Goal: Task Accomplishment & Management: Use online tool/utility

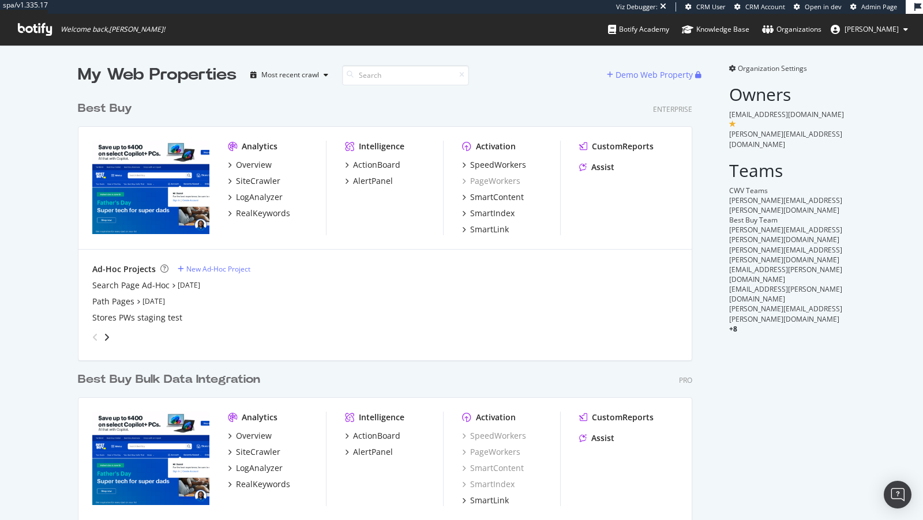
scroll to position [489, 624]
click at [249, 179] on div "SiteCrawler" at bounding box center [258, 181] width 44 height 12
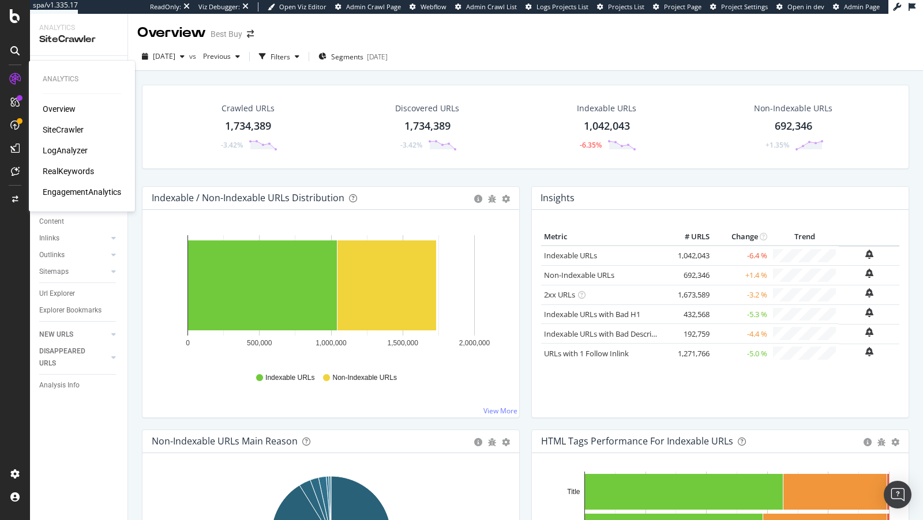
click at [66, 149] on div "LogAnalyzer" at bounding box center [65, 151] width 45 height 12
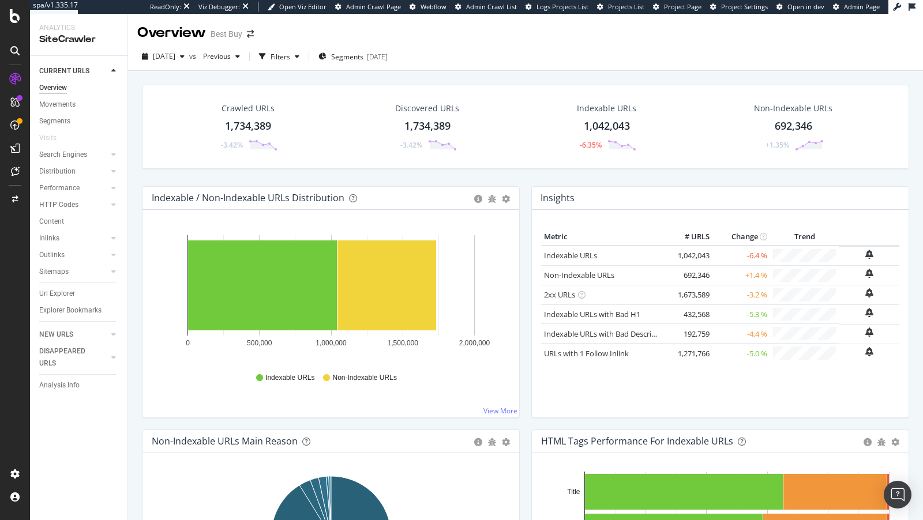
click at [394, 46] on div "2025 Aug. 5th vs Previous Filters Segments 2025-06-05" at bounding box center [525, 57] width 795 height 28
click at [388, 52] on div "2025-06-05" at bounding box center [377, 57] width 21 height 10
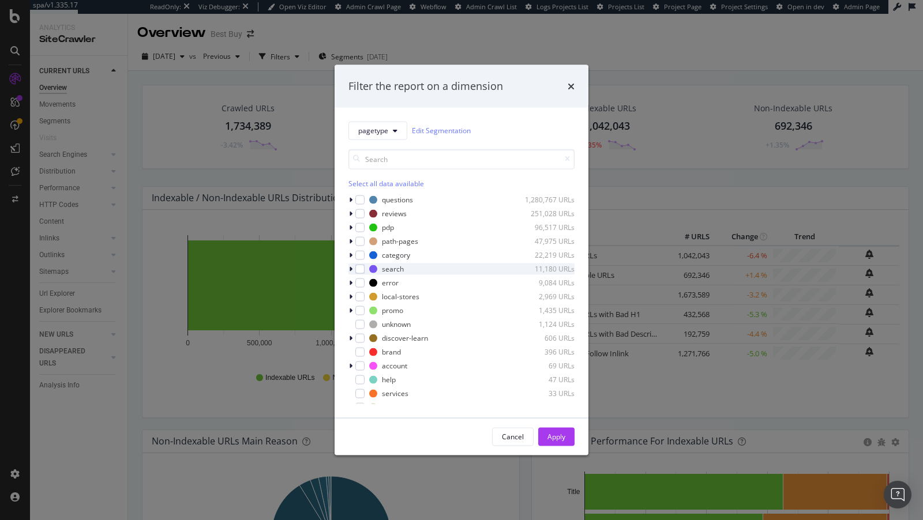
click at [351, 267] on icon "modal" at bounding box center [350, 268] width 3 height 7
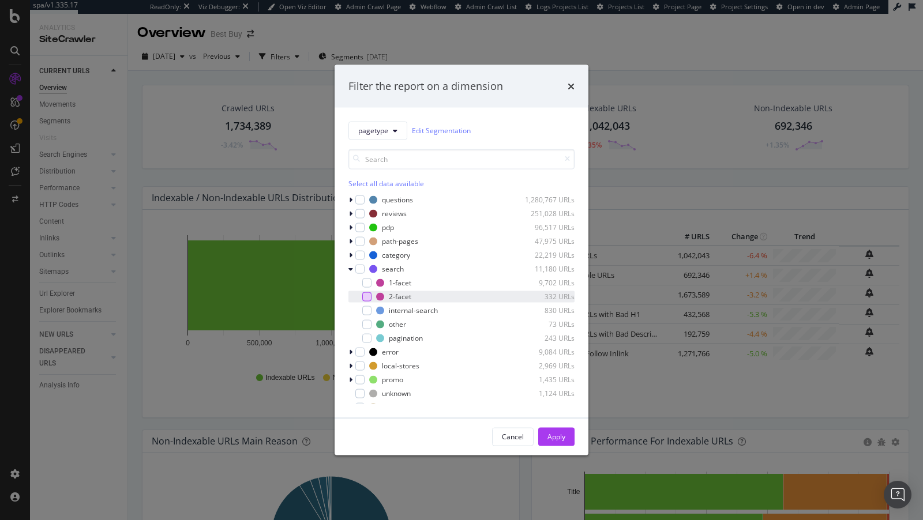
click at [366, 295] on div "modal" at bounding box center [366, 296] width 9 height 9
click at [561, 440] on div "Apply" at bounding box center [557, 437] width 18 height 10
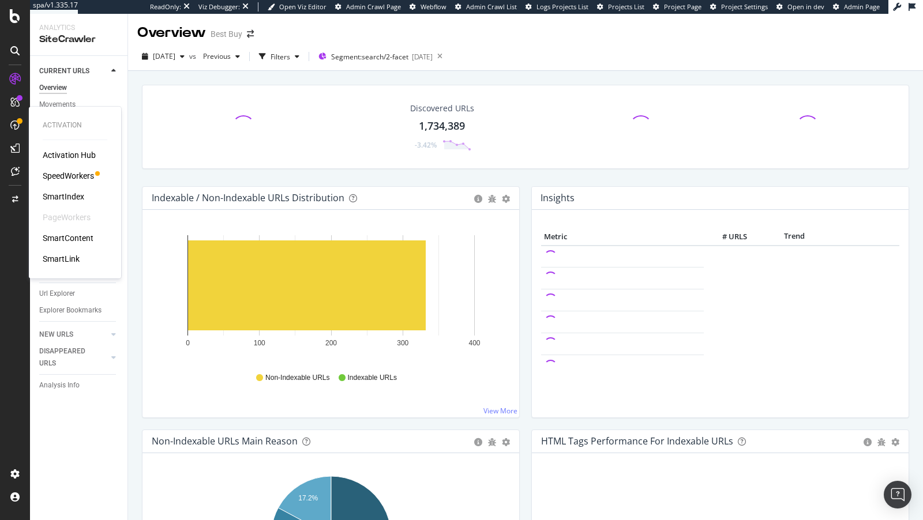
click at [78, 178] on div "SpeedWorkers" at bounding box center [68, 176] width 51 height 12
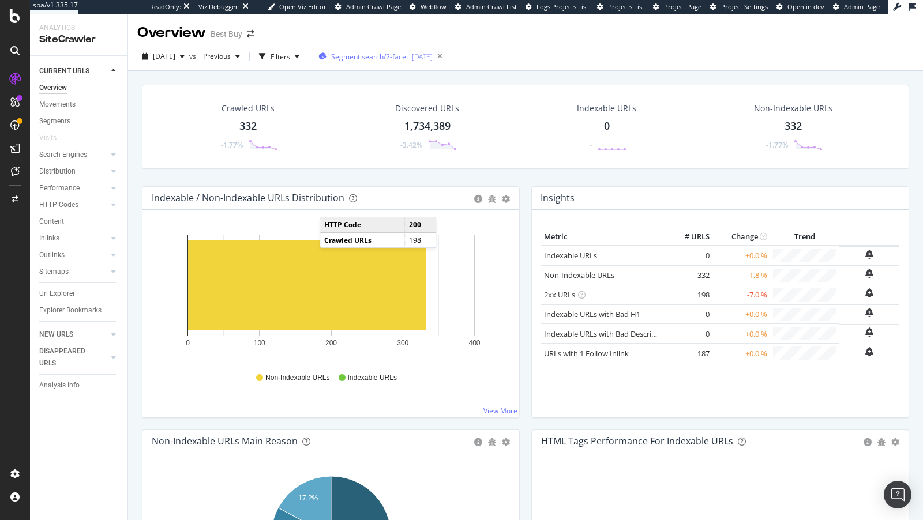
click at [392, 47] on div "2025 Aug. 5th vs Previous Filters Segment: search/2-facet 2025-06-05" at bounding box center [525, 57] width 795 height 28
click at [447, 61] on icon at bounding box center [440, 56] width 14 height 16
click at [475, 53] on div "2025 Aug. 5th vs Previous Filters Segment: search/2-facet 2025-06-05" at bounding box center [525, 58] width 795 height 23
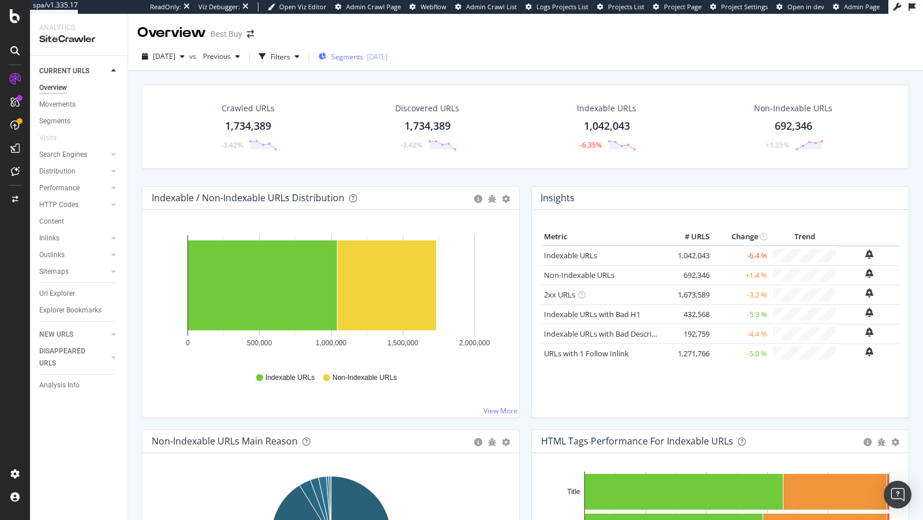
click at [364, 54] on span "Segments" at bounding box center [347, 57] width 32 height 10
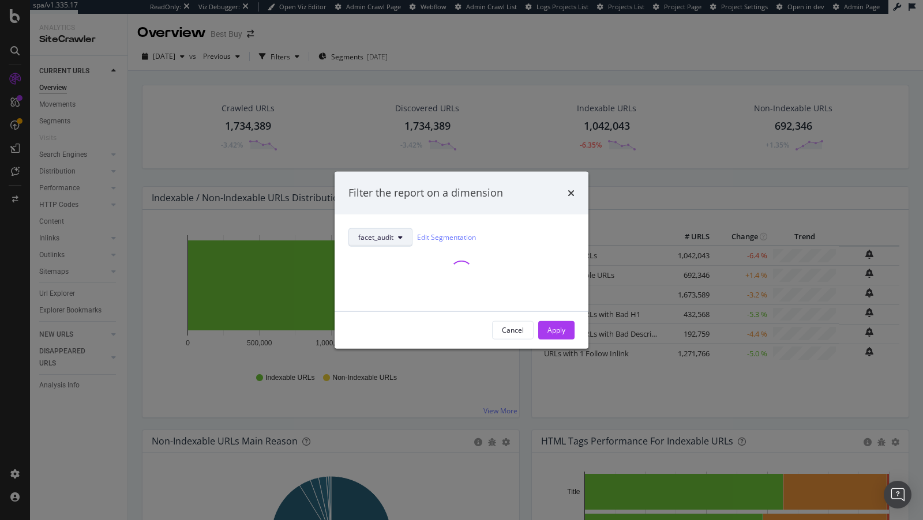
click at [383, 242] on button "facet_audit" at bounding box center [381, 237] width 64 height 18
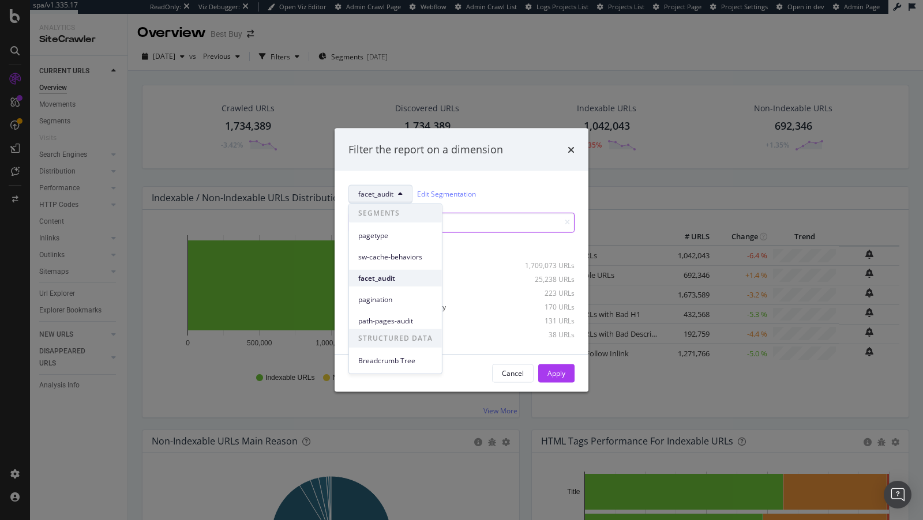
click at [388, 276] on span "facet_audit" at bounding box center [395, 278] width 74 height 10
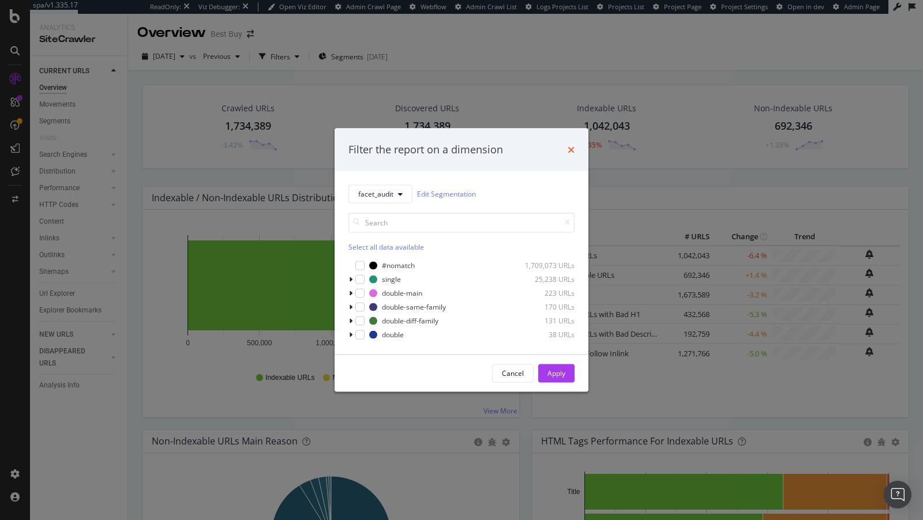
click at [571, 151] on icon "times" at bounding box center [571, 149] width 7 height 9
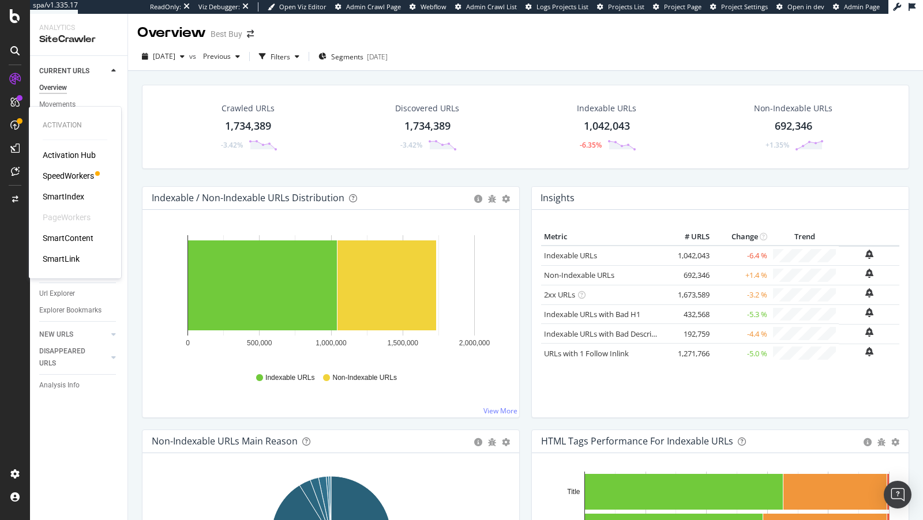
click at [77, 178] on div "SpeedWorkers" at bounding box center [68, 176] width 51 height 12
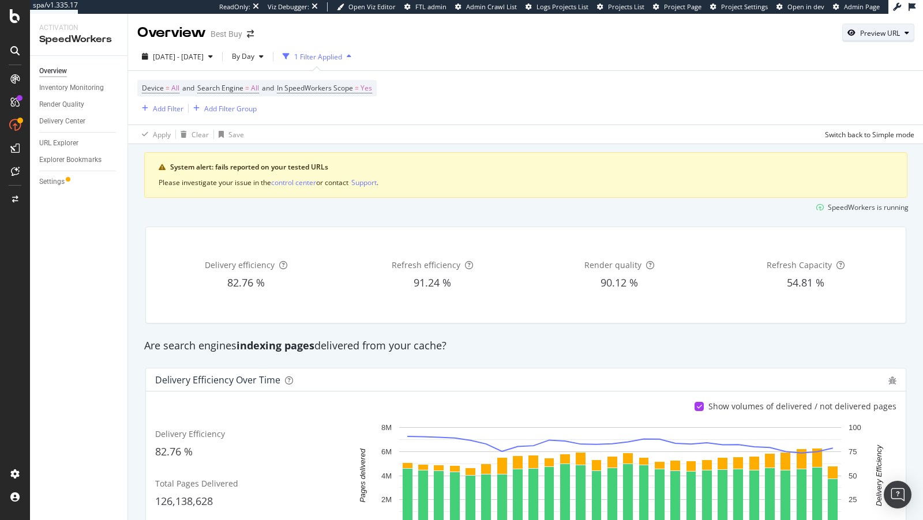
click at [863, 40] on div "Preview URL" at bounding box center [878, 33] width 71 height 16
click at [863, 85] on input "url" at bounding box center [843, 87] width 126 height 20
paste input "[URL][DOMAIN_NAME]"
type input "[URL][DOMAIN_NAME]"
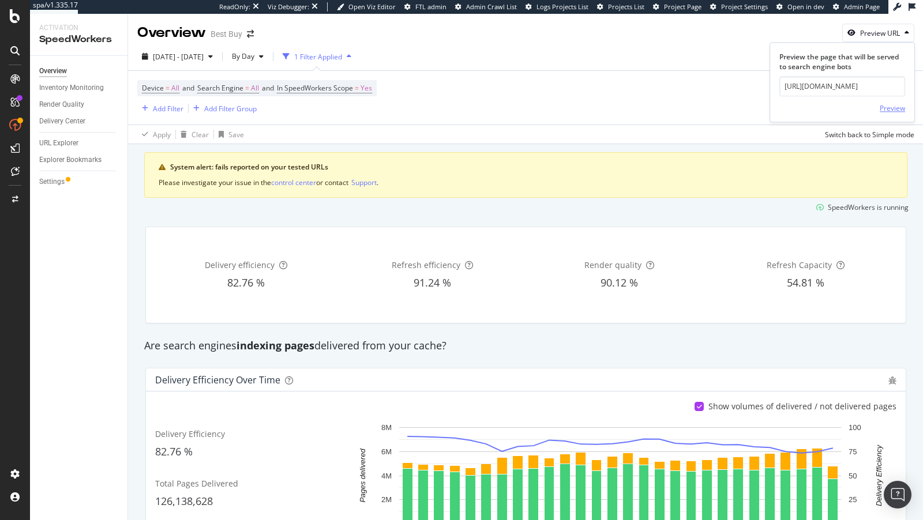
click at [886, 106] on div "Preview" at bounding box center [892, 108] width 25 height 10
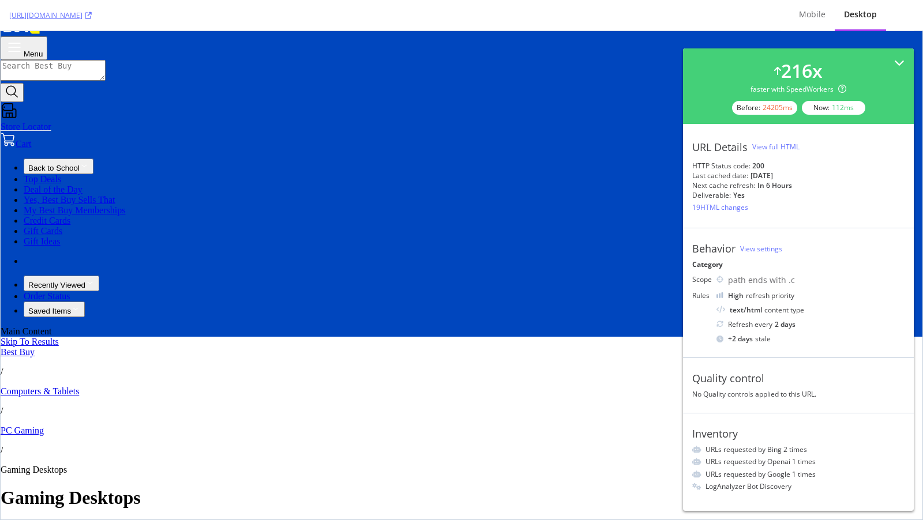
scroll to position [425, 0]
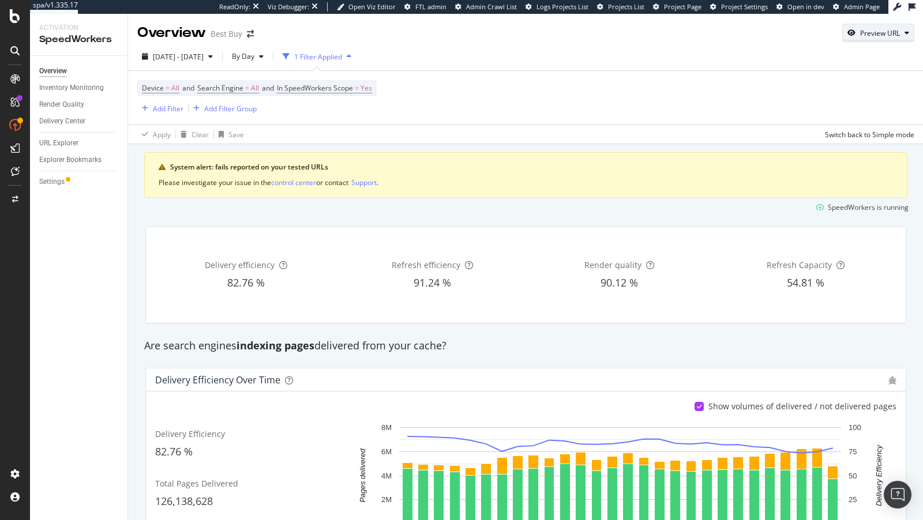
click at [860, 40] on div "Preview URL" at bounding box center [878, 33] width 71 height 16
click at [843, 89] on input "url" at bounding box center [843, 87] width 126 height 20
paste input "https://www.bestbuy.com/site/searchpage.jsp?browsedCategory=pcmcat287600050002&…"
type input "https://www.bestbuy.com/site/searchpage.jsp?browsedCategory=pcmcat287600050002&…"
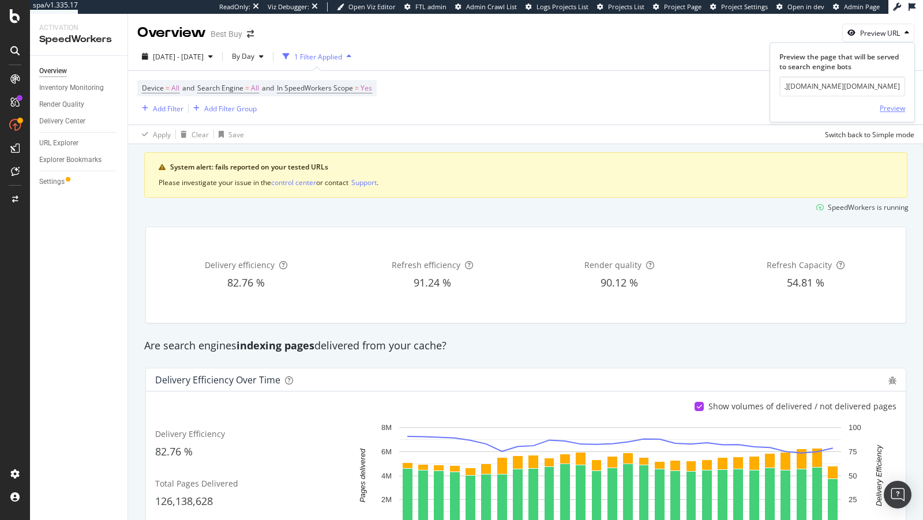
click at [886, 104] on div "Preview" at bounding box center [892, 108] width 25 height 10
click at [887, 35] on div "Preview URL" at bounding box center [880, 33] width 40 height 10
click at [855, 77] on input "url" at bounding box center [843, 87] width 126 height 20
paste input "https://www.bestbuy.com/site/searchpage.jsp?browsedCategory=pcmcat287600050002&…"
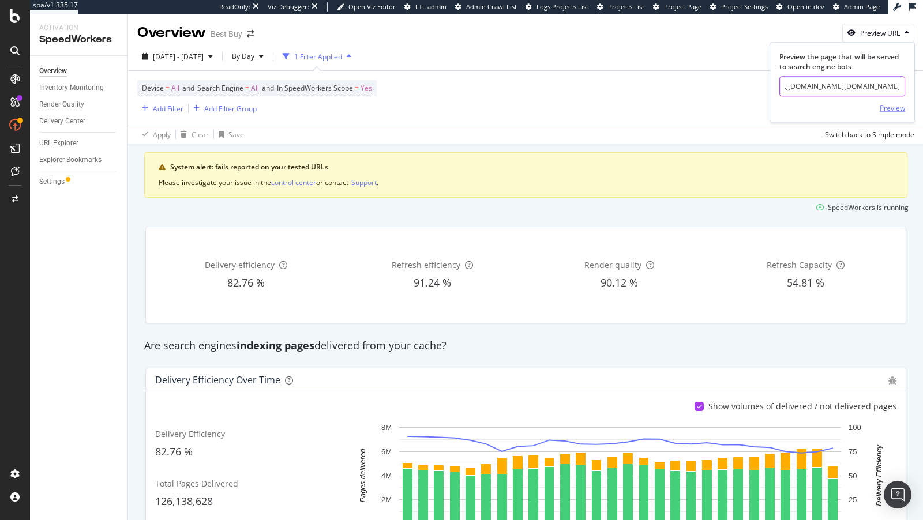
type input "https://www.bestbuy.com/site/searchpage.jsp?browsedCategory=pcmcat287600050002&…"
click at [883, 111] on div "Preview" at bounding box center [892, 108] width 25 height 10
click at [909, 33] on div "button" at bounding box center [907, 32] width 14 height 7
click at [859, 84] on input "url" at bounding box center [843, 87] width 126 height 20
paste input "https://www.bestbuy.com/site/searchpage.jsp?browsedCategory=pcmcat287600050002&…"
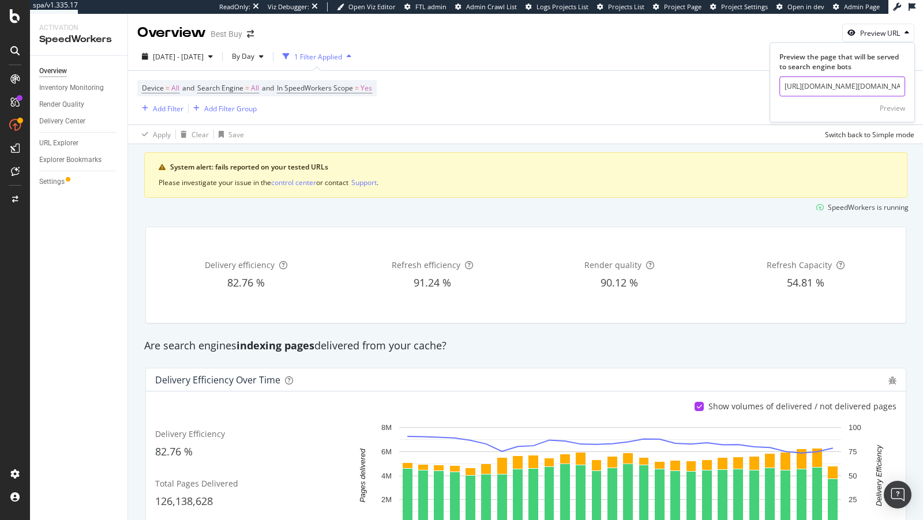
scroll to position [0, 587]
type input "https://www.bestbuy.com/site/searchpage.jsp?browsedCategory=pcmcat287600050002&…"
click at [889, 103] on div "Preview" at bounding box center [892, 108] width 25 height 10
click at [55, 181] on div "Settings" at bounding box center [51, 182] width 25 height 12
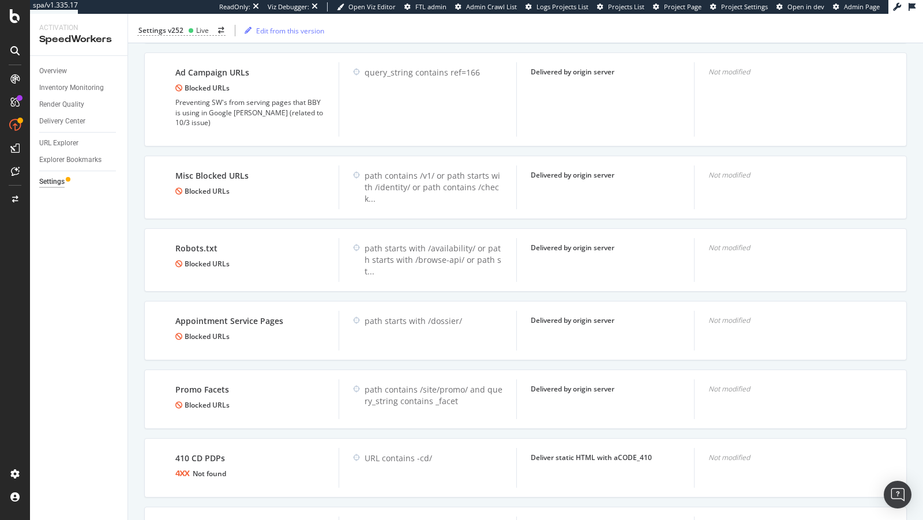
scroll to position [1898, 0]
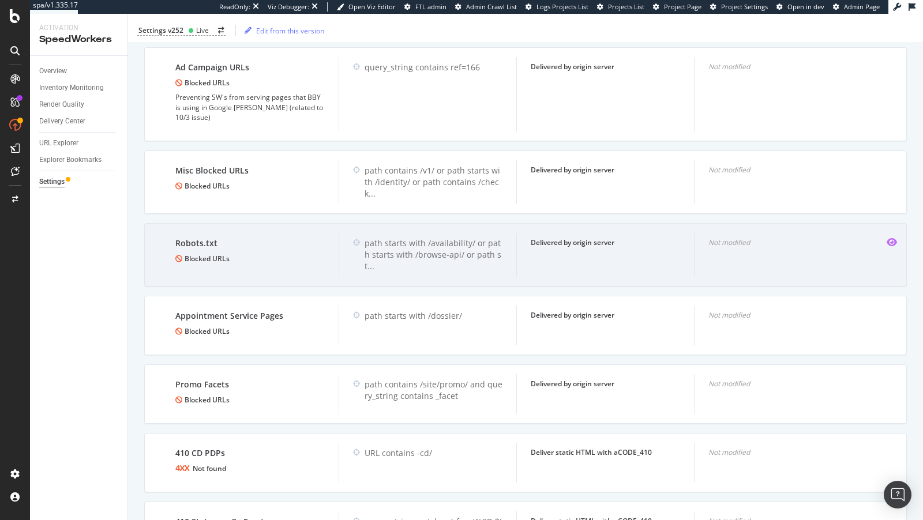
click at [897, 238] on icon "eye" at bounding box center [892, 242] width 10 height 9
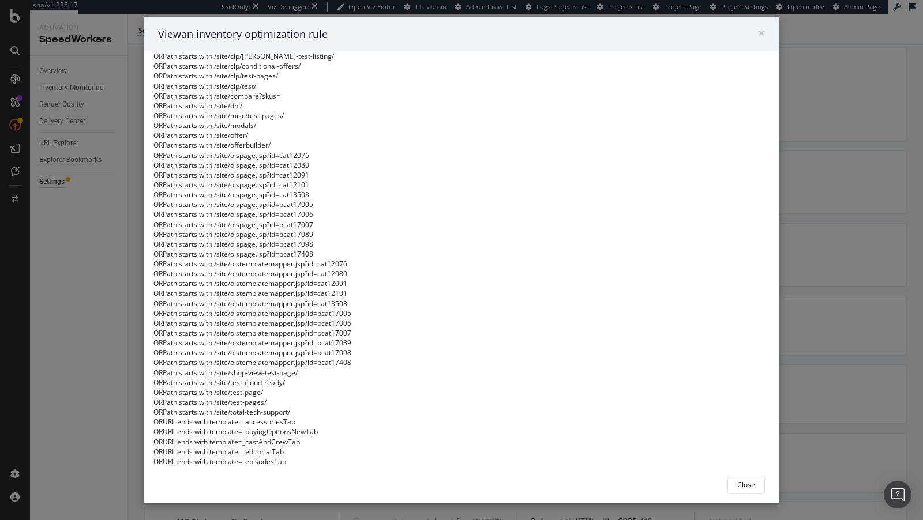
scroll to position [452, 0]
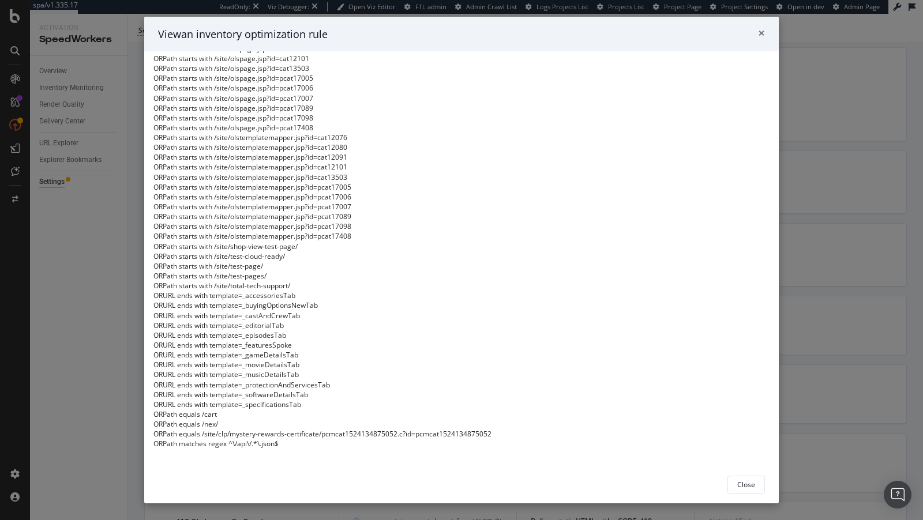
click at [763, 37] on span "×" at bounding box center [761, 33] width 7 height 16
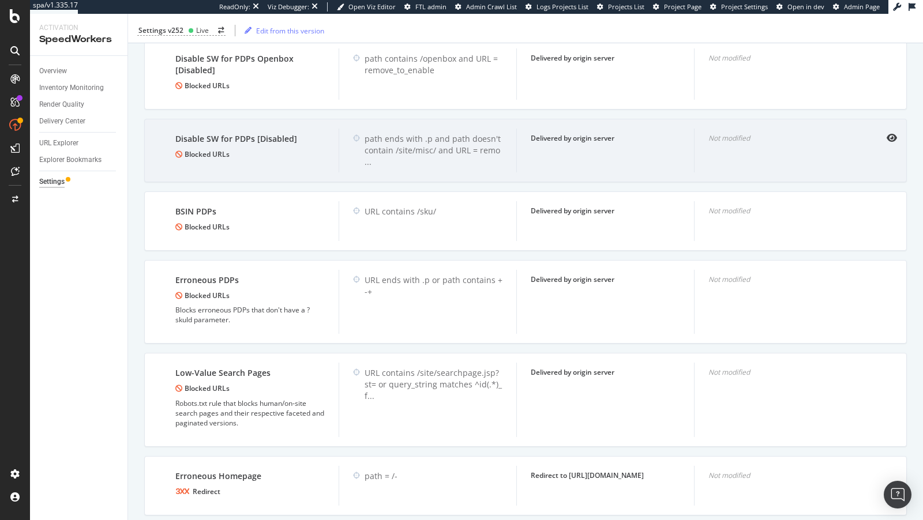
scroll to position [814, 0]
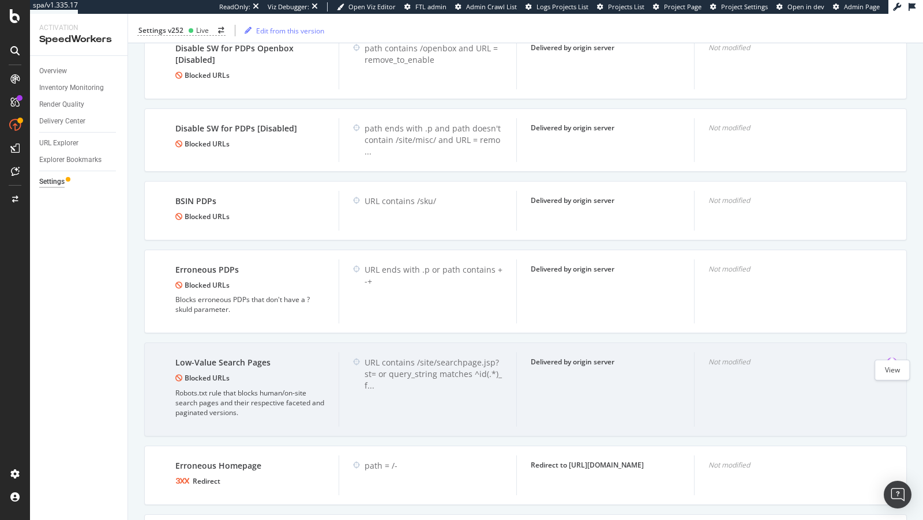
click at [888, 357] on icon "eye" at bounding box center [892, 361] width 10 height 9
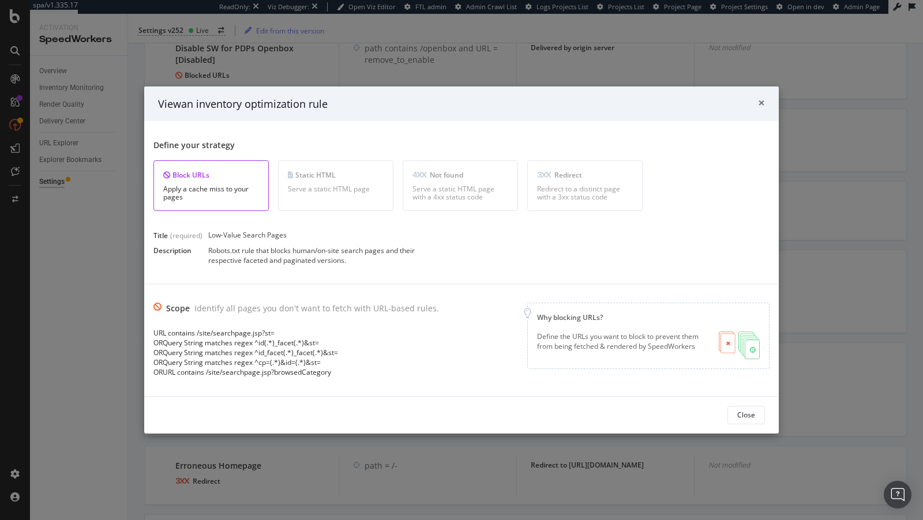
click at [762, 102] on span "×" at bounding box center [761, 103] width 7 height 16
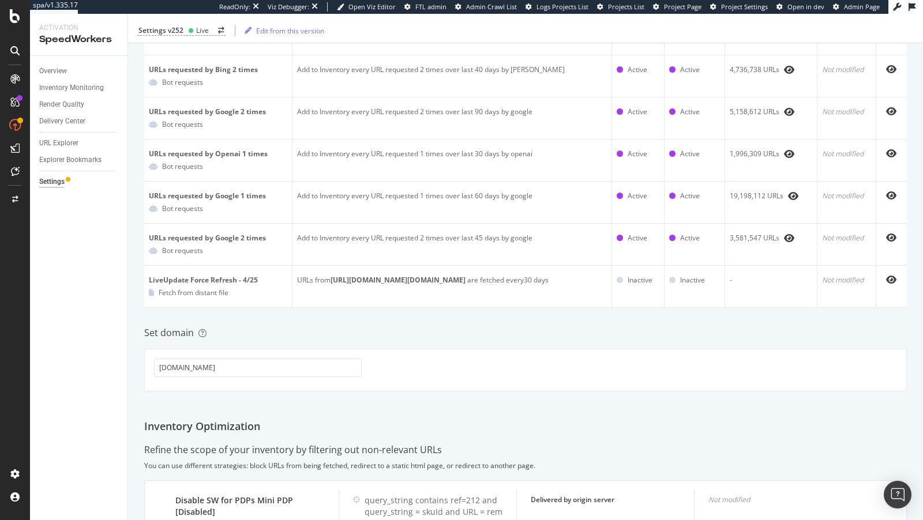
scroll to position [0, 0]
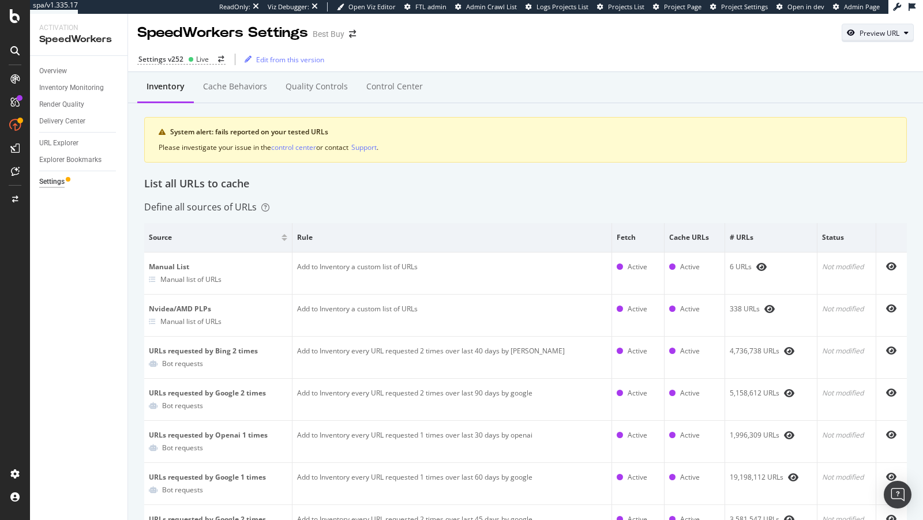
click at [872, 35] on div "Preview URL" at bounding box center [880, 33] width 40 height 10
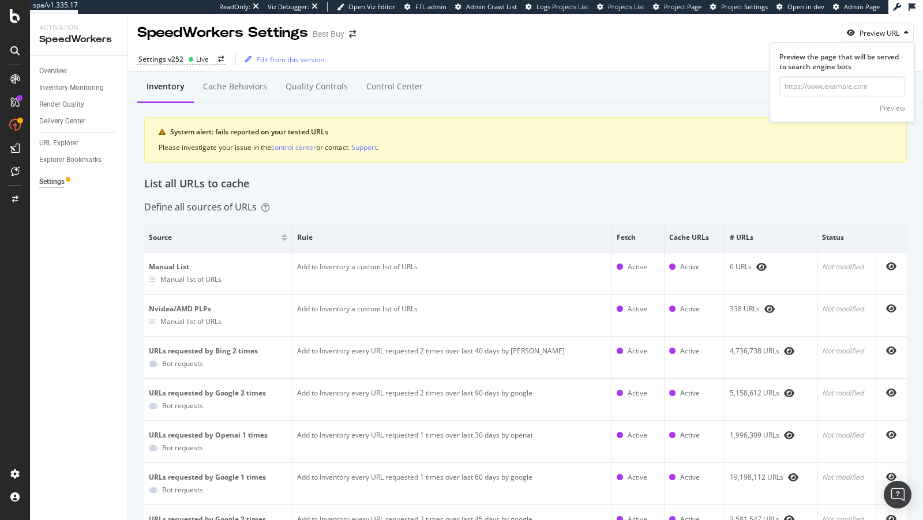
click at [857, 98] on div "Preview" at bounding box center [843, 107] width 126 height 21
click at [857, 91] on input "url" at bounding box center [843, 87] width 126 height 20
paste input "[URL][DOMAIN_NAME]"
type input "[URL][DOMAIN_NAME]"
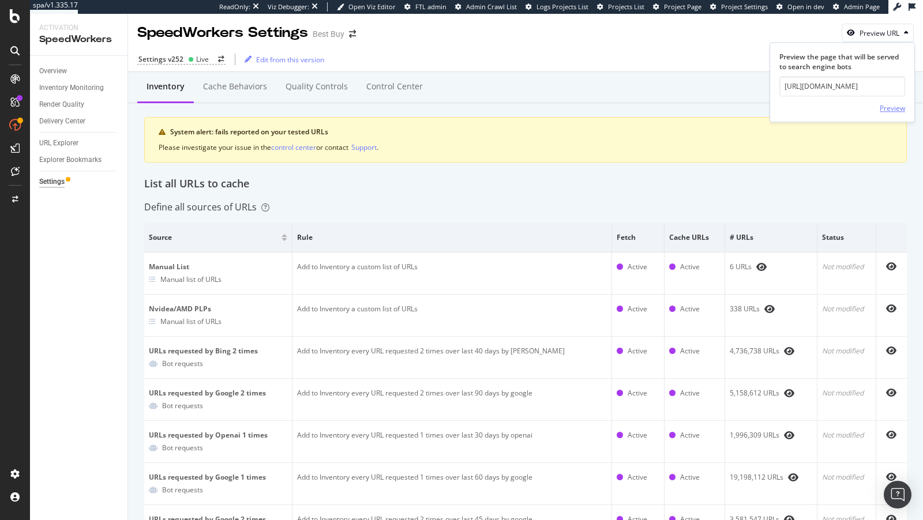
click at [885, 105] on div "Preview" at bounding box center [892, 108] width 25 height 10
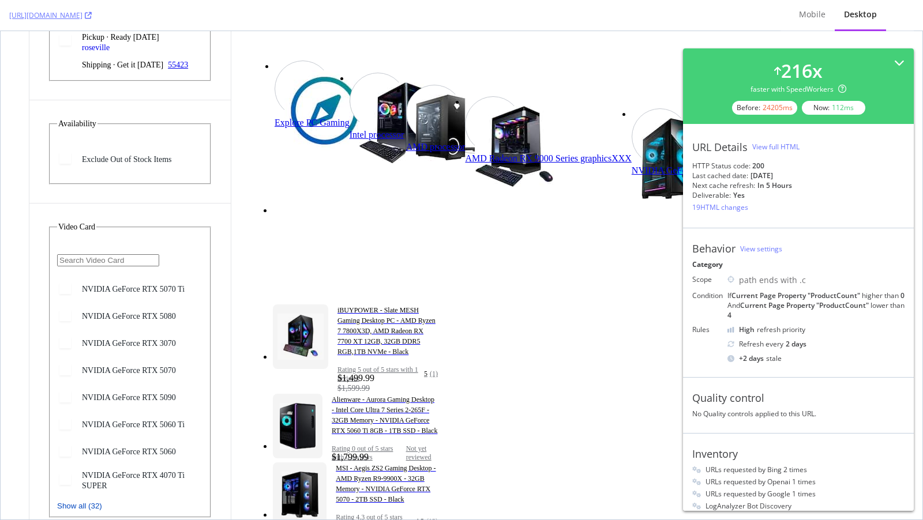
scroll to position [324, 0]
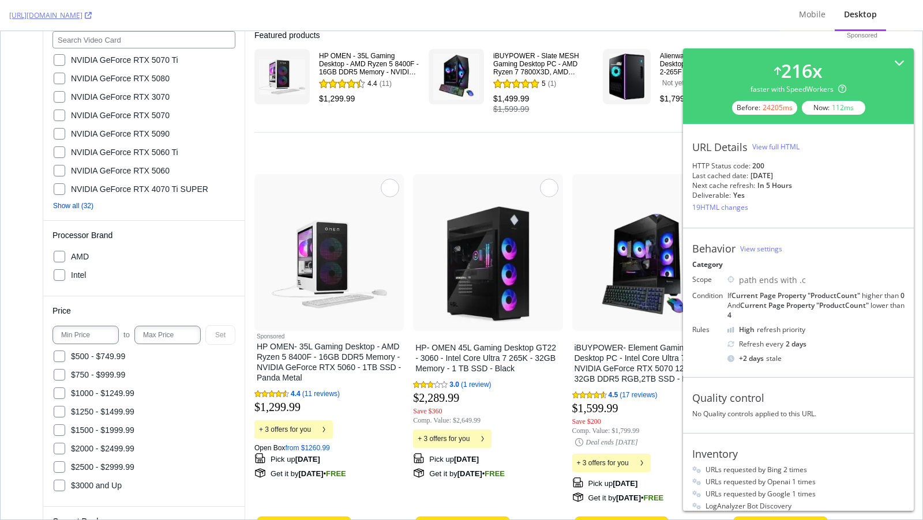
click at [118, 393] on link "$1000 - $1249.99" at bounding box center [102, 393] width 63 height 10
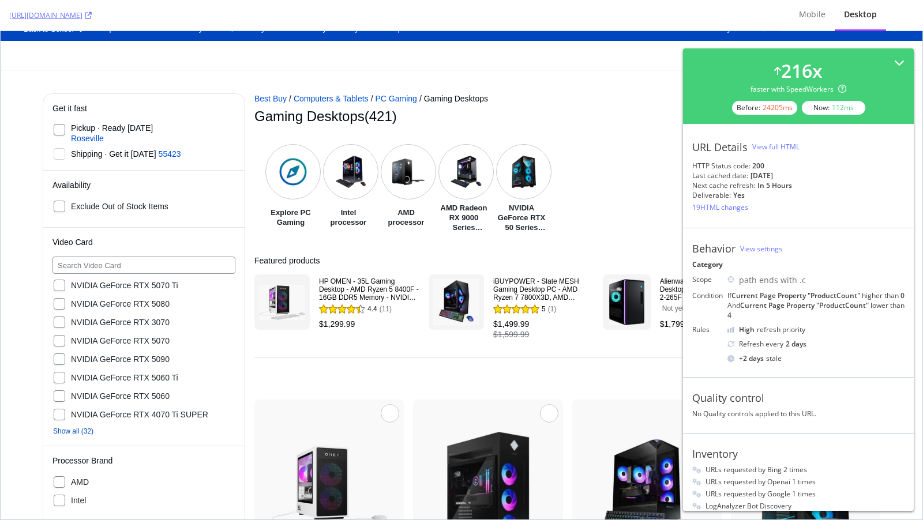
scroll to position [221, 0]
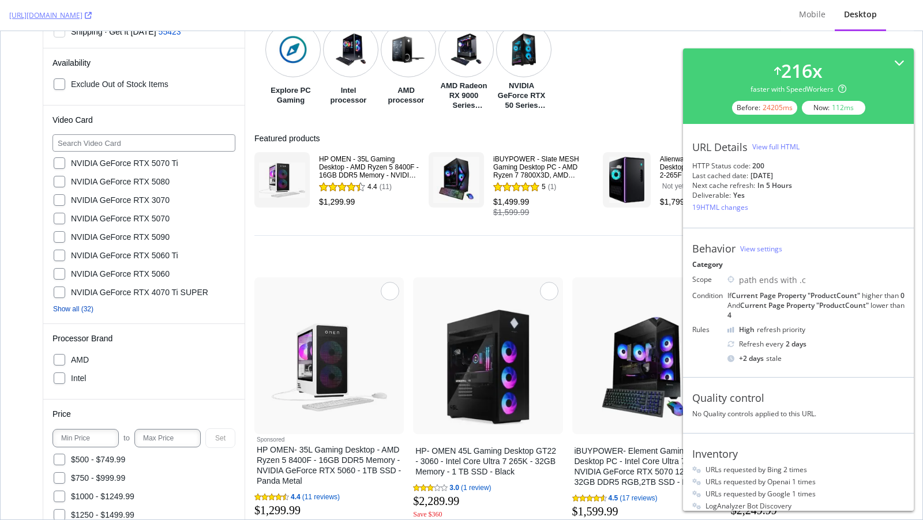
click at [138, 219] on link "NVIDIA GeForce RTX 5070" at bounding box center [120, 218] width 99 height 10
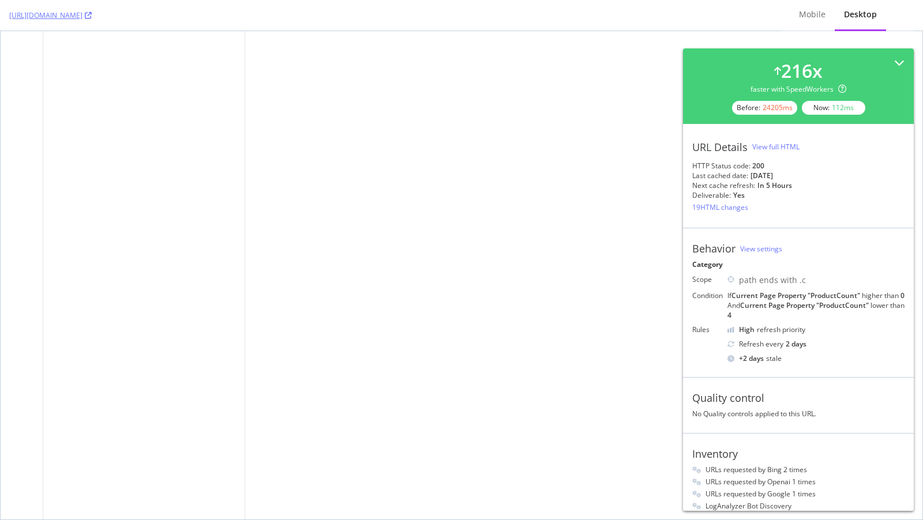
scroll to position [5349, 0]
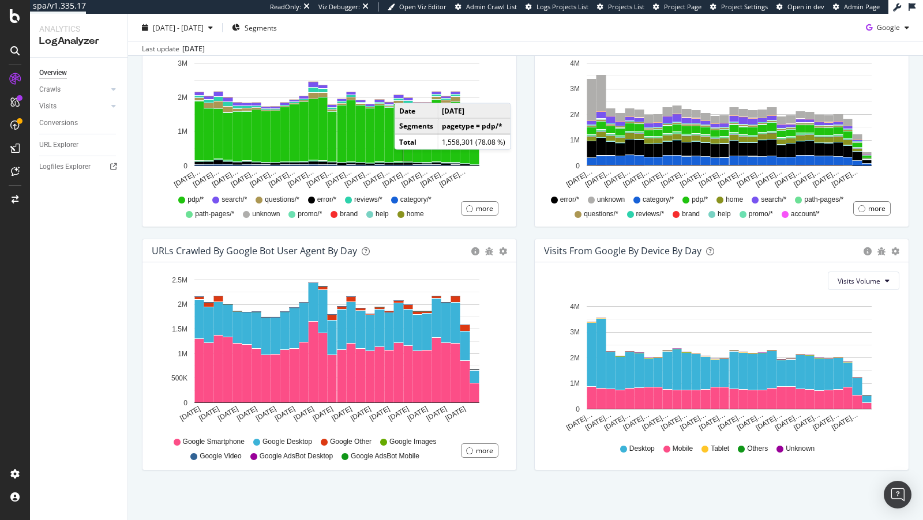
scroll to position [247, 0]
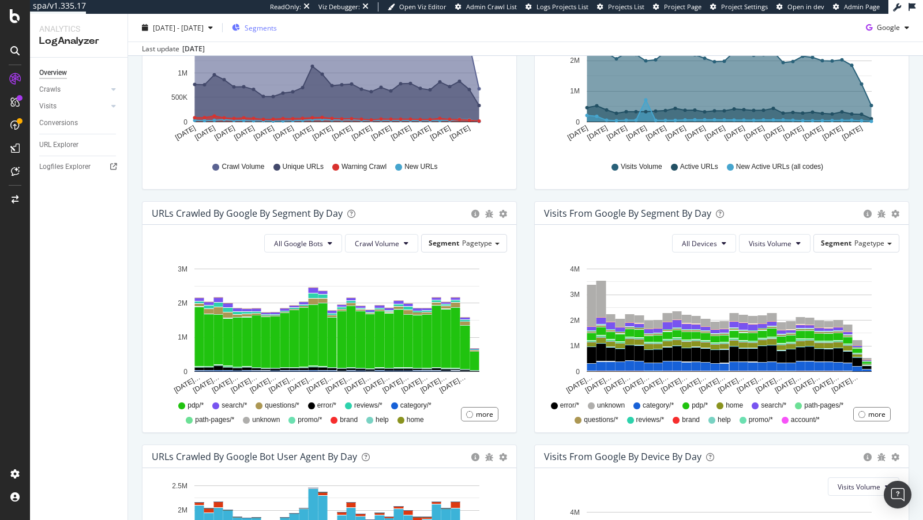
click at [277, 24] on span "Segments" at bounding box center [261, 28] width 32 height 10
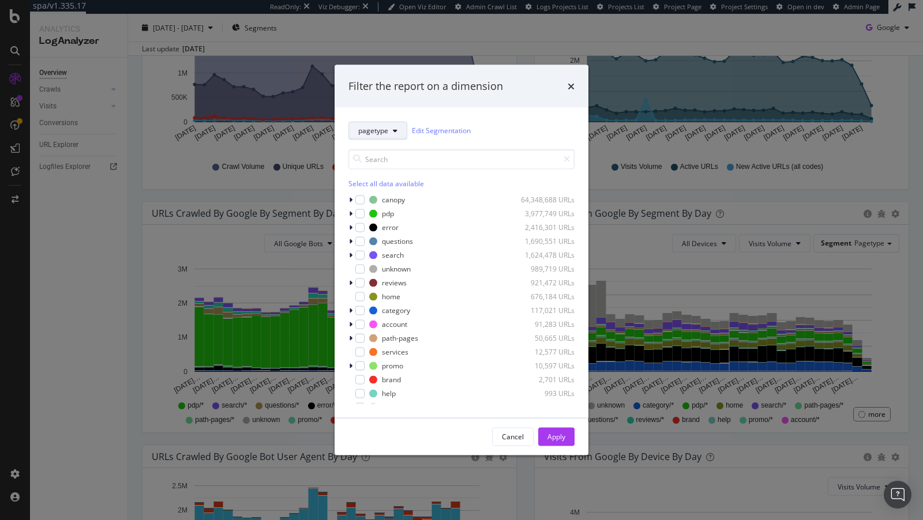
click at [365, 131] on span "pagetype" at bounding box center [373, 131] width 30 height 10
click at [501, 152] on input "modal" at bounding box center [462, 159] width 226 height 20
click at [353, 250] on div "modal" at bounding box center [352, 255] width 7 height 12
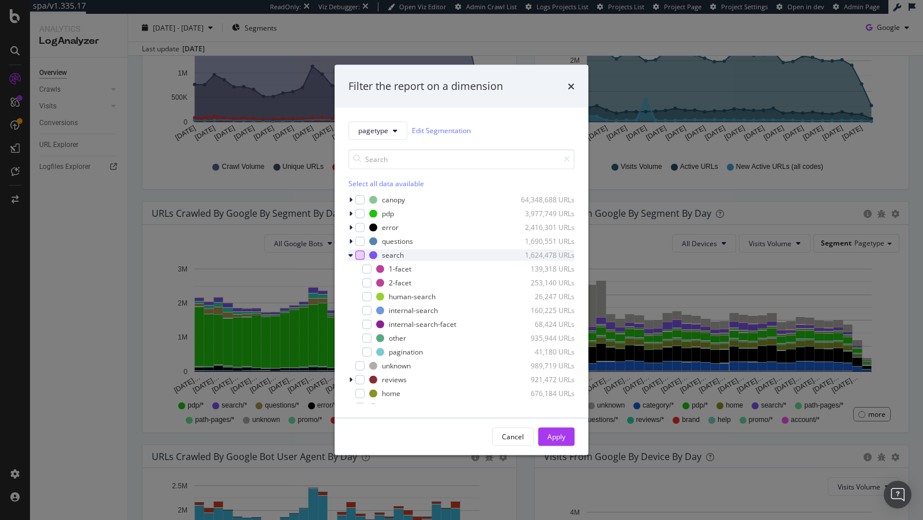
click at [362, 252] on div "modal" at bounding box center [359, 254] width 9 height 9
click at [566, 424] on div "Cancel Apply" at bounding box center [462, 436] width 254 height 37
click at [564, 436] on div "Apply" at bounding box center [557, 437] width 18 height 10
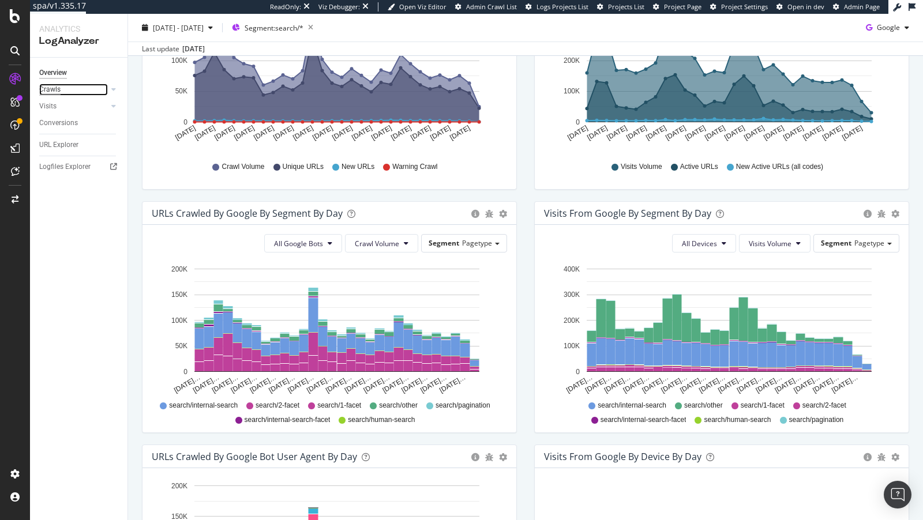
click at [56, 93] on div "Crawls" at bounding box center [49, 90] width 21 height 12
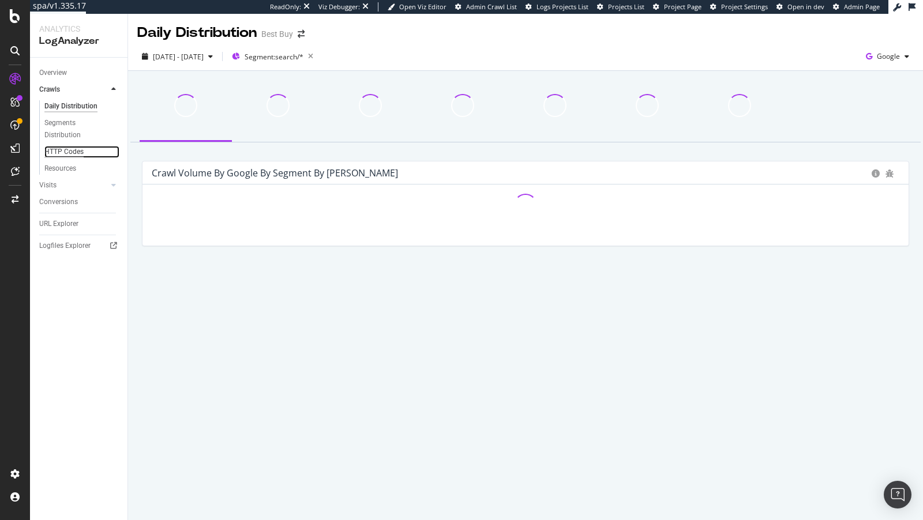
click at [71, 151] on div "HTTP Codes" at bounding box center [63, 152] width 39 height 12
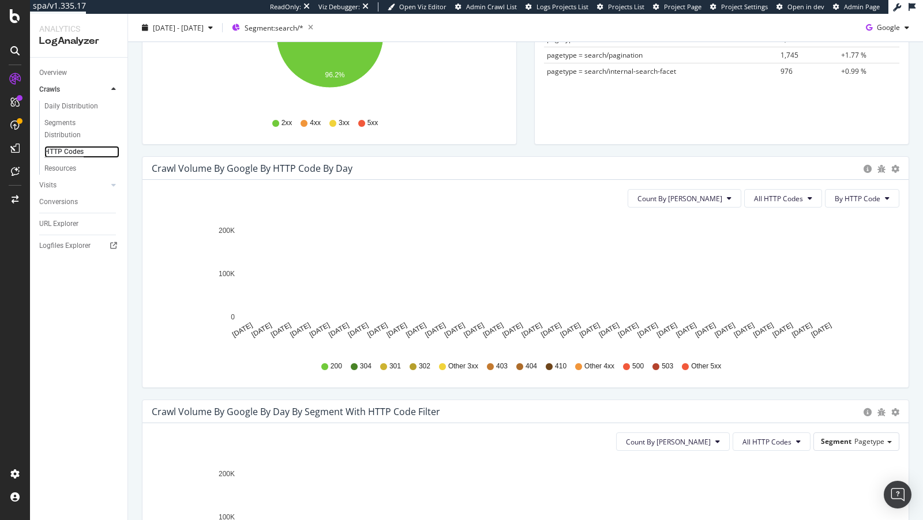
scroll to position [275, 0]
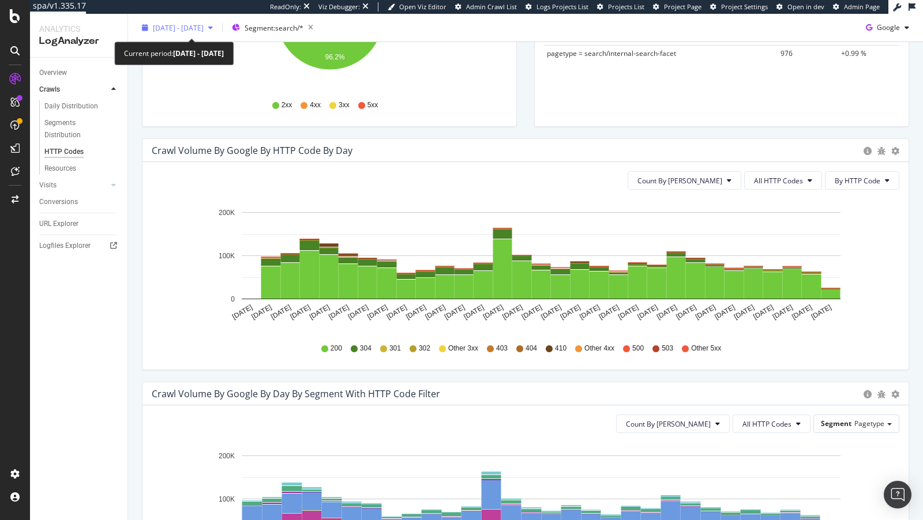
click at [204, 28] on span "[DATE] - [DATE]" at bounding box center [178, 28] width 51 height 10
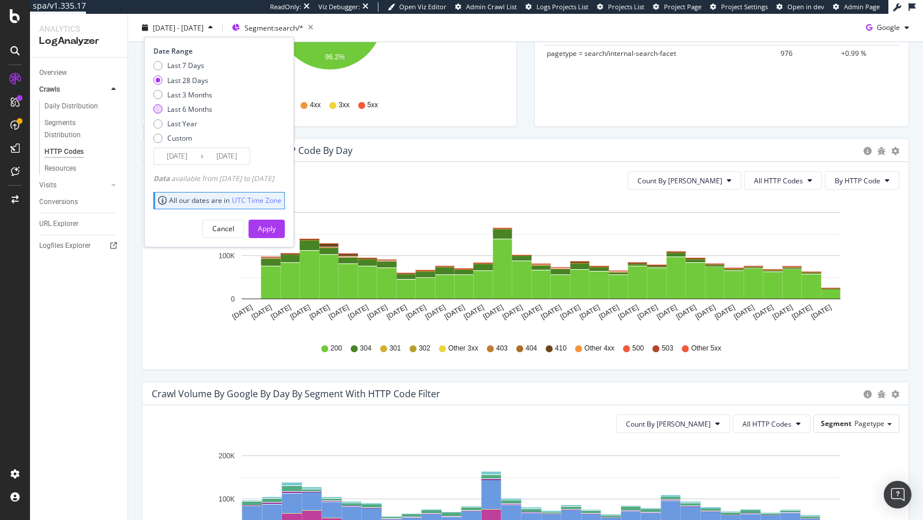
click at [188, 111] on div "Last 6 Months" at bounding box center [189, 109] width 45 height 10
click at [185, 122] on div "Last Year" at bounding box center [182, 124] width 30 height 10
type input "2024/08/12"
click at [276, 230] on div "Apply" at bounding box center [267, 229] width 18 height 10
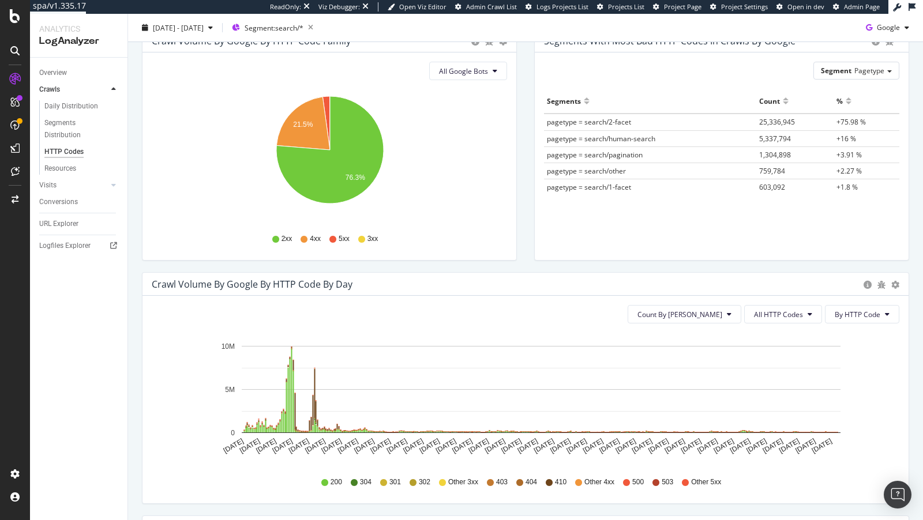
scroll to position [91, 0]
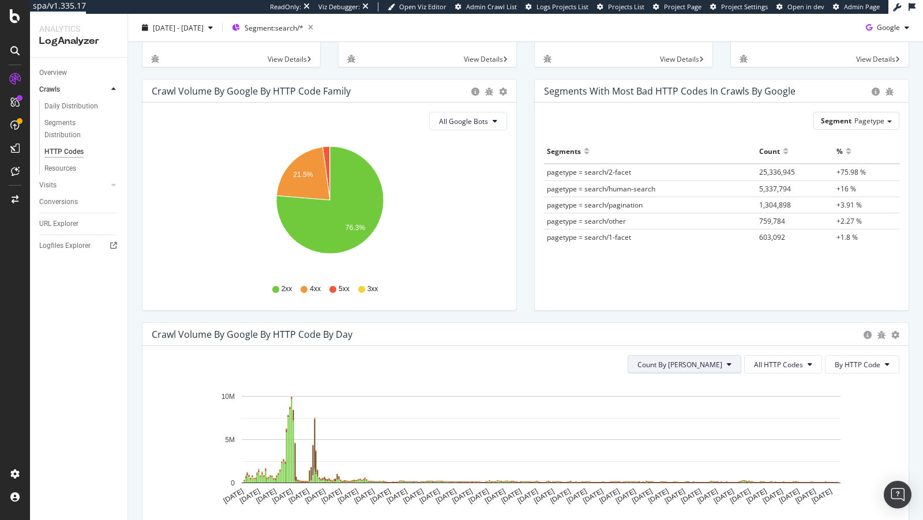
click at [711, 368] on span "Count By Day" at bounding box center [680, 365] width 85 height 10
click at [578, 351] on div "Count By Day All HTTP Codes By HTTP Code Hold CMD (⌘) while clicking to filter …" at bounding box center [526, 450] width 766 height 208
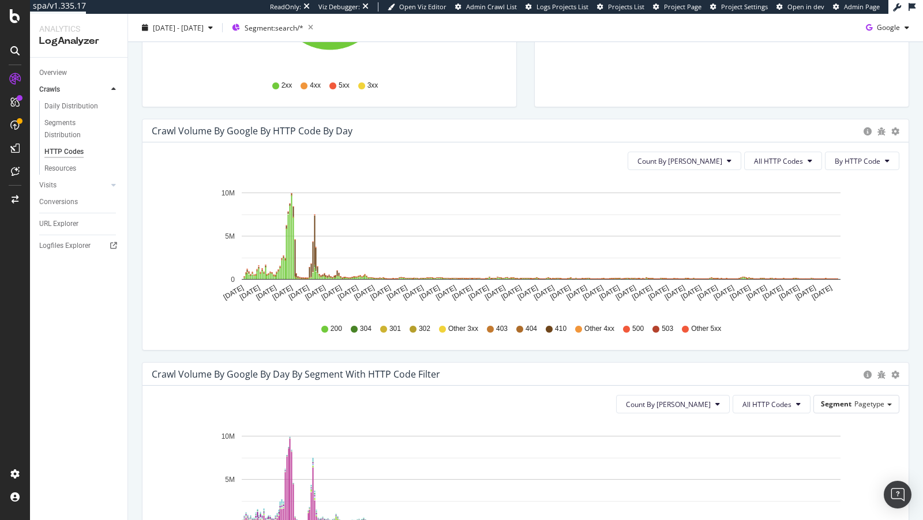
scroll to position [440, 0]
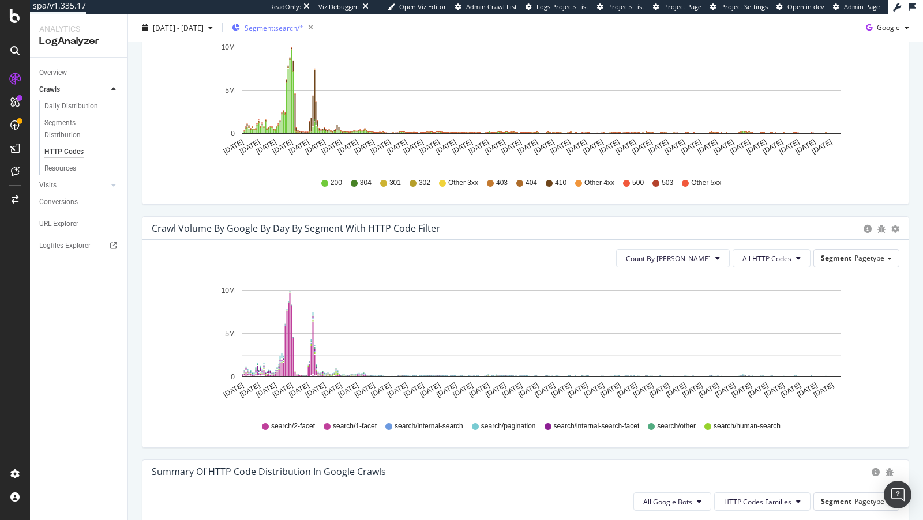
click at [318, 33] on div "Segment: search/*" at bounding box center [275, 28] width 86 height 16
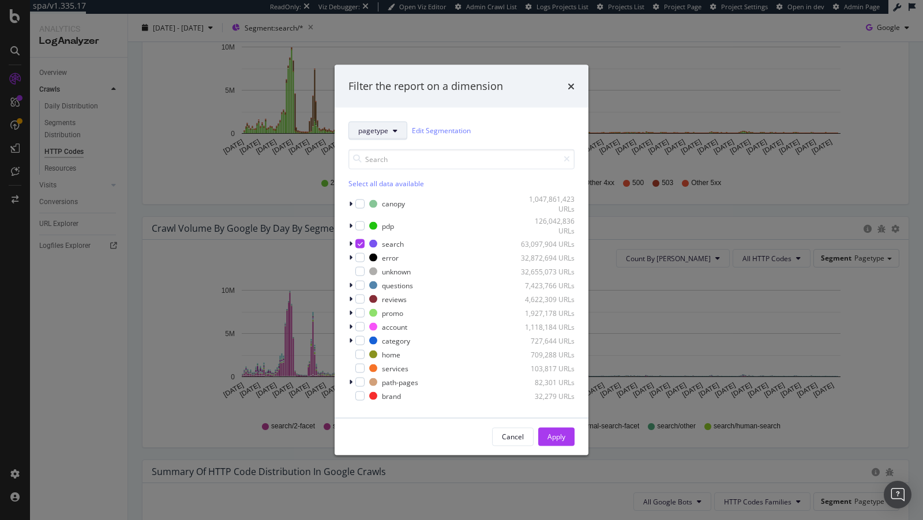
click at [393, 130] on icon "modal" at bounding box center [395, 130] width 5 height 7
click at [387, 220] on div "facet_audit" at bounding box center [390, 215] width 83 height 17
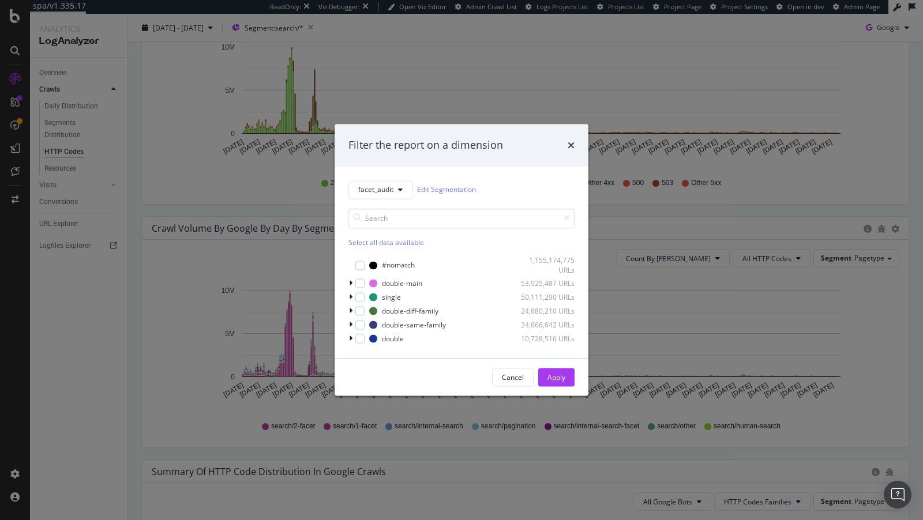
click at [367, 239] on div "Select all data available" at bounding box center [462, 243] width 226 height 10
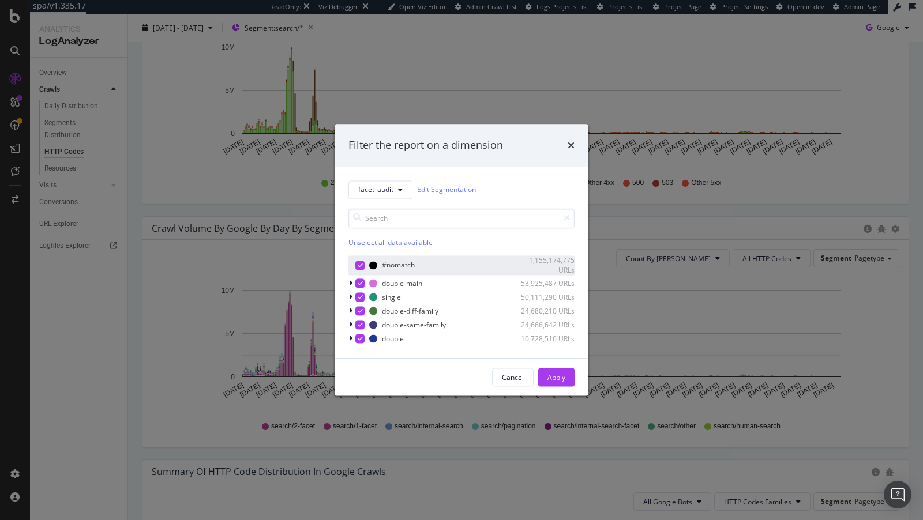
click at [358, 263] on icon "modal" at bounding box center [360, 266] width 5 height 6
click at [558, 376] on div "Apply" at bounding box center [557, 378] width 18 height 10
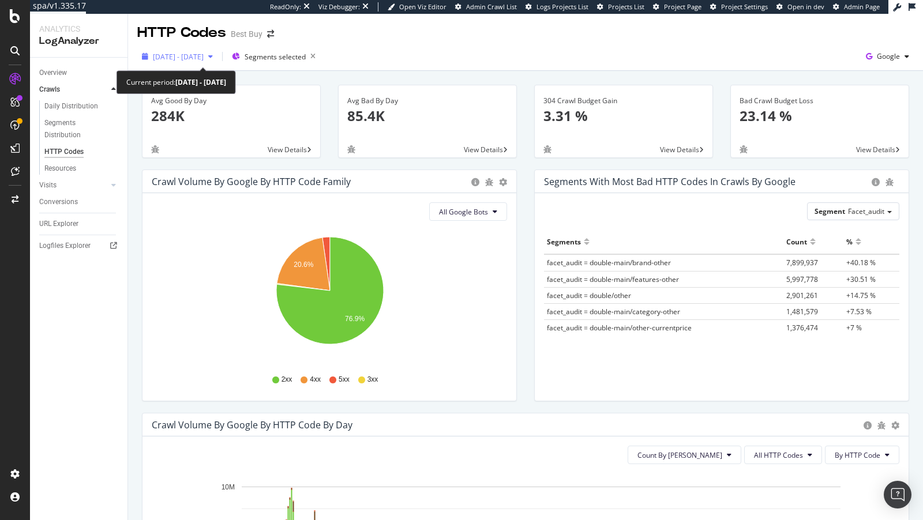
click at [193, 59] on span "2024 Aug. 12th - 2025 Aug. 11th" at bounding box center [178, 57] width 51 height 10
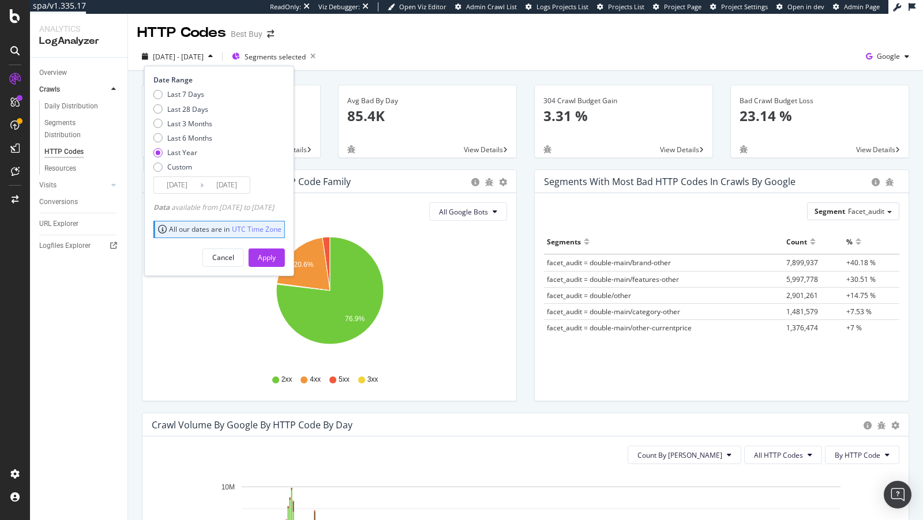
click at [175, 181] on input "2024/08/12" at bounding box center [177, 185] width 46 height 16
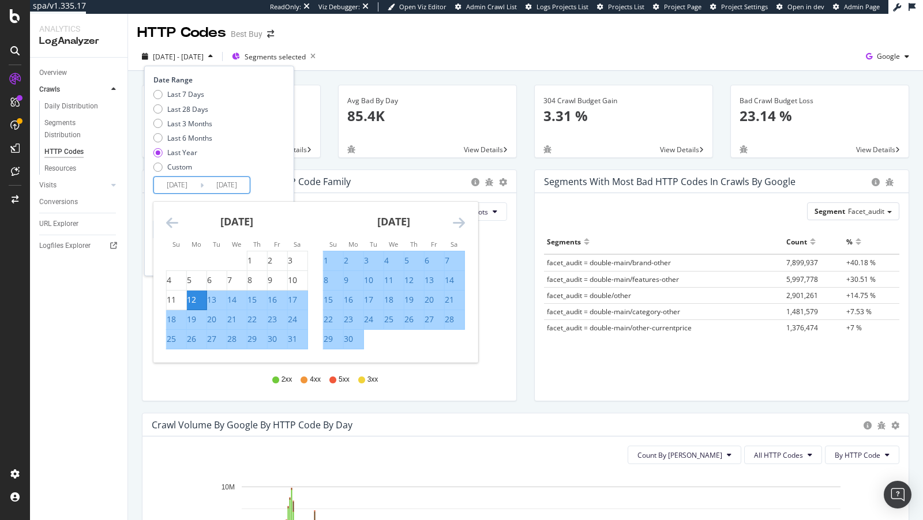
click at [462, 223] on icon "Move forward to switch to the next month." at bounding box center [459, 223] width 12 height 14
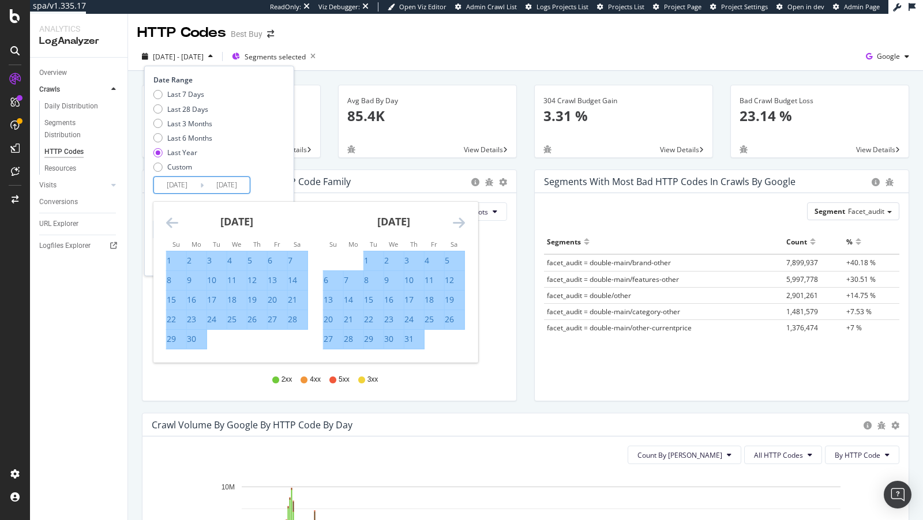
click at [462, 223] on icon "Move forward to switch to the next month." at bounding box center [459, 223] width 12 height 14
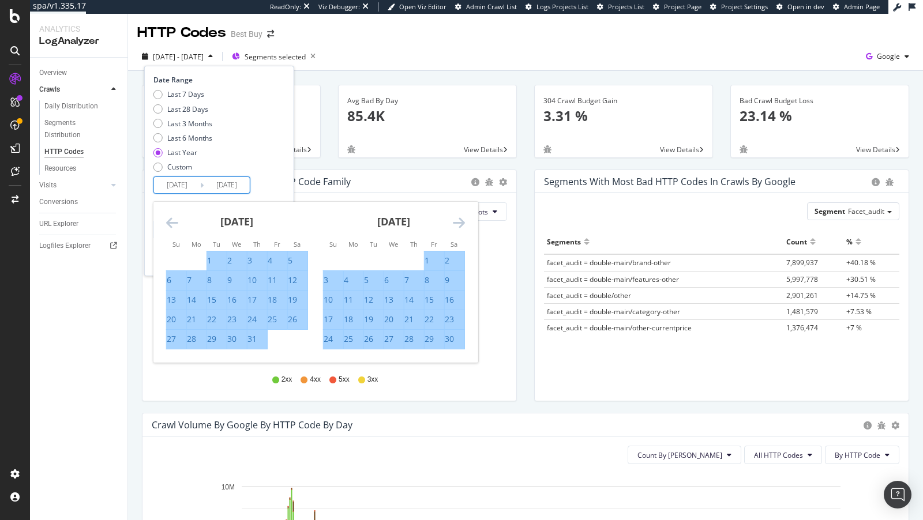
click at [462, 223] on icon "Move forward to switch to the next month." at bounding box center [459, 223] width 12 height 14
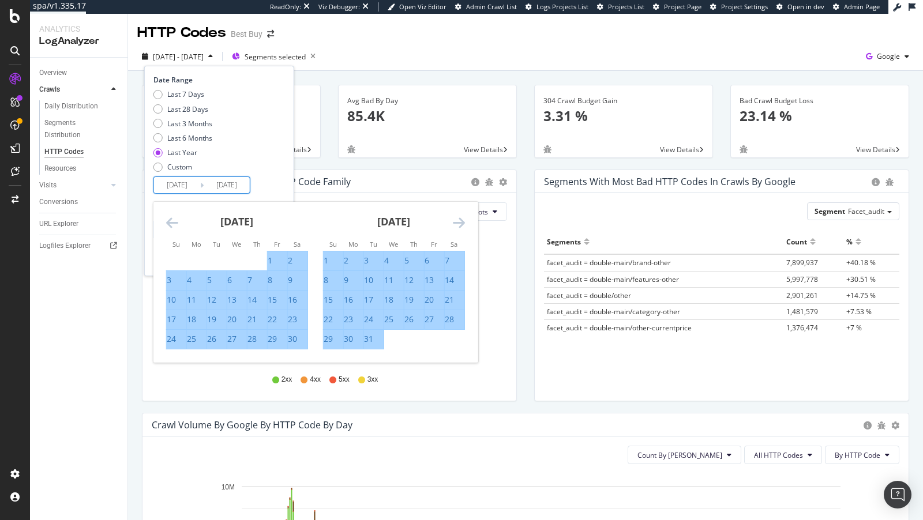
click at [328, 264] on div "1" at bounding box center [326, 261] width 5 height 12
type input "2024/12/01"
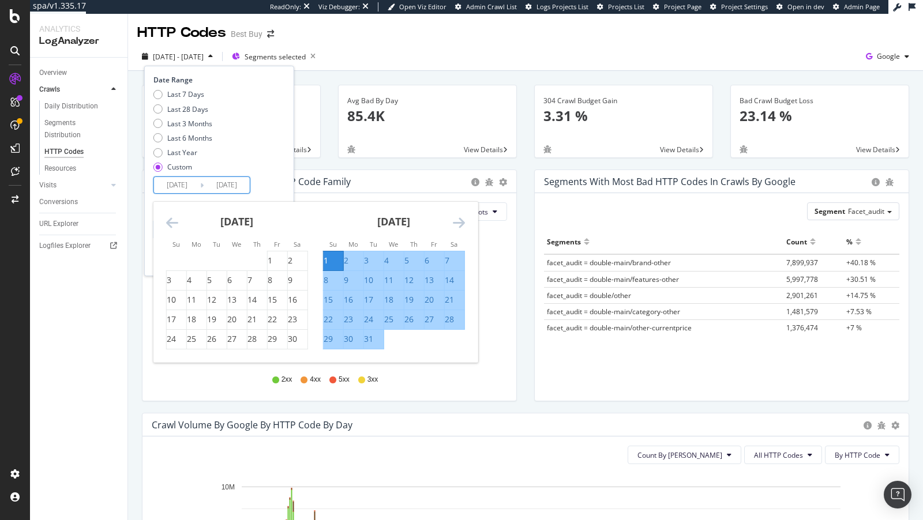
click at [253, 171] on div "Last 7 Days Last 28 Days Last 3 Months Last 6 Months Last Year Custom" at bounding box center [217, 132] width 129 height 87
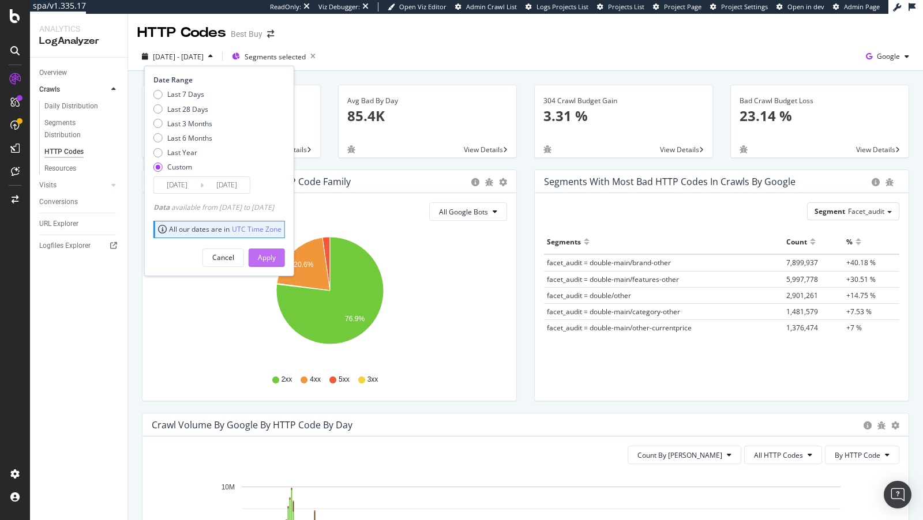
click at [276, 253] on div "Apply" at bounding box center [267, 258] width 18 height 10
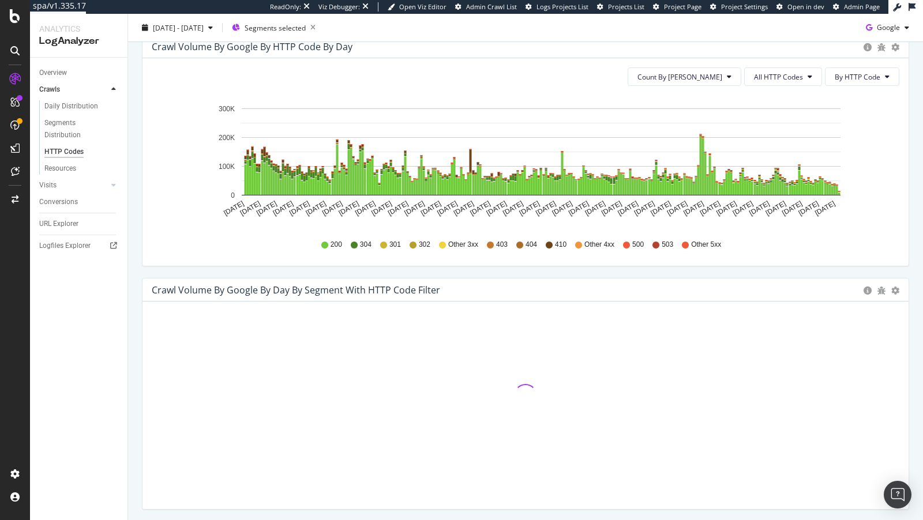
scroll to position [684, 0]
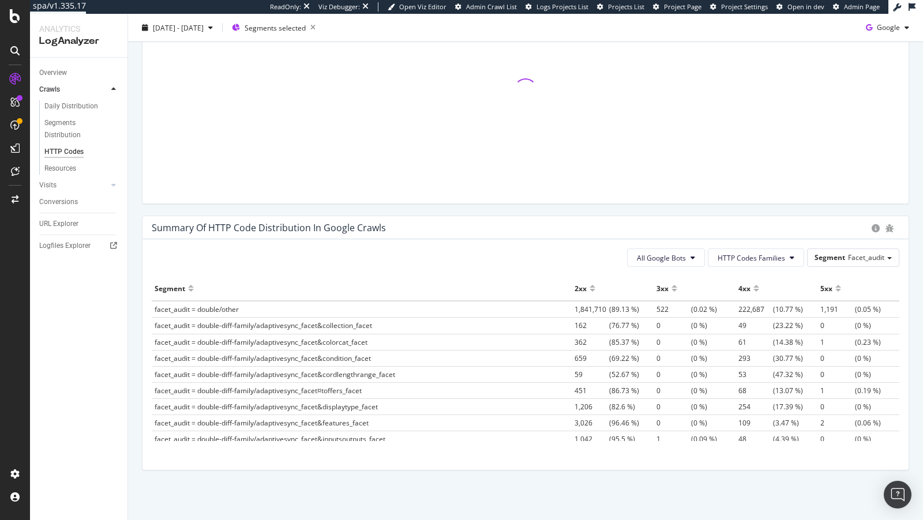
click at [198, 305] on span "facet_audit = double/other" at bounding box center [197, 310] width 84 height 10
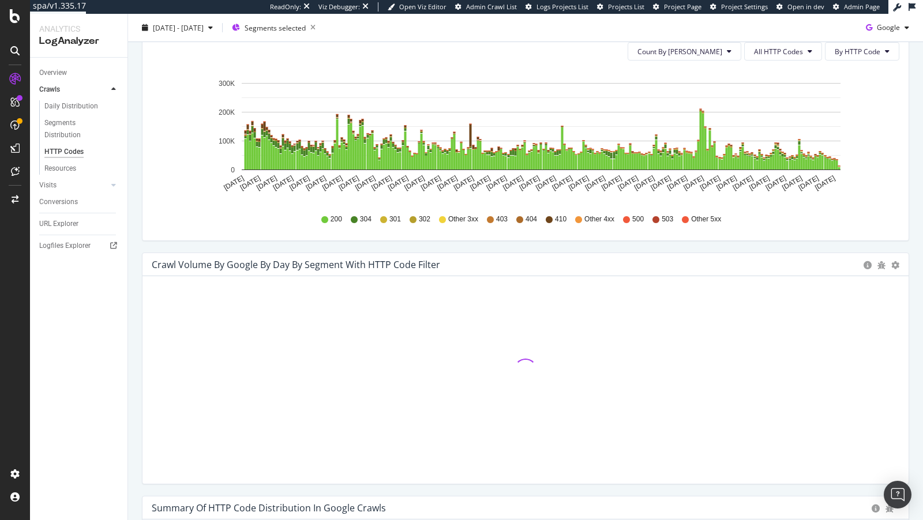
scroll to position [233, 0]
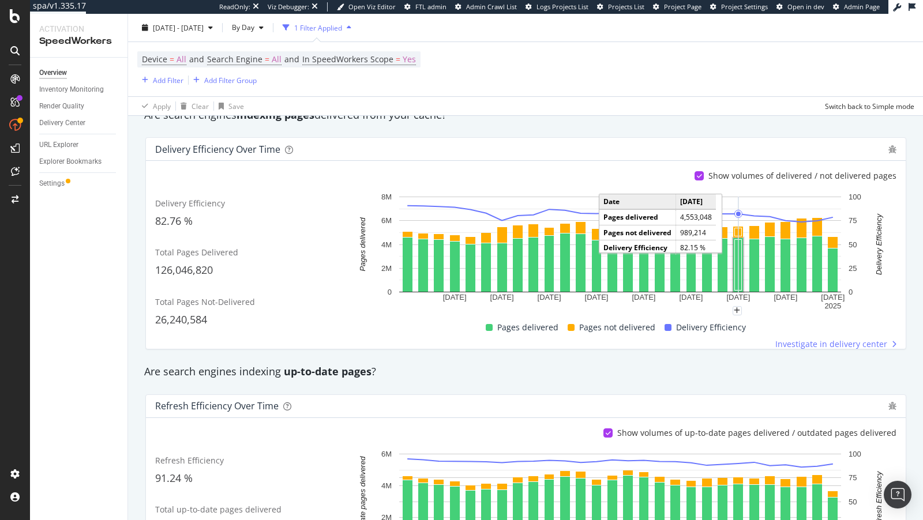
scroll to position [231, 0]
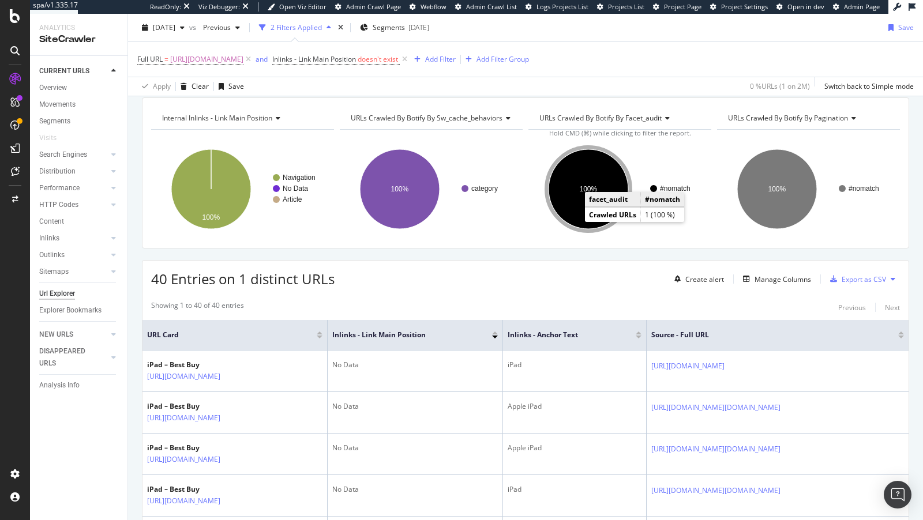
scroll to position [61, 0]
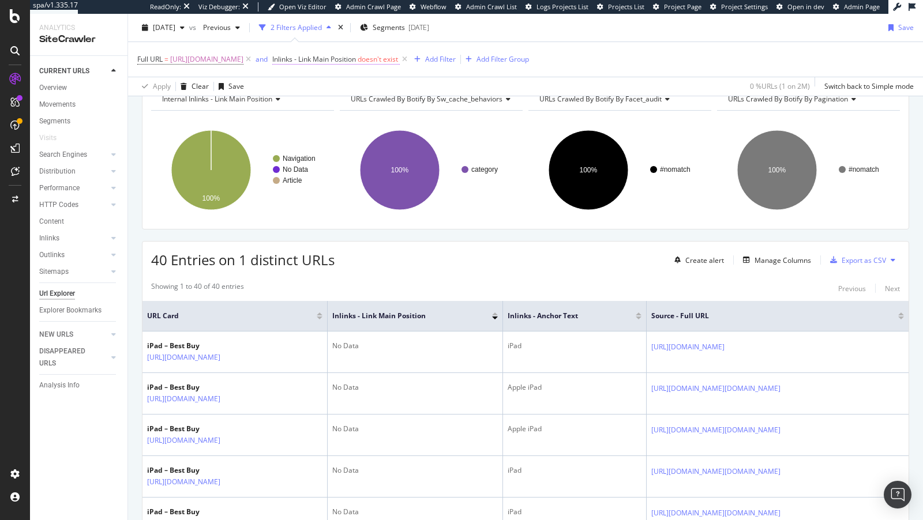
click at [356, 59] on span "Inlinks - Link Main Position" at bounding box center [314, 59] width 84 height 10
click at [595, 104] on span "Doesn't exist" at bounding box center [579, 104] width 42 height 10
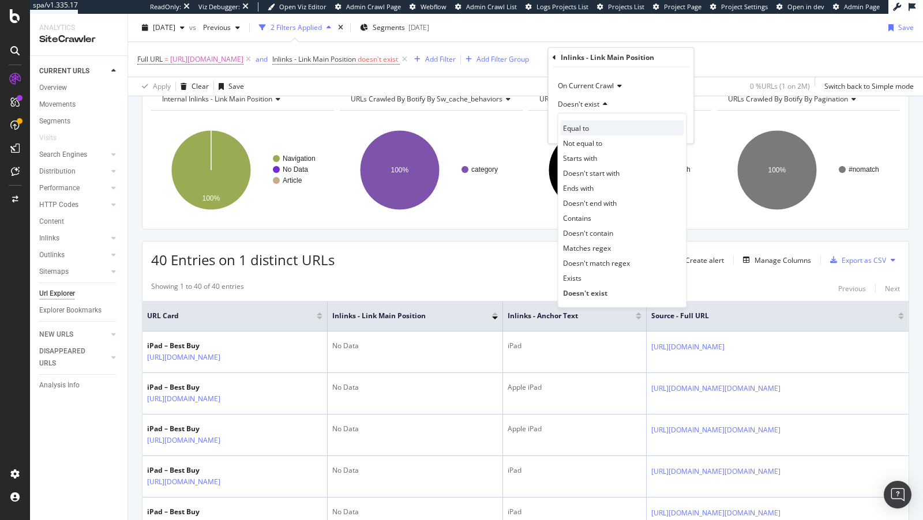
click at [585, 128] on span "Equal to" at bounding box center [576, 128] width 26 height 10
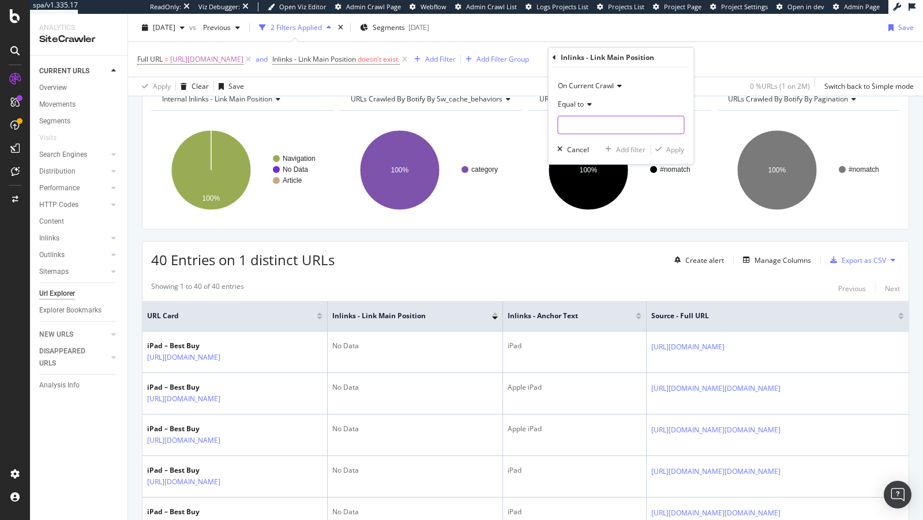
click at [583, 122] on input "text" at bounding box center [621, 125] width 126 height 18
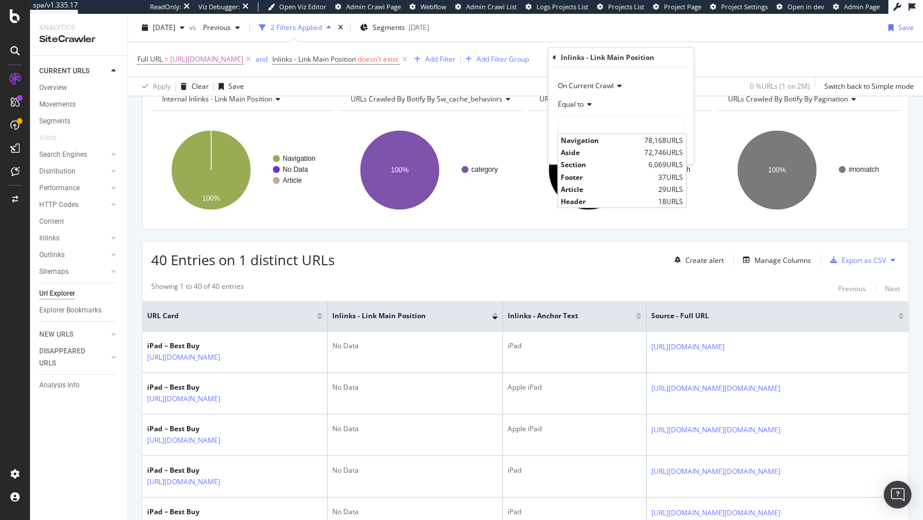
click at [577, 110] on div "Equal to" at bounding box center [620, 104] width 127 height 18
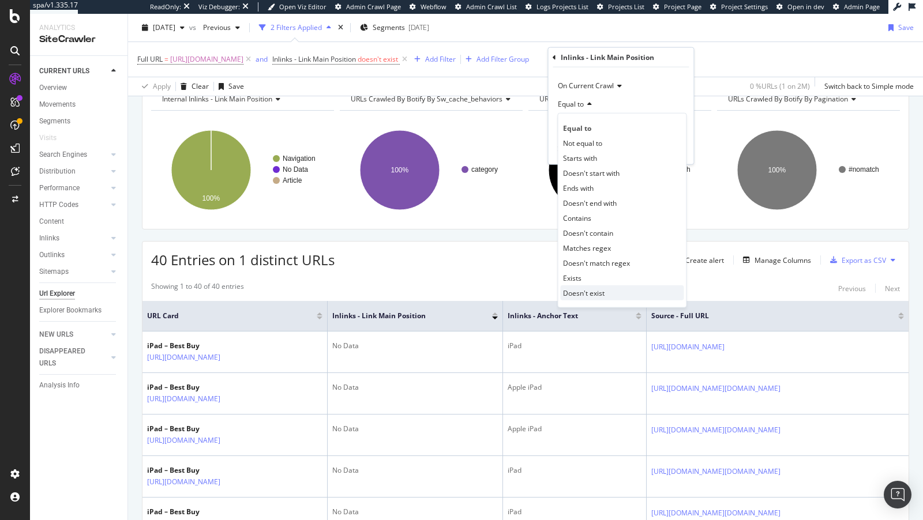
click at [601, 288] on span "Doesn't exist" at bounding box center [584, 293] width 42 height 10
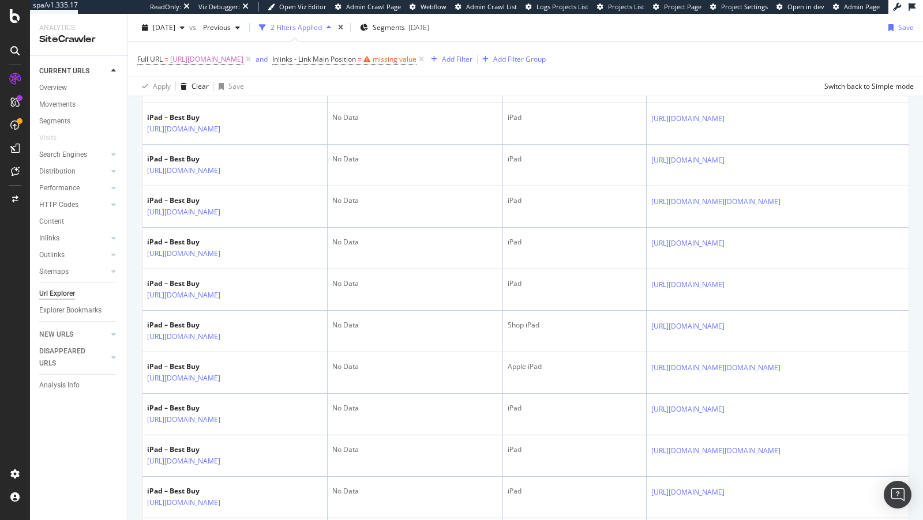
scroll to position [1238, 0]
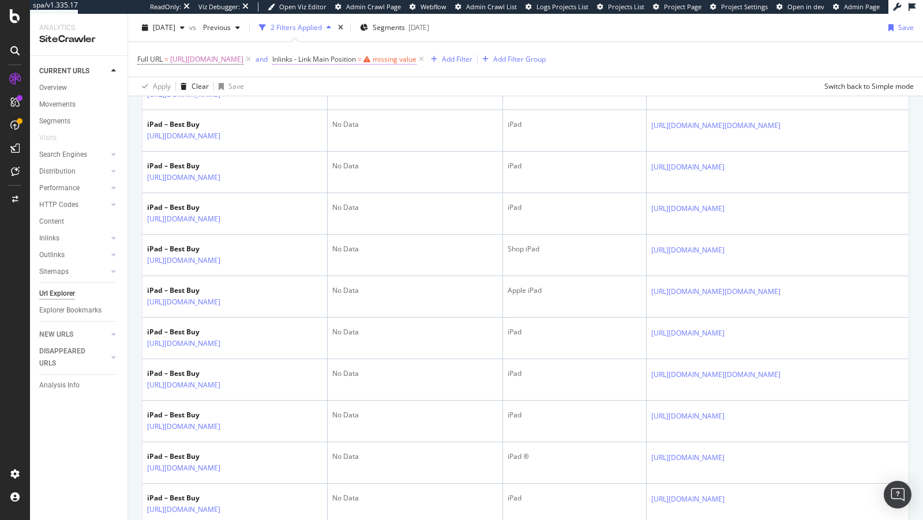
click at [417, 63] on span "Inlinks - Link Main Position = missing value" at bounding box center [344, 59] width 144 height 10
click at [580, 93] on div "On Current Crawl" at bounding box center [620, 86] width 127 height 18
click at [581, 151] on div "Cancel" at bounding box center [578, 149] width 22 height 10
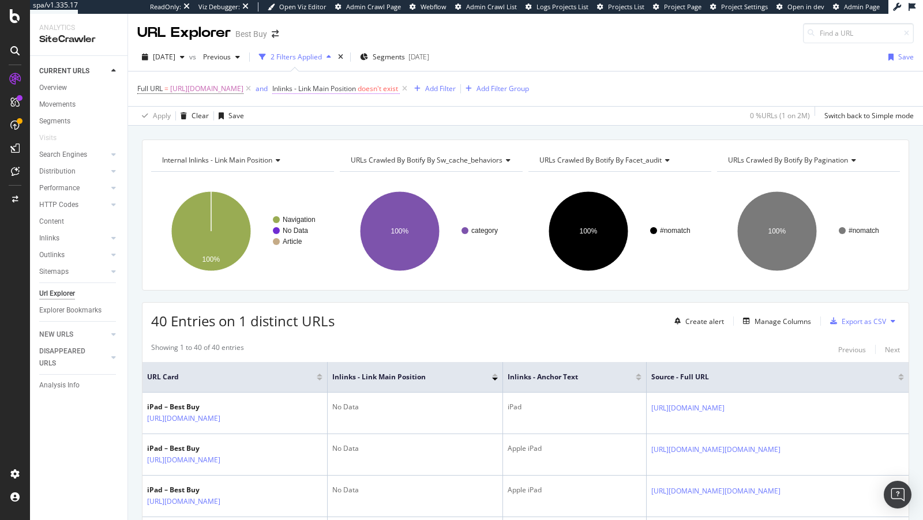
click at [400, 92] on span "Inlinks - Link Main Position doesn't exist" at bounding box center [336, 89] width 128 height 10
click at [600, 133] on icon at bounding box center [604, 133] width 8 height 7
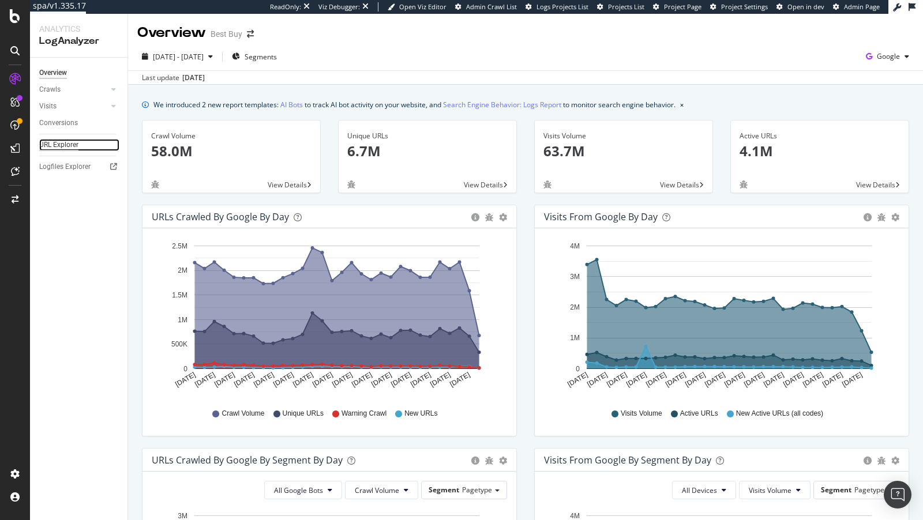
click at [61, 142] on div "URL Explorer" at bounding box center [58, 145] width 39 height 12
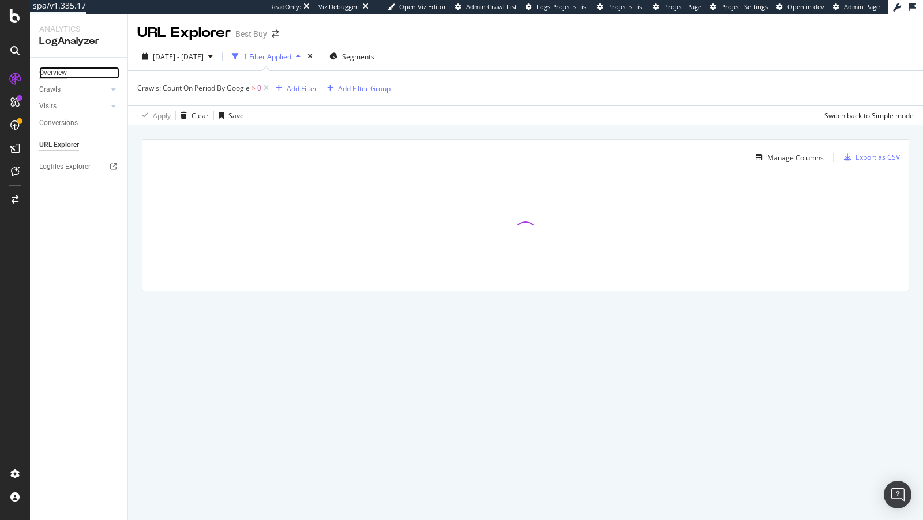
click at [59, 69] on div "Overview" at bounding box center [53, 73] width 28 height 12
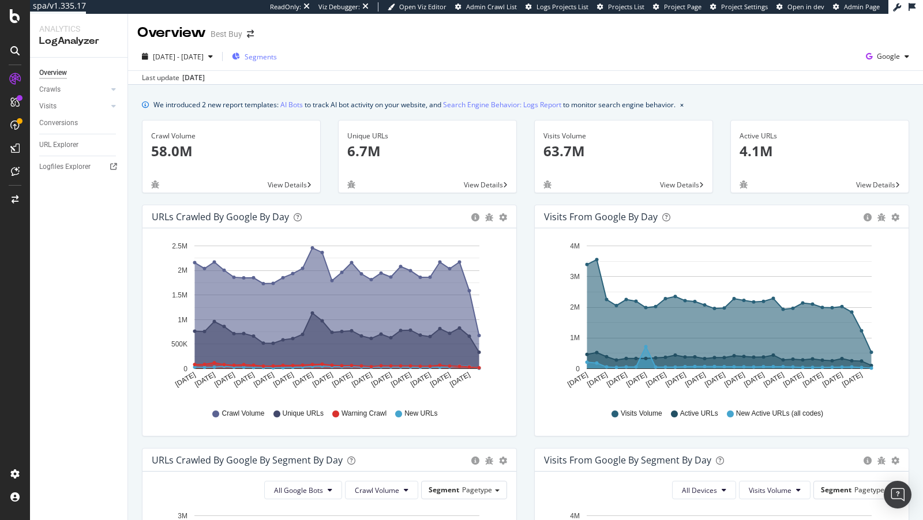
click at [277, 61] on span "Segments" at bounding box center [261, 57] width 32 height 10
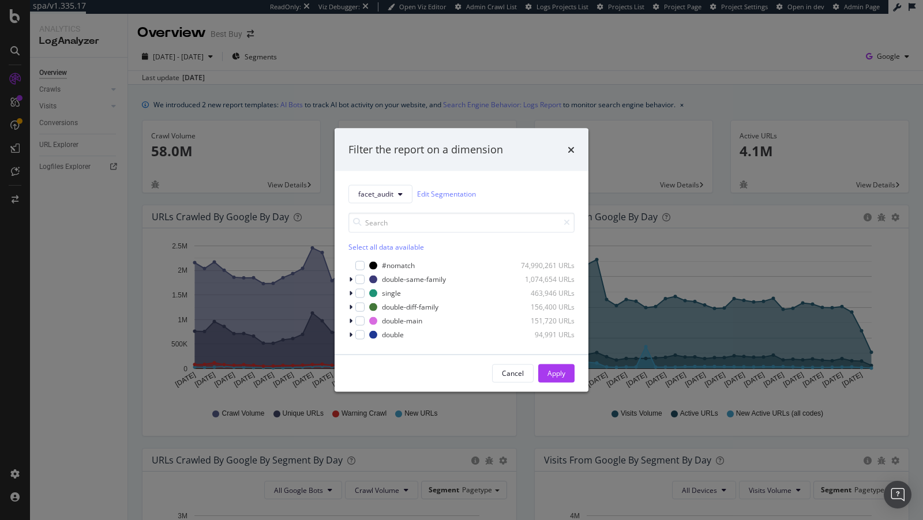
click at [203, 232] on div "Filter the report on a dimension facet_audit Edit Segmentation Select all data …" at bounding box center [461, 260] width 923 height 520
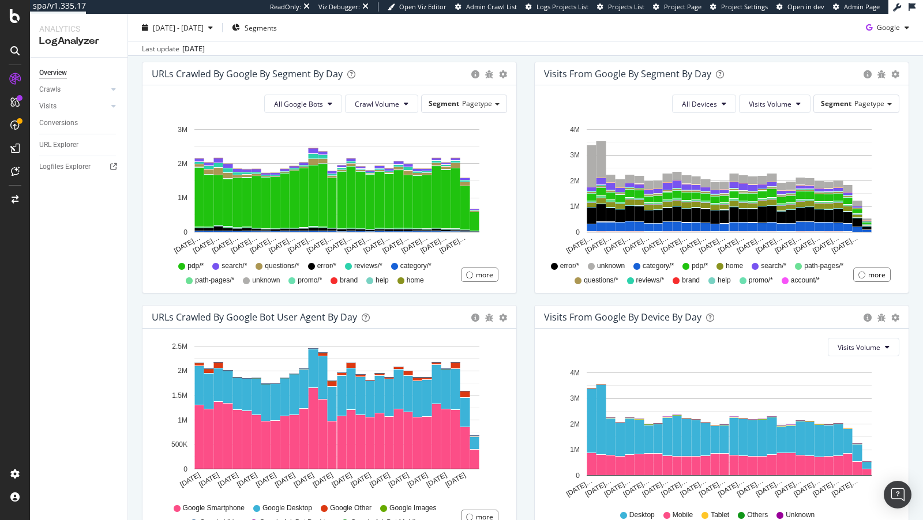
scroll to position [355, 0]
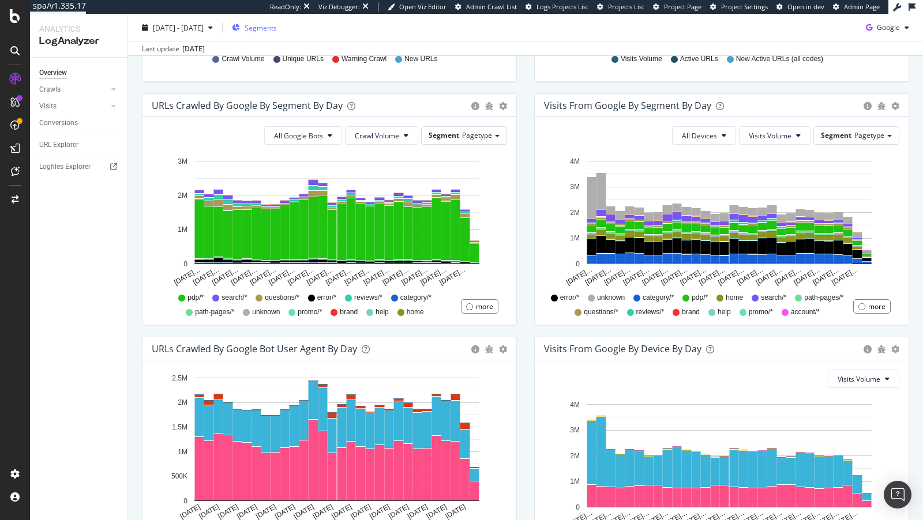
click at [277, 23] on span "Segments" at bounding box center [261, 28] width 32 height 10
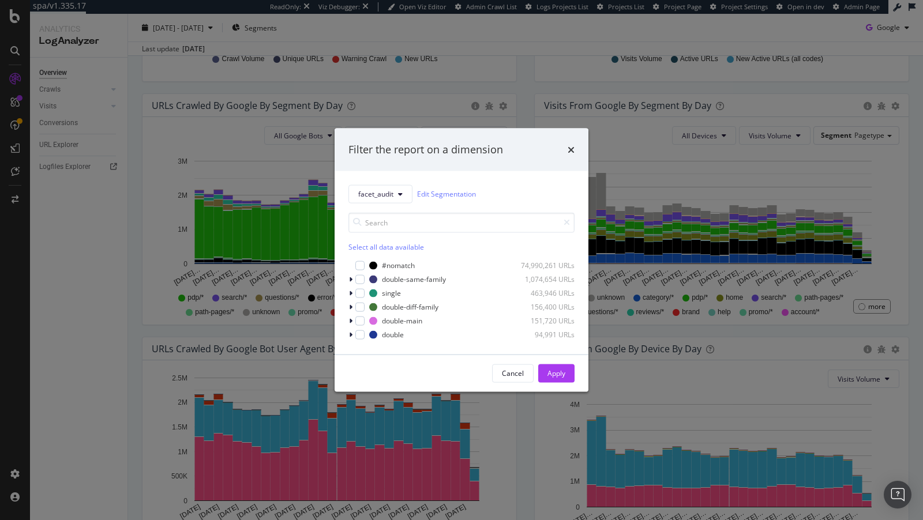
click at [375, 175] on div "facet_audit Edit Segmentation Select all data available #nomatch 74,990,261 URL…" at bounding box center [462, 262] width 254 height 183
click at [373, 189] on span "facet_audit" at bounding box center [375, 194] width 35 height 10
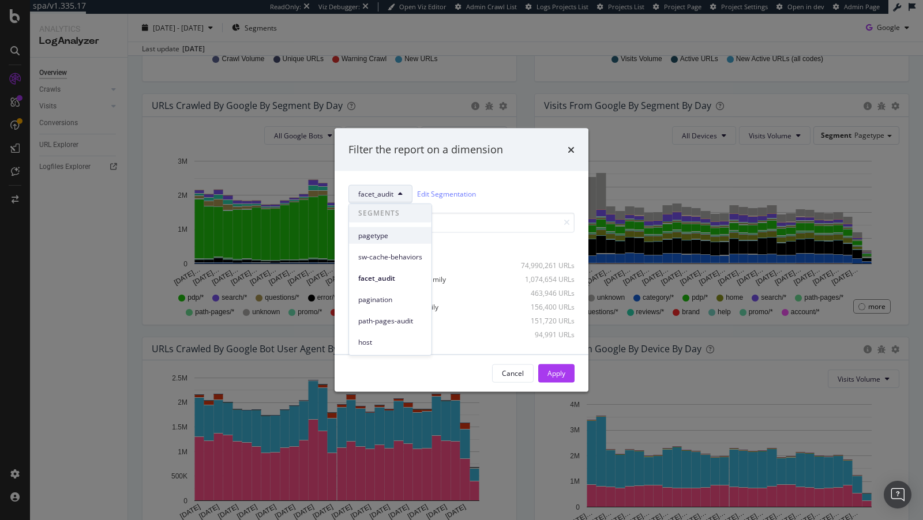
click at [382, 238] on span "pagetype" at bounding box center [390, 235] width 64 height 10
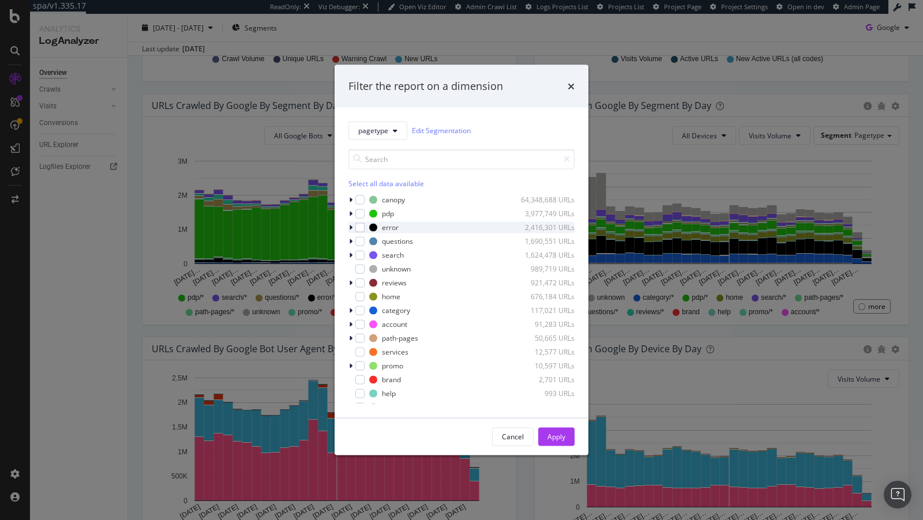
click at [350, 228] on icon "modal" at bounding box center [350, 227] width 3 height 7
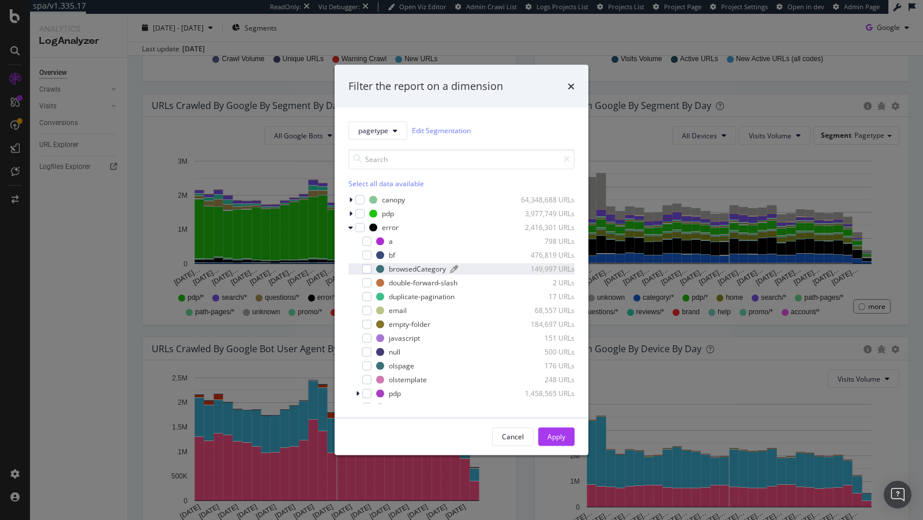
click at [402, 268] on div "browsedCategory" at bounding box center [417, 269] width 57 height 10
click at [556, 436] on div "Apply" at bounding box center [557, 437] width 18 height 10
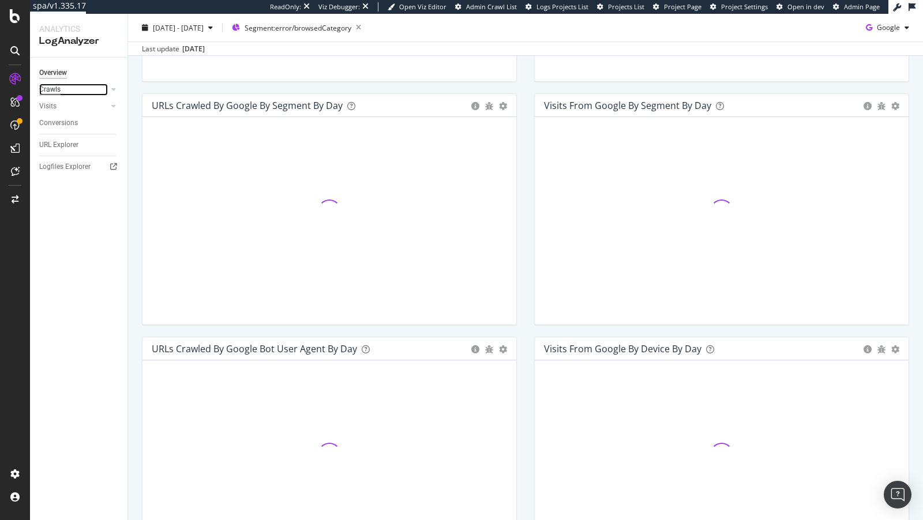
click at [44, 93] on div "Crawls" at bounding box center [49, 90] width 21 height 12
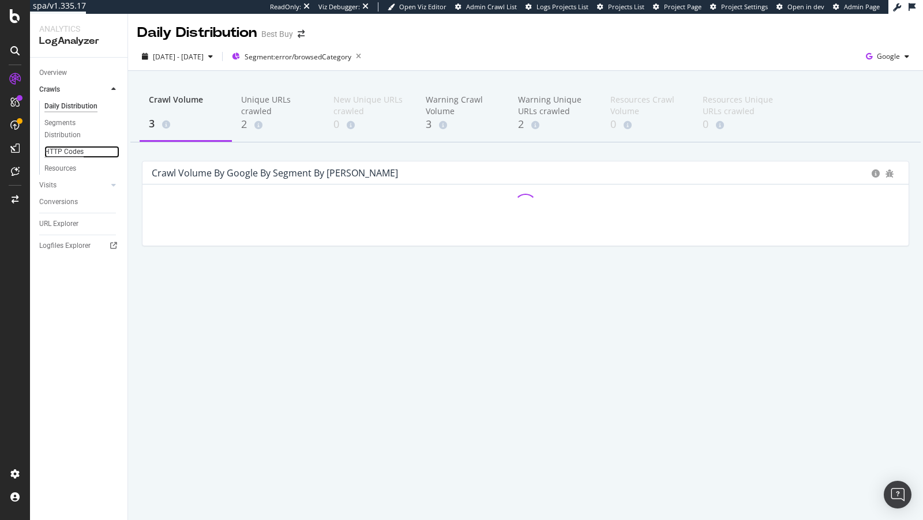
click at [55, 156] on div "HTTP Codes" at bounding box center [63, 152] width 39 height 12
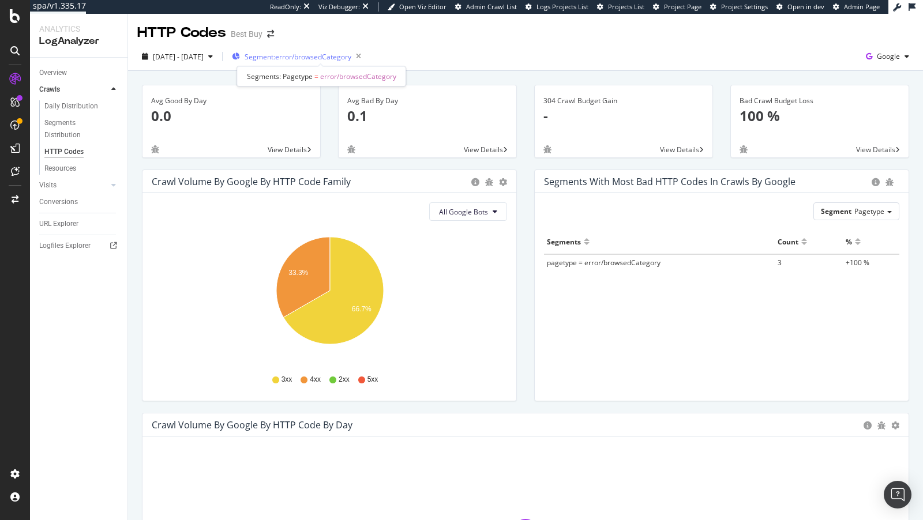
click at [327, 58] on span "Segment: error/browsedCategory" at bounding box center [298, 57] width 107 height 10
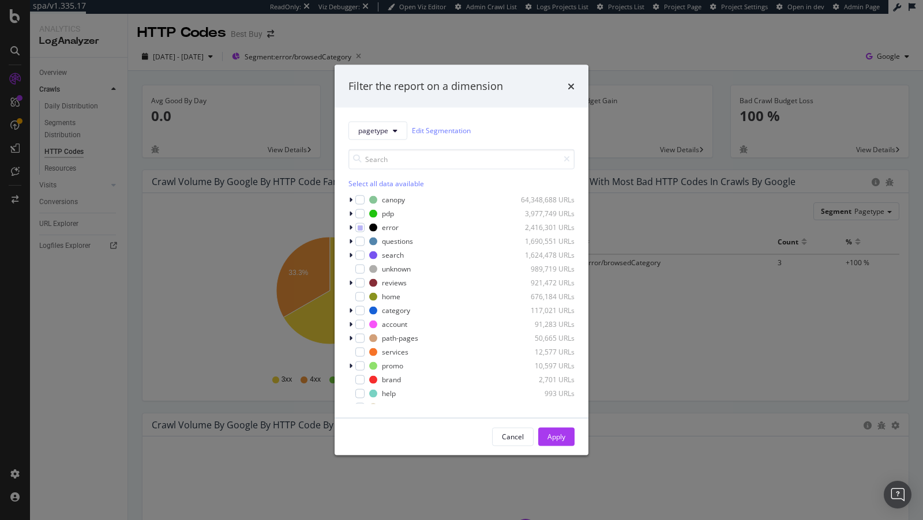
click at [346, 228] on div "pagetype Edit Segmentation Select all data available canopy 64,348,688 URLs pdp…" at bounding box center [462, 262] width 254 height 310
click at [351, 228] on icon "modal" at bounding box center [350, 227] width 3 height 7
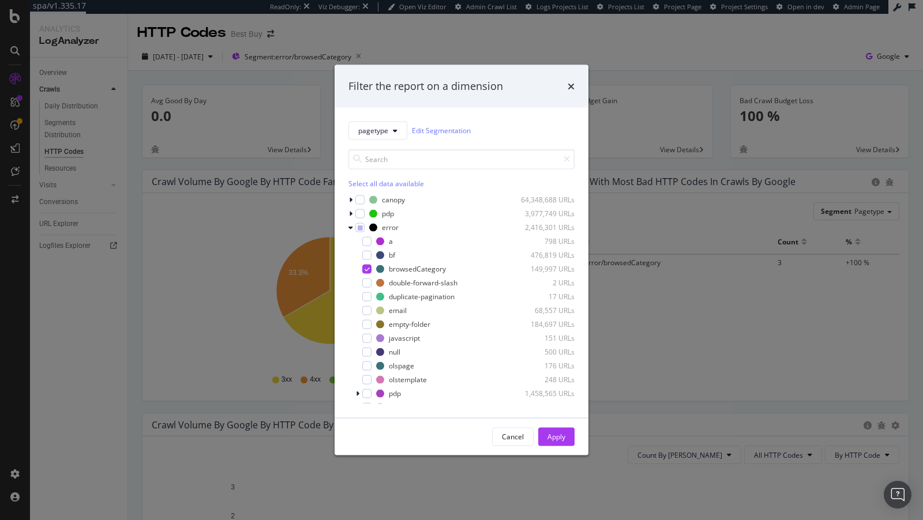
click at [202, 295] on div "Filter the report on a dimension pagetype Edit Segmentation Select all data ava…" at bounding box center [461, 260] width 923 height 520
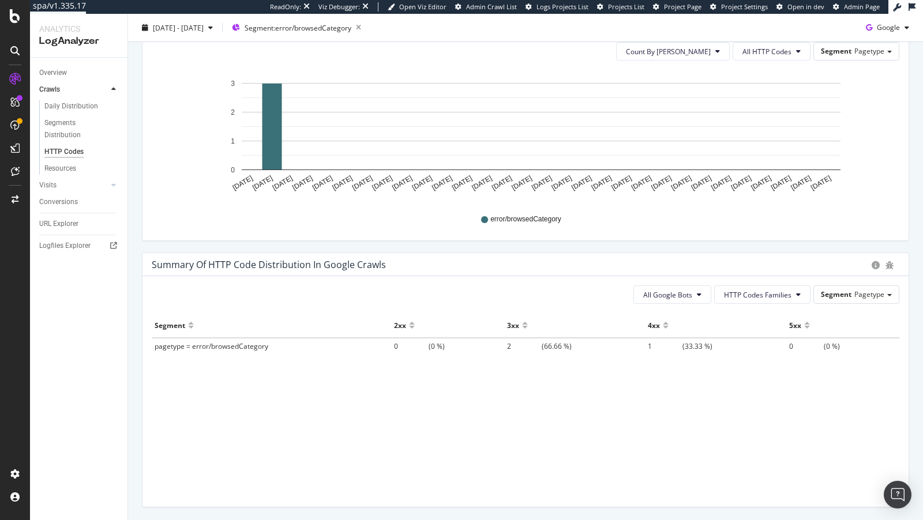
scroll to position [643, 0]
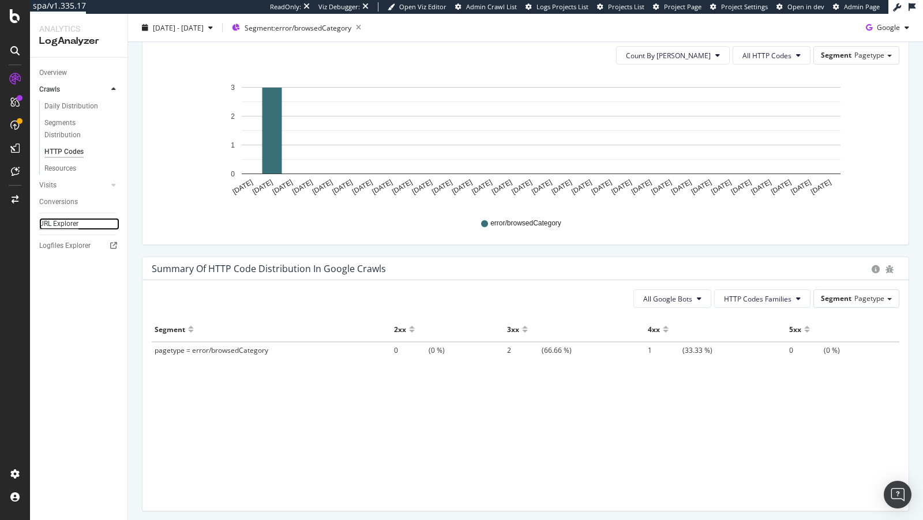
click at [65, 222] on div "URL Explorer" at bounding box center [58, 224] width 39 height 12
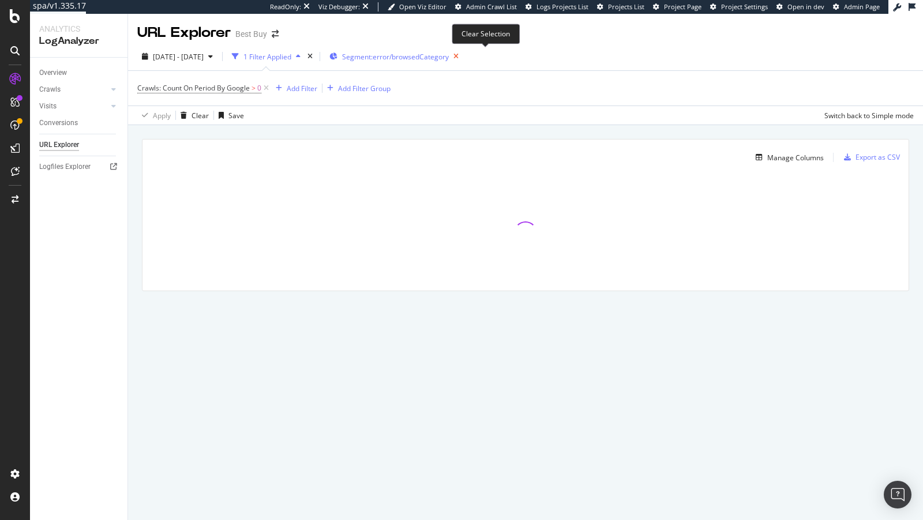
click at [463, 57] on icon "button" at bounding box center [456, 56] width 14 height 16
click at [288, 87] on div "Add Filter" at bounding box center [302, 89] width 31 height 10
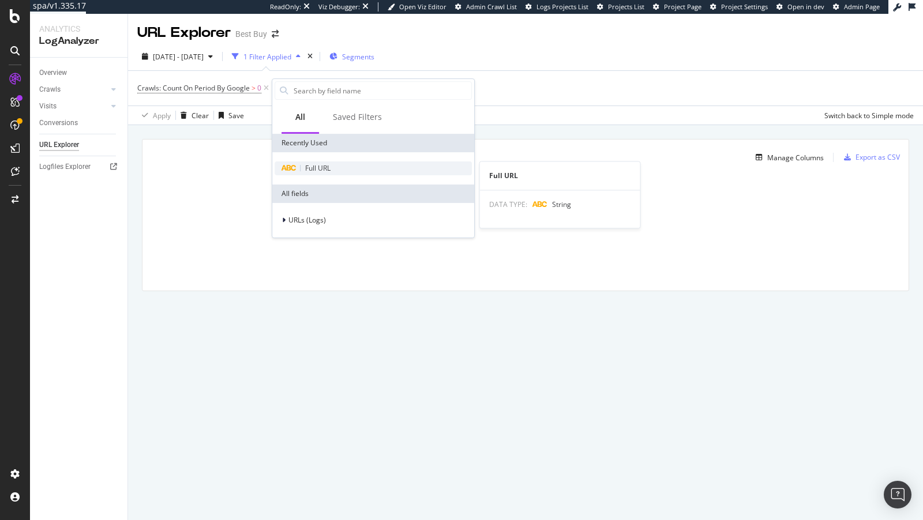
click at [331, 167] on div "Full URL" at bounding box center [373, 169] width 197 height 14
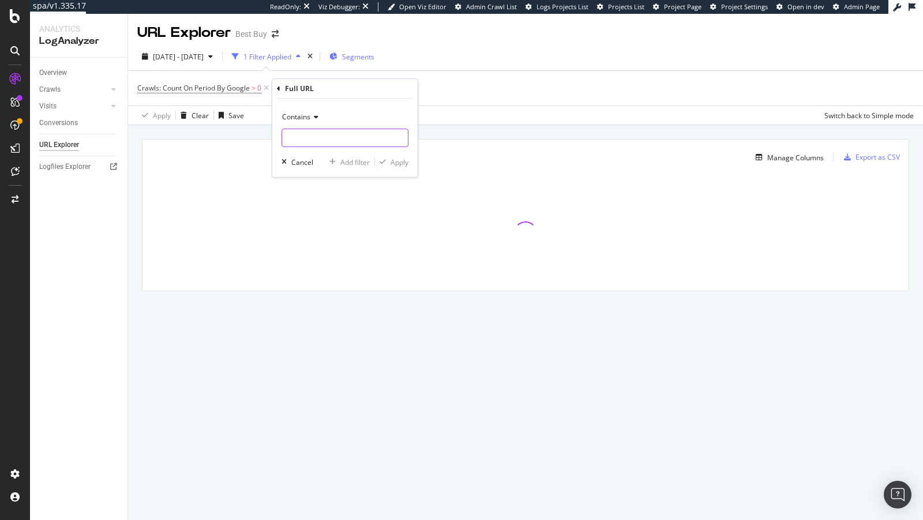
click at [302, 136] on input "text" at bounding box center [345, 138] width 126 height 18
paste input "[URL][DOMAIN_NAME]"
type input "[URL][DOMAIN_NAME]"
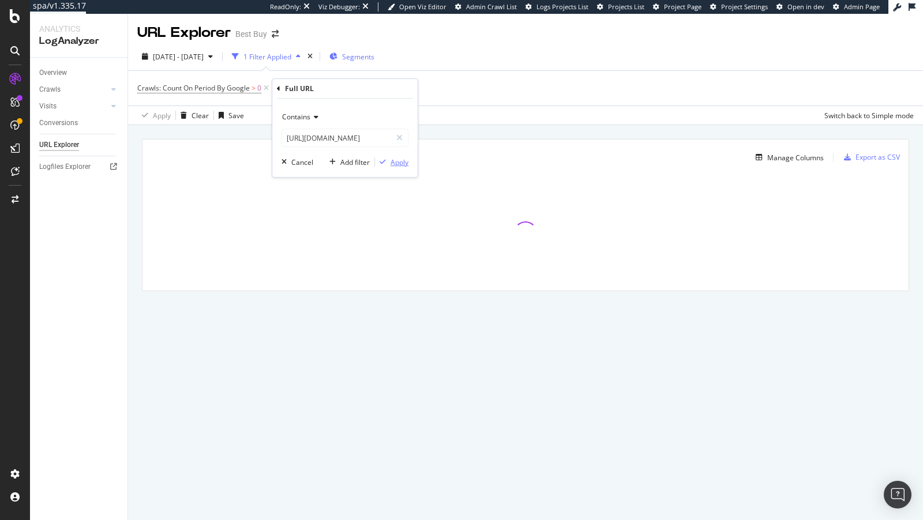
click at [388, 159] on div "button" at bounding box center [383, 162] width 16 height 7
click at [789, 148] on div "Manage Columns Export as CSV" at bounding box center [526, 153] width 766 height 27
click at [778, 171] on div "Manage Columns Export as CSV Full URL Crawls: Count On Period By Google" at bounding box center [526, 215] width 766 height 151
click at [785, 161] on div "Manage Columns" at bounding box center [795, 158] width 57 height 10
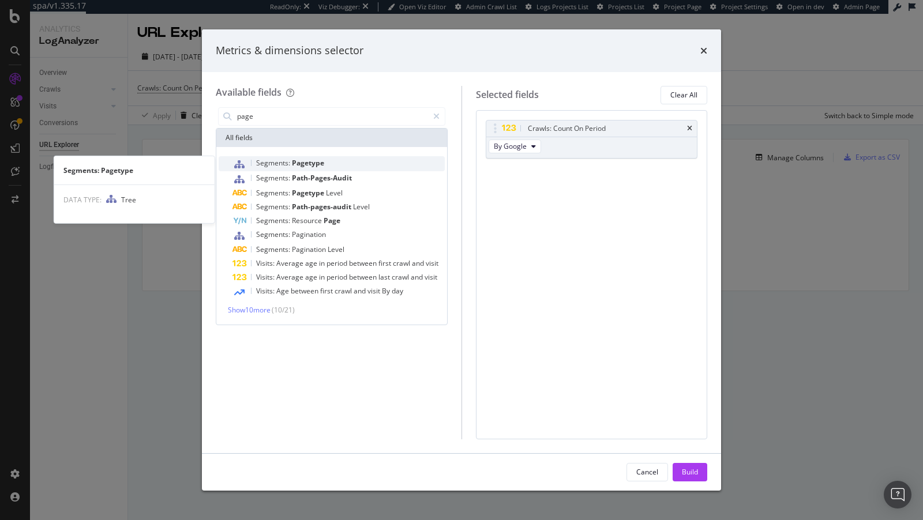
type input "page"
click at [304, 159] on span "Pagetype" at bounding box center [308, 163] width 32 height 10
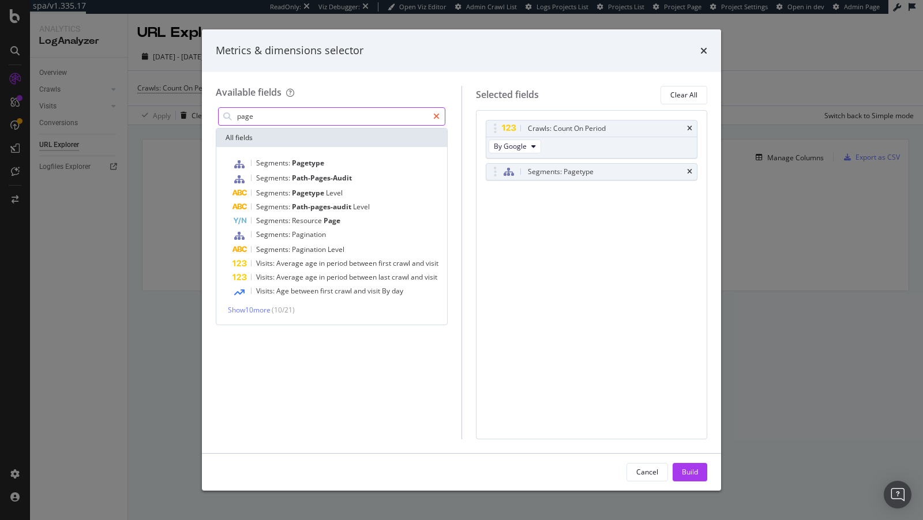
click at [437, 116] on icon "modal" at bounding box center [436, 117] width 6 height 8
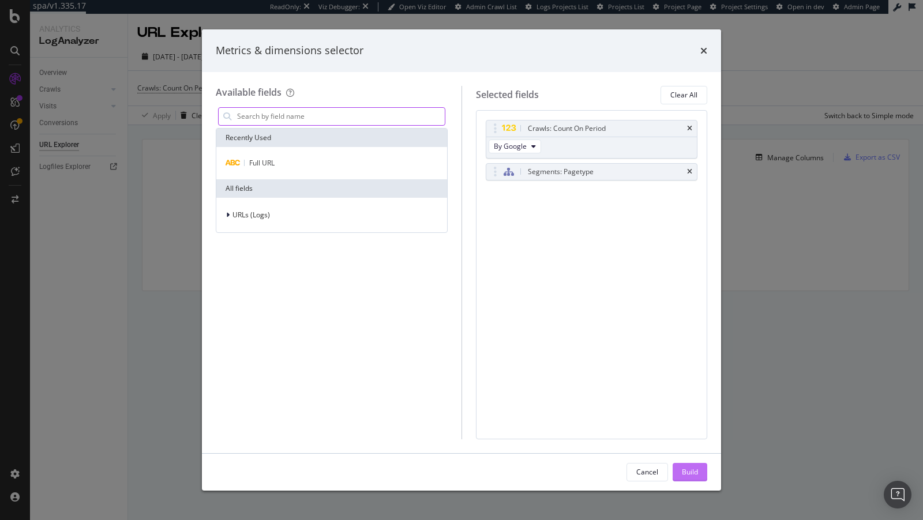
click at [695, 467] on div "Build" at bounding box center [690, 472] width 16 height 10
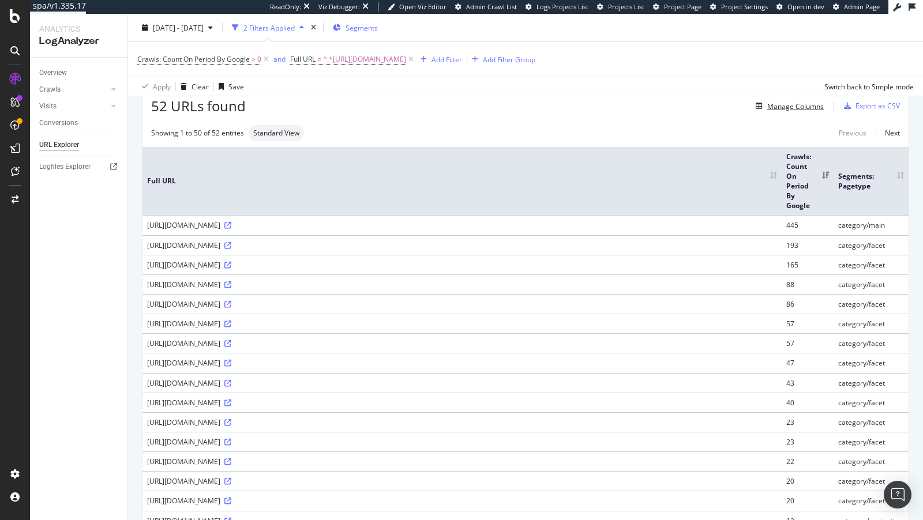
scroll to position [51, 0]
click at [231, 244] on icon at bounding box center [227, 247] width 7 height 7
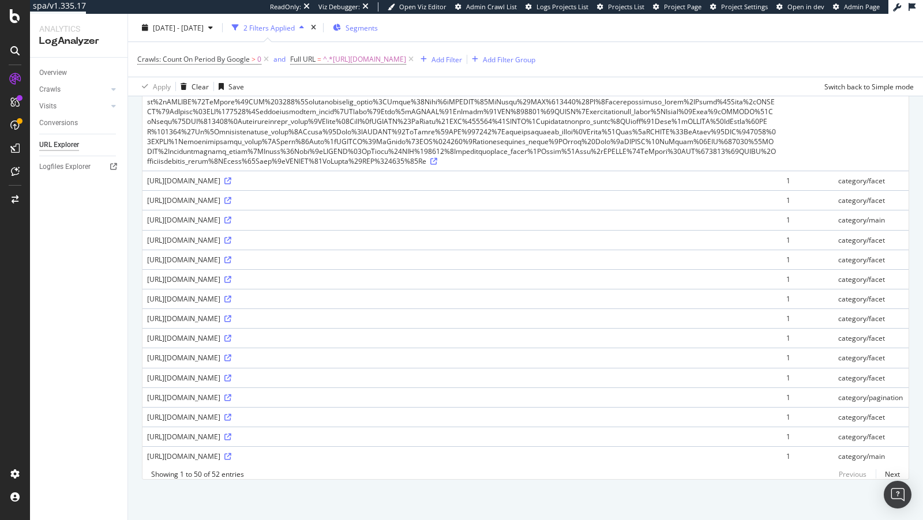
scroll to position [939, 0]
click at [231, 244] on icon at bounding box center [227, 240] width 7 height 7
click at [231, 342] on icon at bounding box center [227, 338] width 7 height 7
click at [231, 396] on icon at bounding box center [227, 398] width 7 height 7
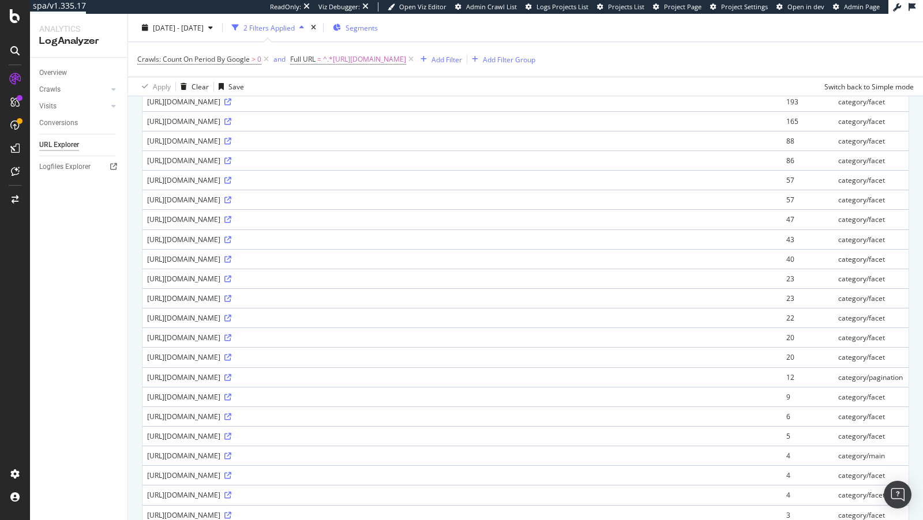
scroll to position [0, 0]
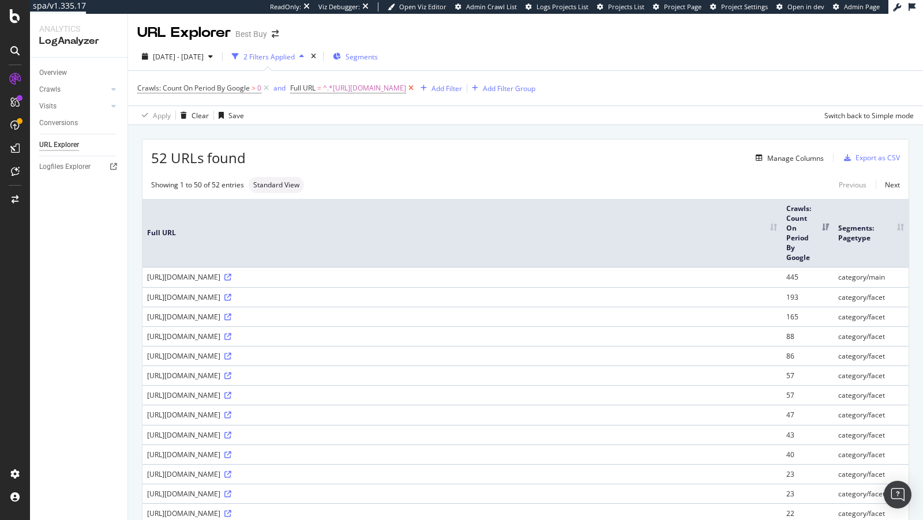
click at [416, 85] on icon at bounding box center [411, 89] width 10 height 12
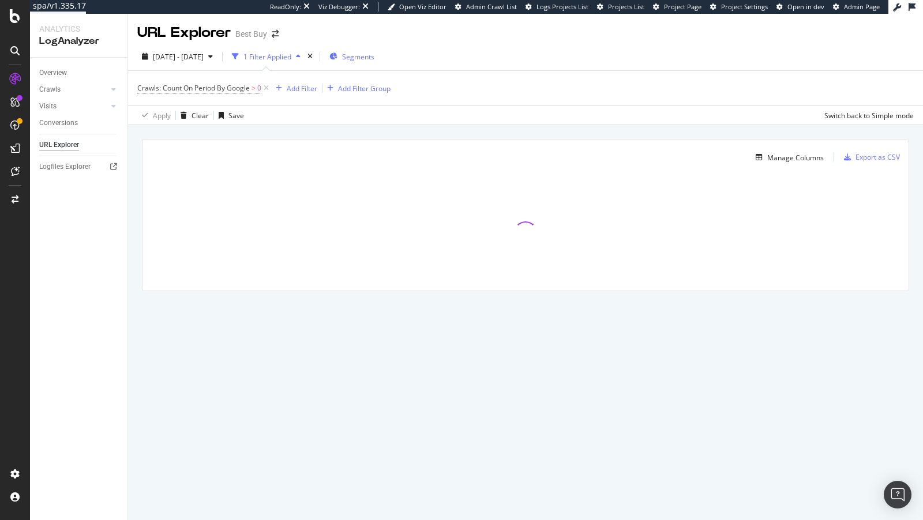
click at [374, 54] on span "Segments" at bounding box center [358, 57] width 32 height 10
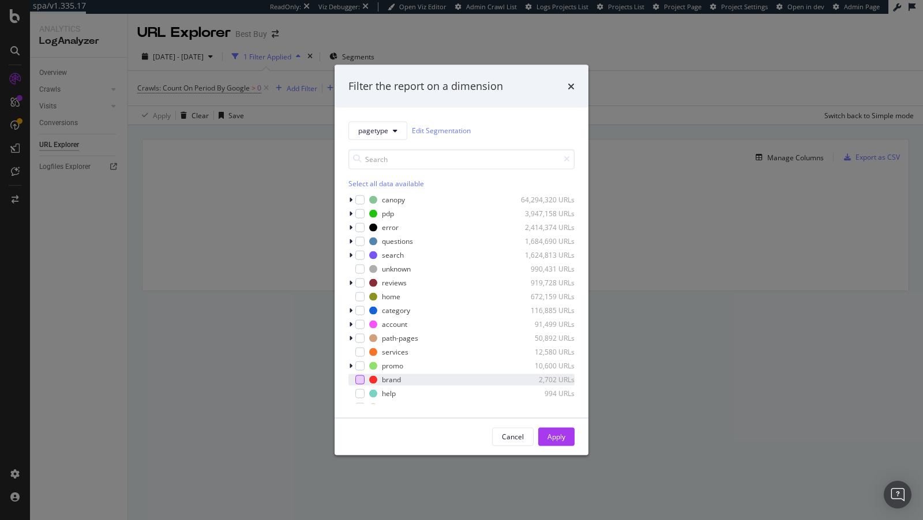
click at [359, 379] on div "modal" at bounding box center [359, 379] width 9 height 9
click at [558, 437] on div "Apply" at bounding box center [557, 437] width 18 height 10
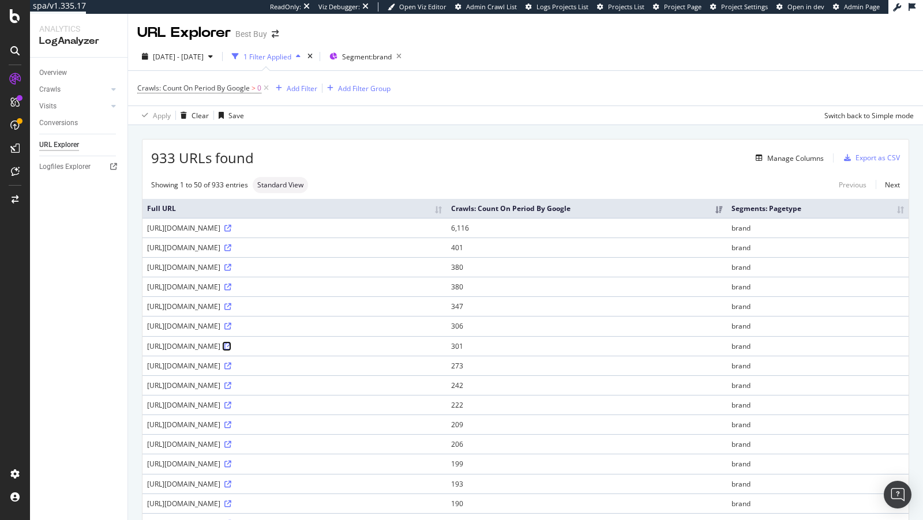
click at [231, 343] on icon at bounding box center [227, 346] width 7 height 7
click at [231, 363] on icon at bounding box center [227, 366] width 7 height 7
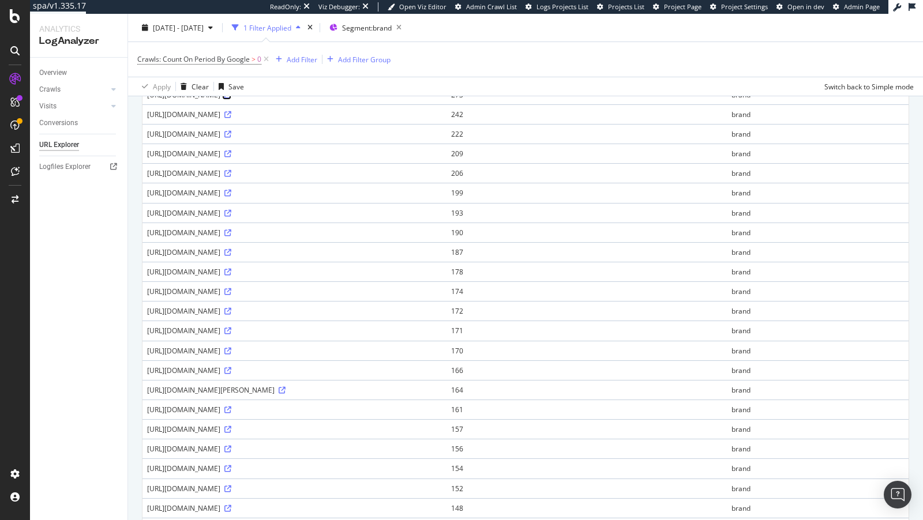
scroll to position [293, 0]
click at [231, 346] on icon at bounding box center [227, 349] width 7 height 7
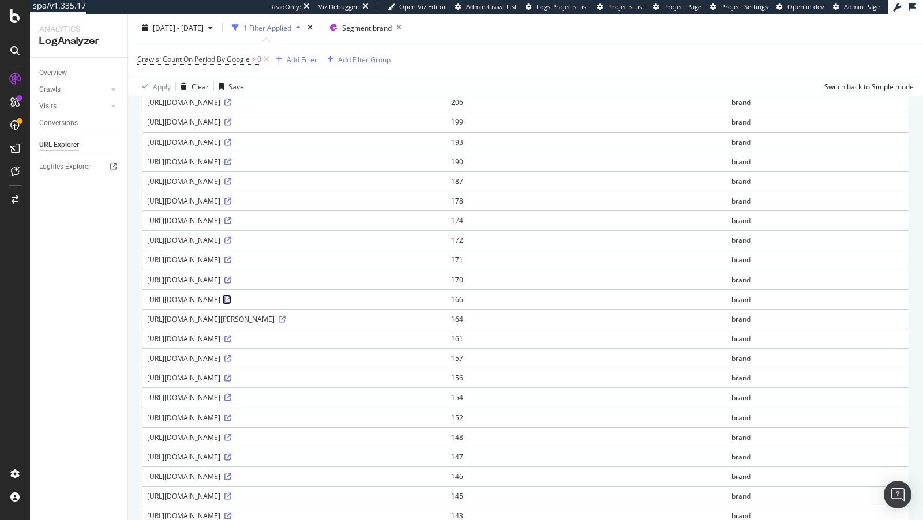
scroll to position [417, 0]
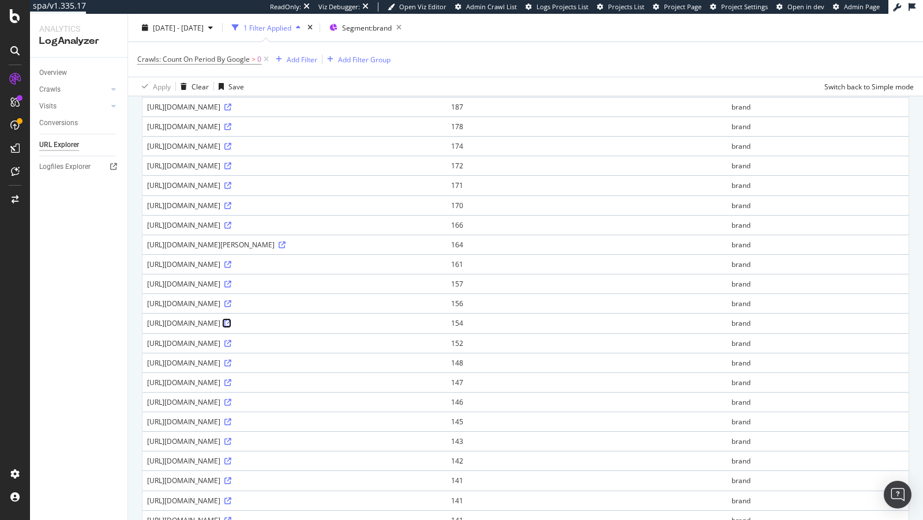
click at [231, 320] on icon at bounding box center [227, 323] width 7 height 7
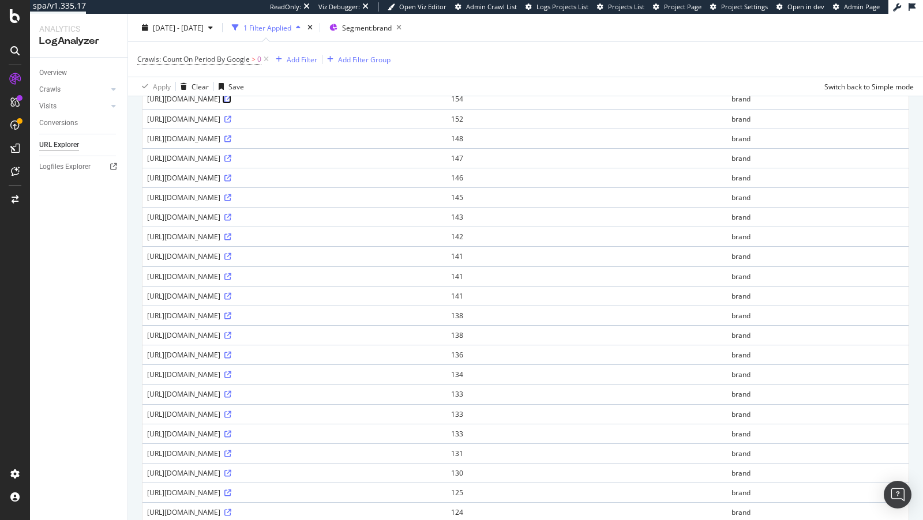
scroll to position [722, 0]
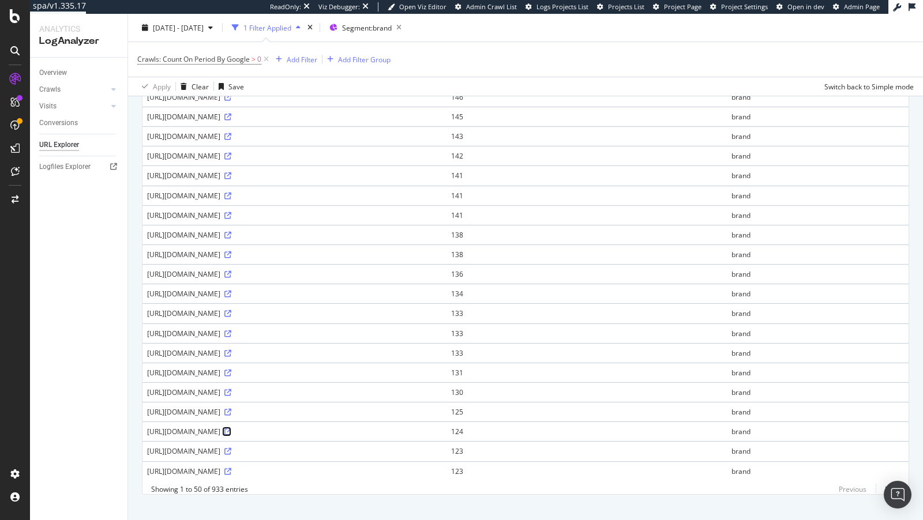
click at [231, 429] on icon at bounding box center [227, 432] width 7 height 7
click at [231, 350] on icon at bounding box center [227, 353] width 7 height 7
click at [231, 370] on icon at bounding box center [227, 373] width 7 height 7
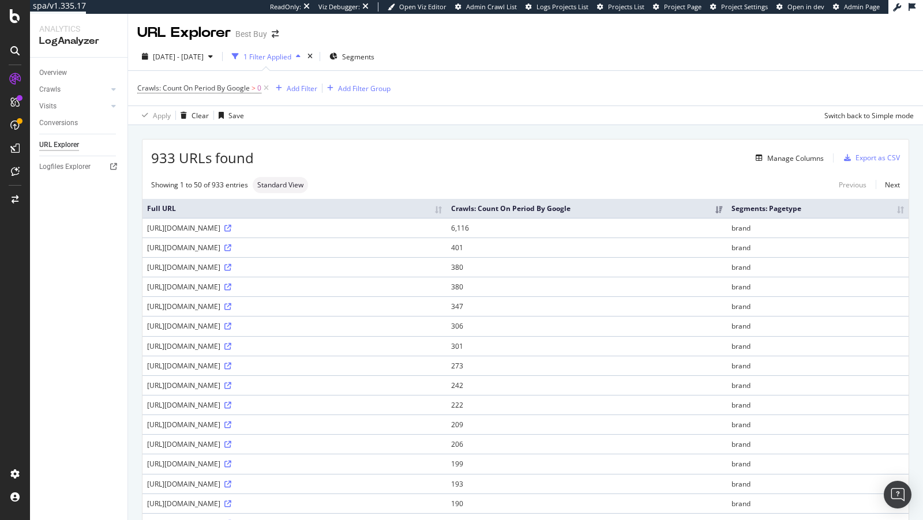
scroll to position [379, 0]
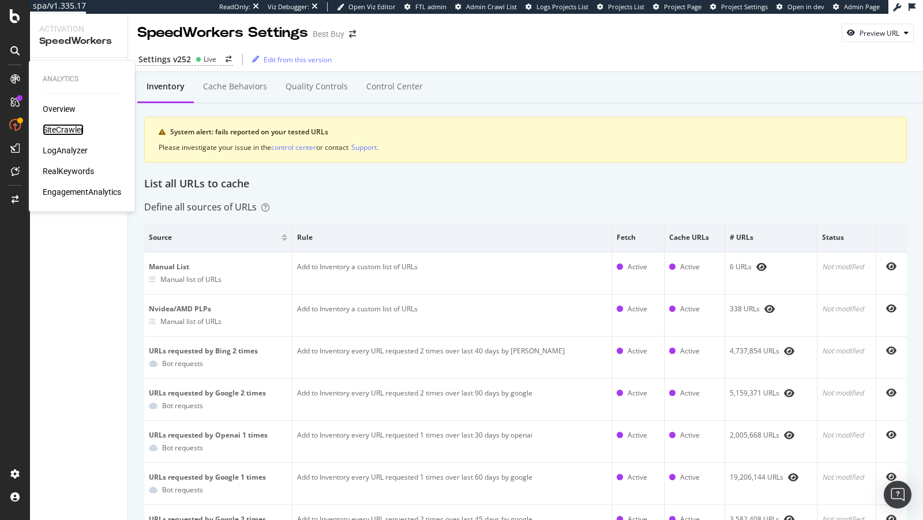
click at [71, 129] on div "SiteCrawler" at bounding box center [63, 130] width 41 height 12
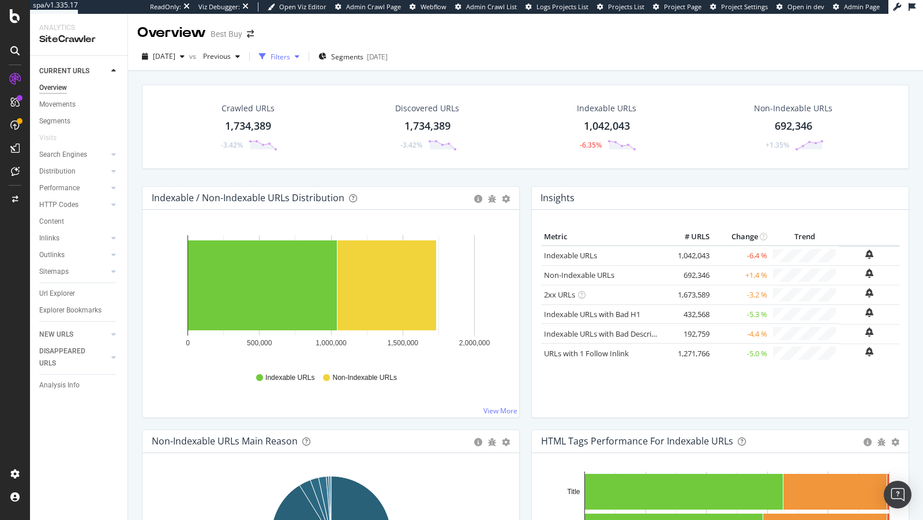
click at [271, 62] on div "button" at bounding box center [262, 56] width 16 height 16
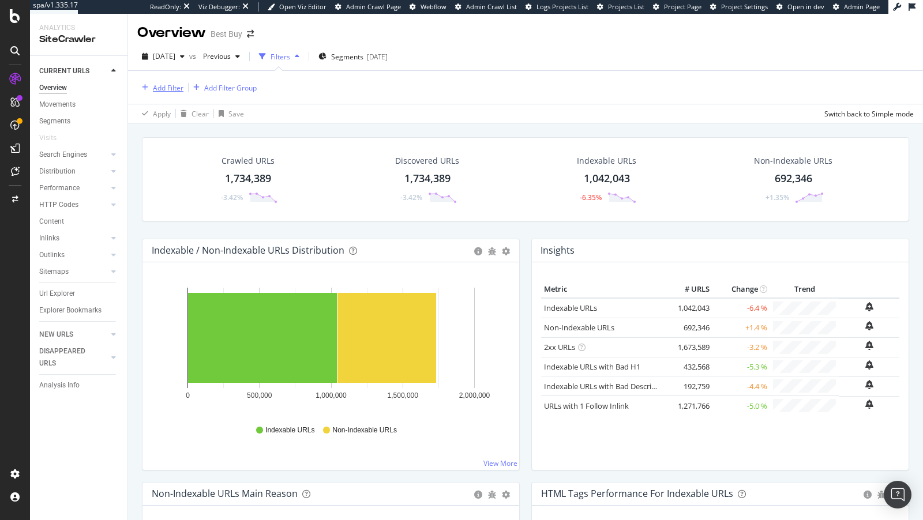
click at [171, 89] on div "Add Filter" at bounding box center [168, 88] width 31 height 10
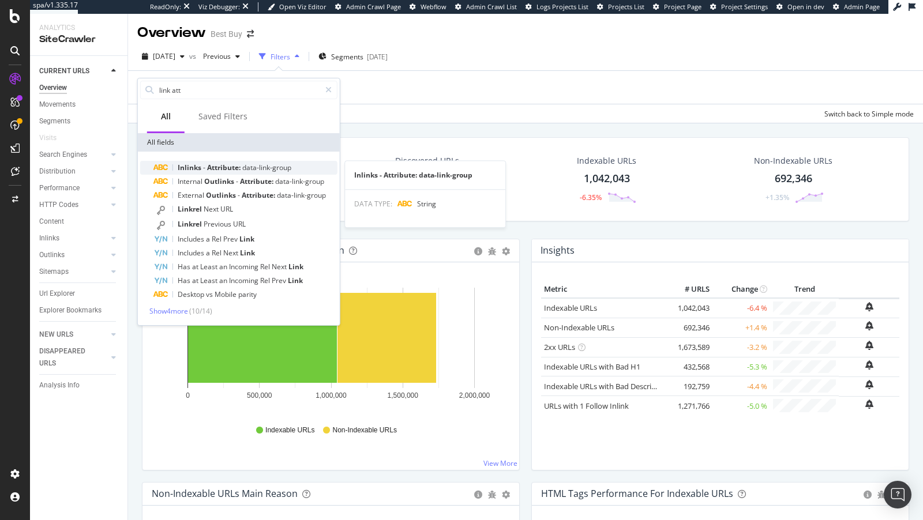
type input "link att"
click at [255, 171] on div "Inlinks - Attribute: data-link-group" at bounding box center [235, 167] width 114 height 9
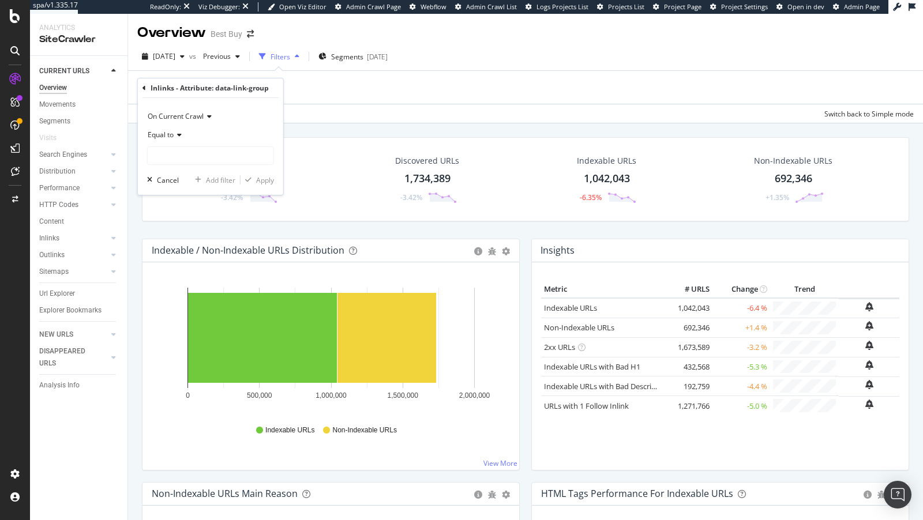
click at [176, 144] on div "Equal to" at bounding box center [210, 145] width 127 height 39
click at [175, 153] on input "text" at bounding box center [211, 156] width 126 height 18
click at [203, 167] on span "category-text-block" at bounding box center [196, 171] width 91 height 10
type input "category-text-block"
click at [256, 183] on div "Apply" at bounding box center [265, 180] width 18 height 10
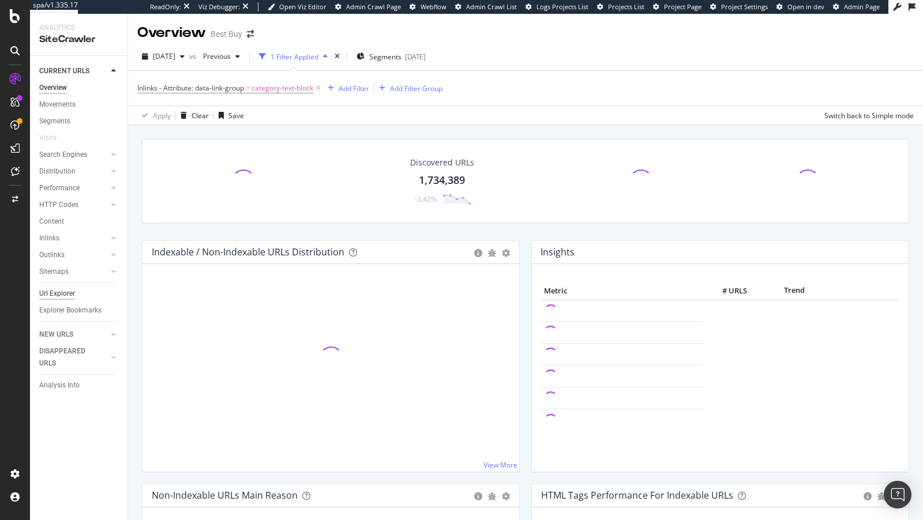
click at [54, 293] on div "Url Explorer" at bounding box center [57, 294] width 36 height 12
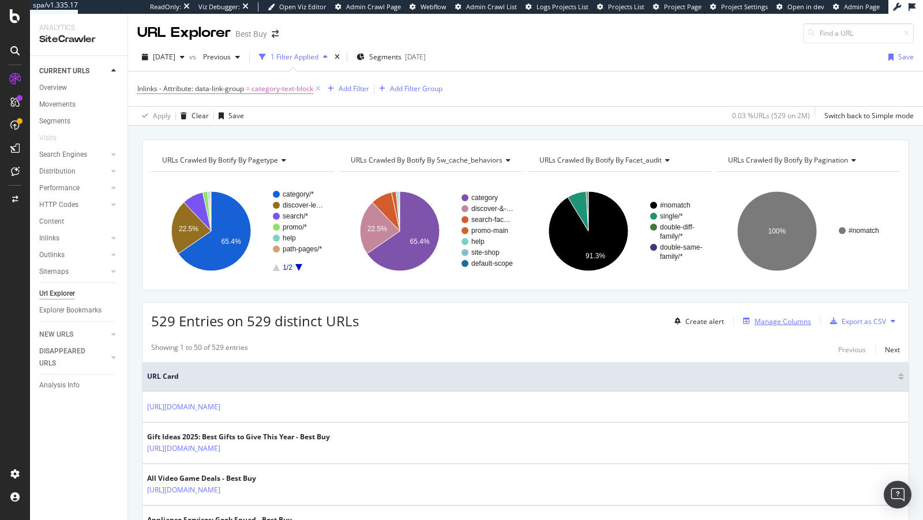
click at [777, 317] on div "Manage Columns" at bounding box center [783, 322] width 57 height 10
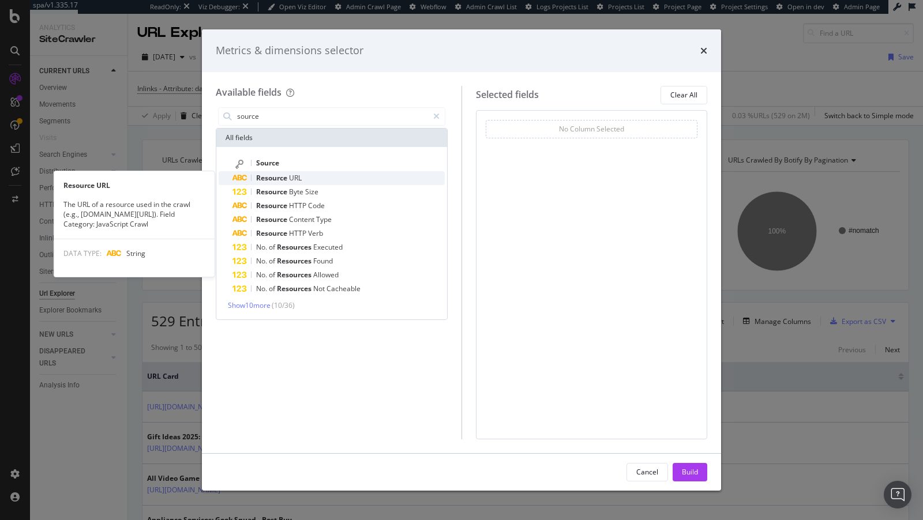
type input "source"
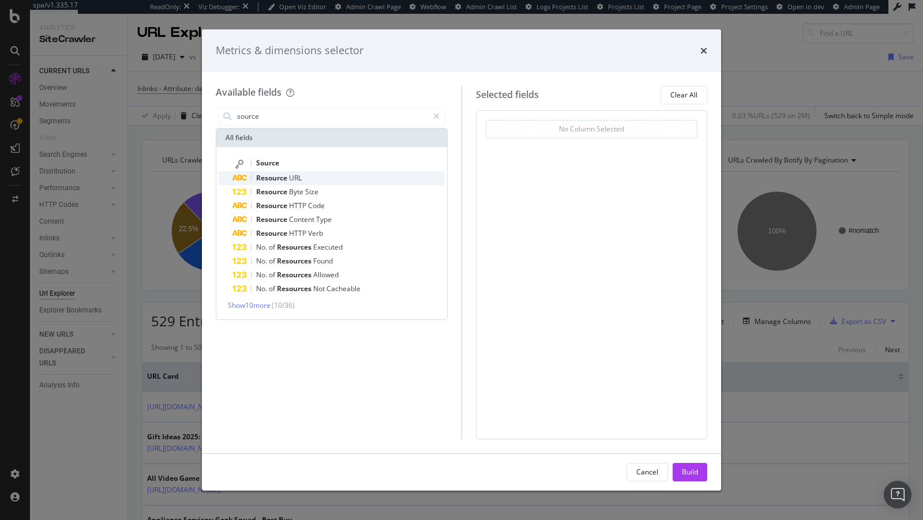
click at [296, 175] on span "URL" at bounding box center [295, 178] width 13 height 10
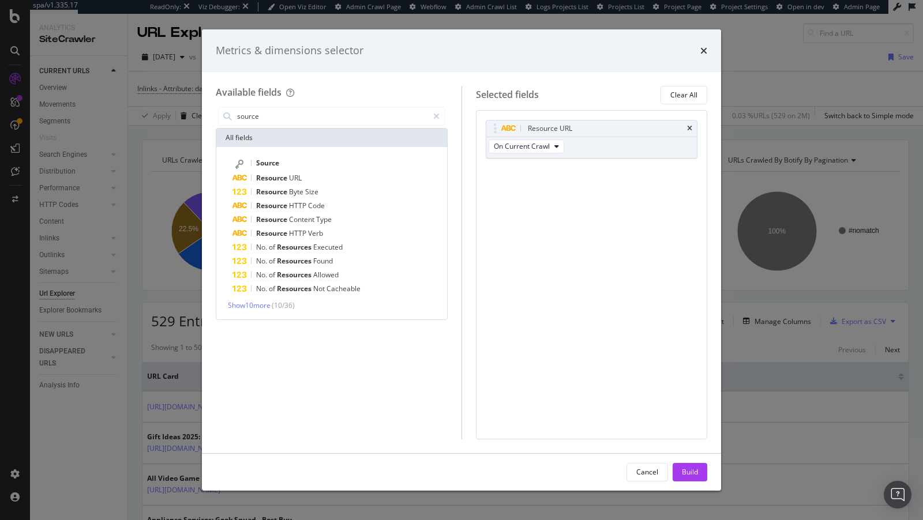
click at [699, 476] on button "Build" at bounding box center [690, 472] width 35 height 18
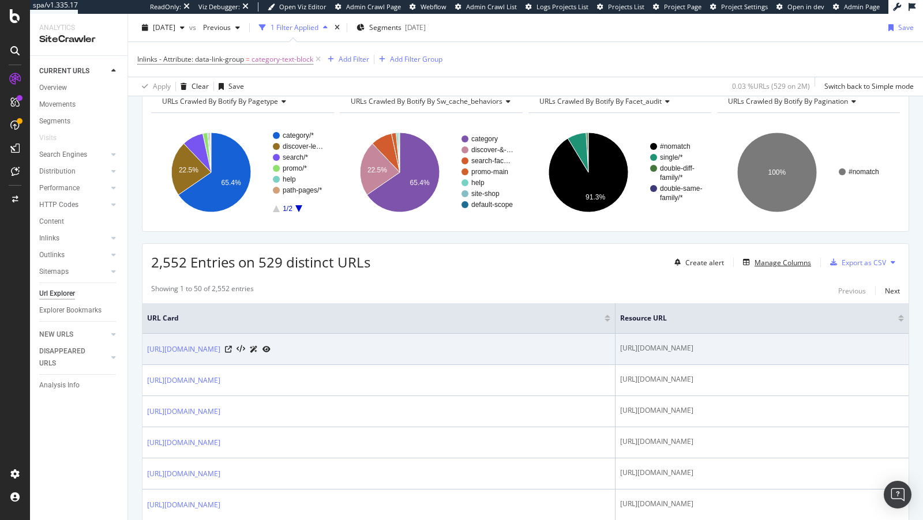
scroll to position [50, 0]
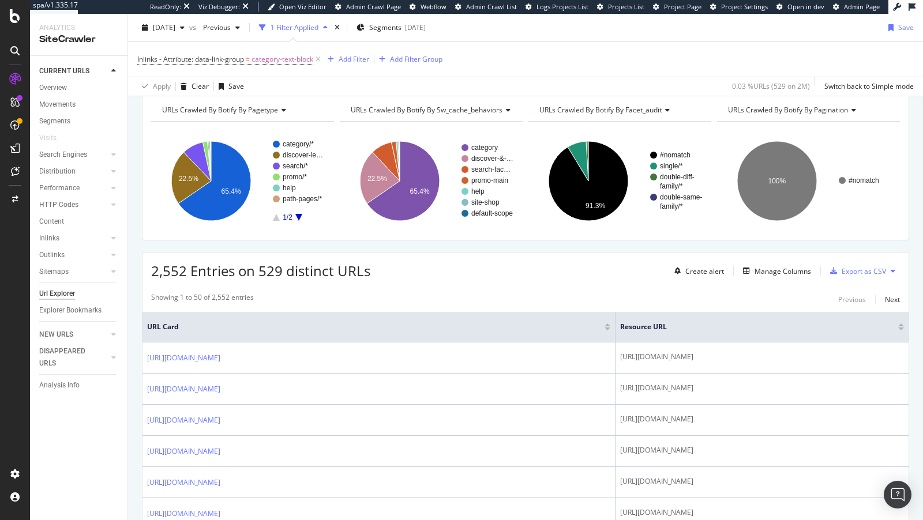
click at [784, 254] on div "2,552 Entries on 529 distinct URLs Create alert Manage Columns Export as CSV" at bounding box center [526, 267] width 766 height 28
click at [778, 253] on div "2,552 Entries on 529 distinct URLs Create alert Manage Columns Export as CSV" at bounding box center [526, 267] width 766 height 28
click at [778, 269] on div "Manage Columns" at bounding box center [783, 272] width 57 height 10
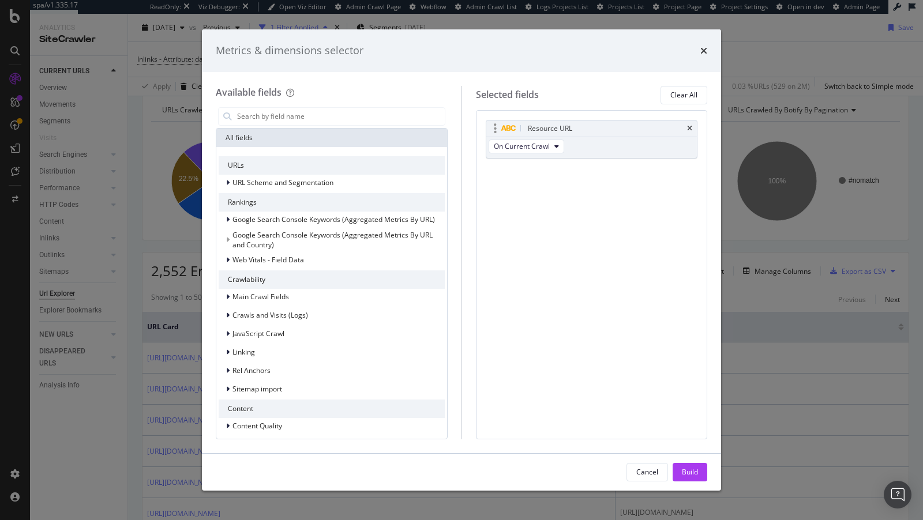
click at [685, 126] on div "Resource URL" at bounding box center [606, 129] width 160 height 12
click at [265, 121] on input "modal" at bounding box center [340, 116] width 209 height 17
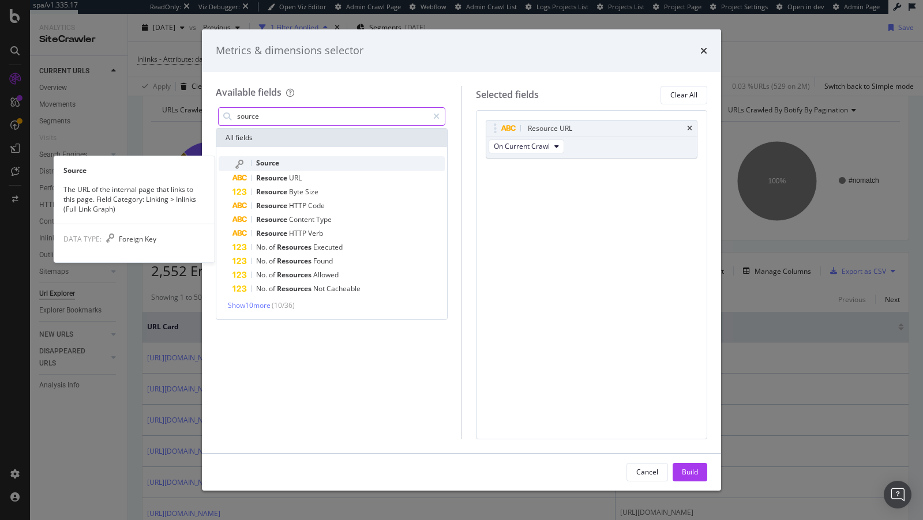
type input "source"
click at [295, 164] on div "Source" at bounding box center [339, 163] width 212 height 15
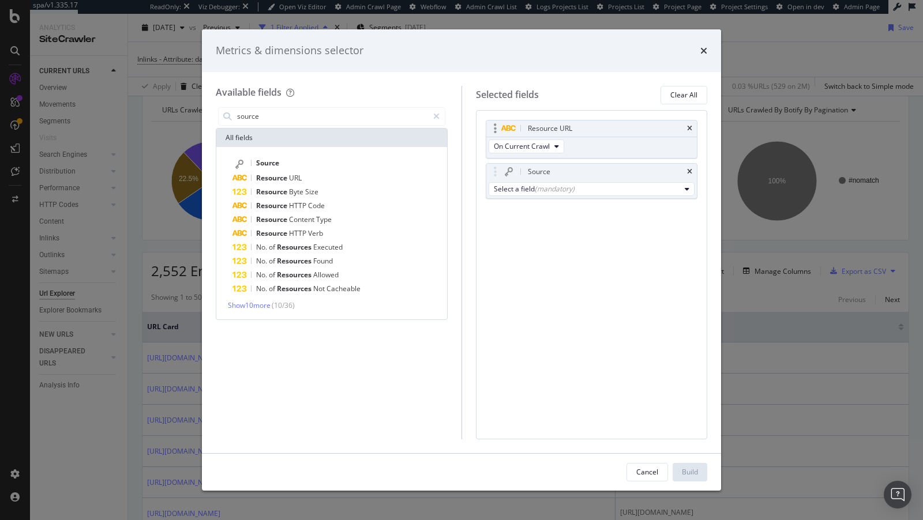
click at [684, 125] on div "Resource URL" at bounding box center [606, 129] width 160 height 12
click at [686, 125] on div "Resource URL" at bounding box center [591, 129] width 211 height 16
click at [691, 125] on icon "times" at bounding box center [689, 128] width 5 height 7
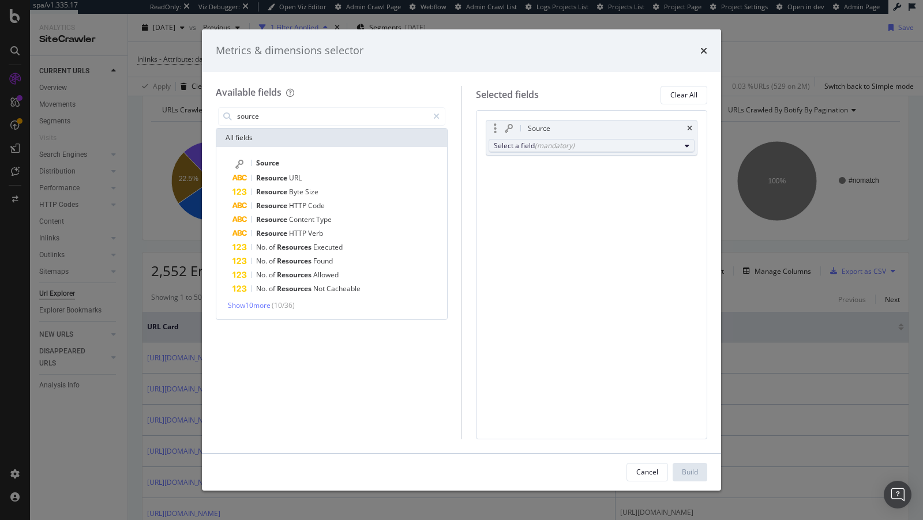
click at [591, 145] on div "Select a field (mandatory)" at bounding box center [587, 146] width 187 height 10
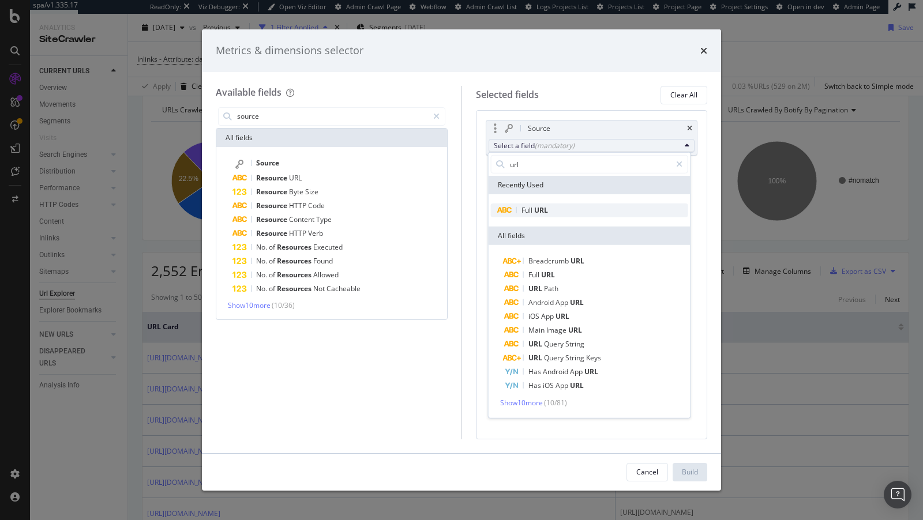
type input "url"
click at [531, 205] on div "Full URL" at bounding box center [519, 211] width 57 height 14
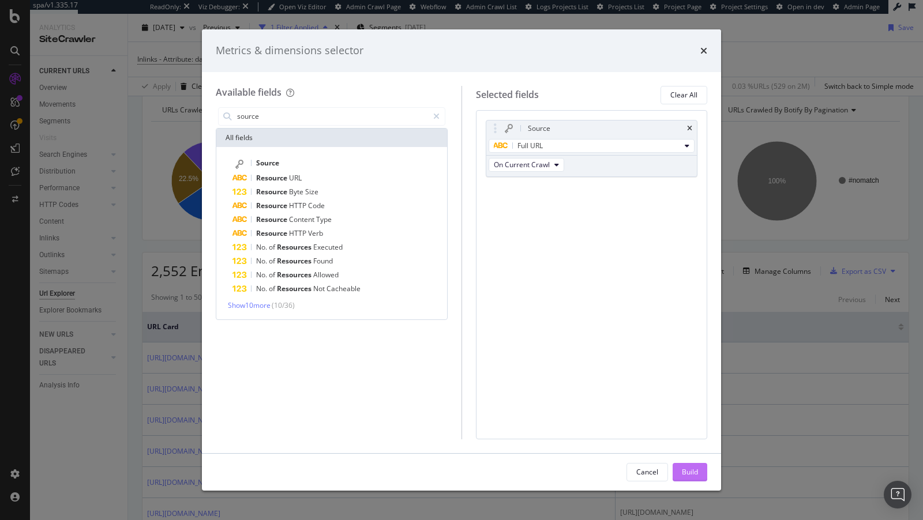
click at [689, 472] on div "Build" at bounding box center [690, 472] width 16 height 10
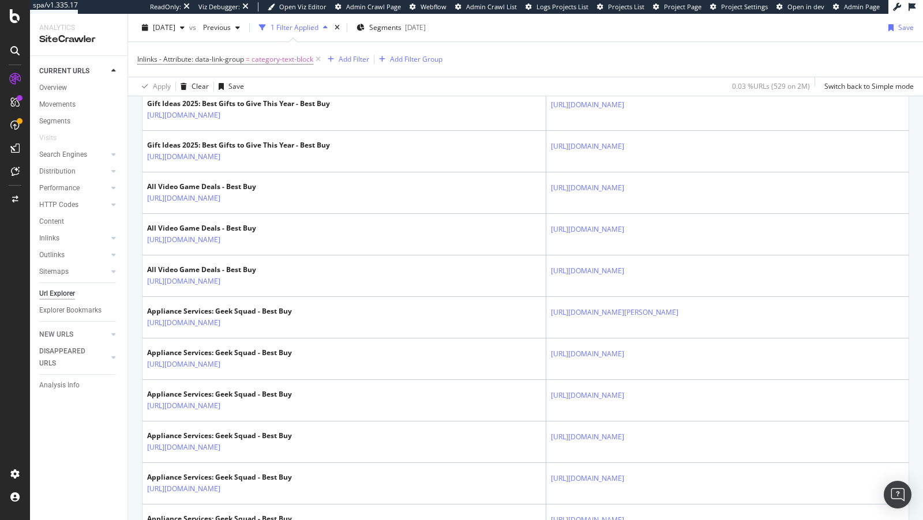
scroll to position [441, 0]
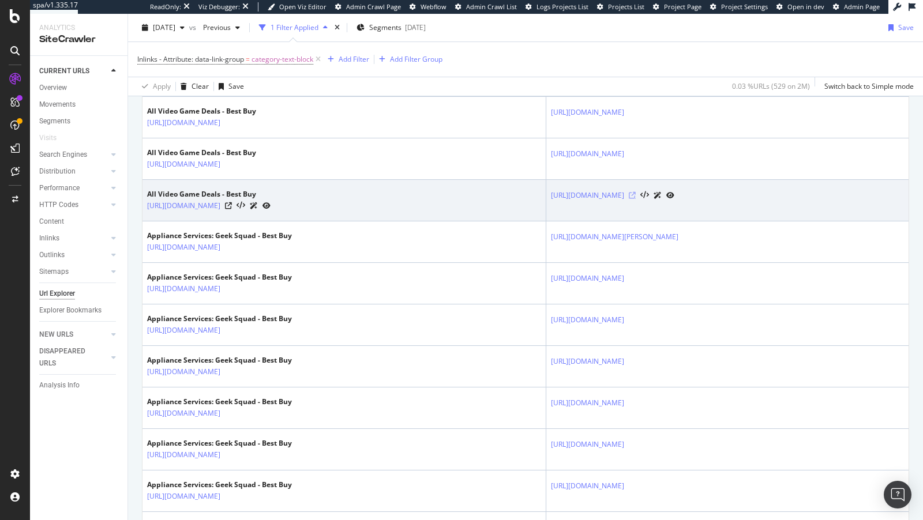
click at [636, 199] on icon at bounding box center [632, 195] width 7 height 7
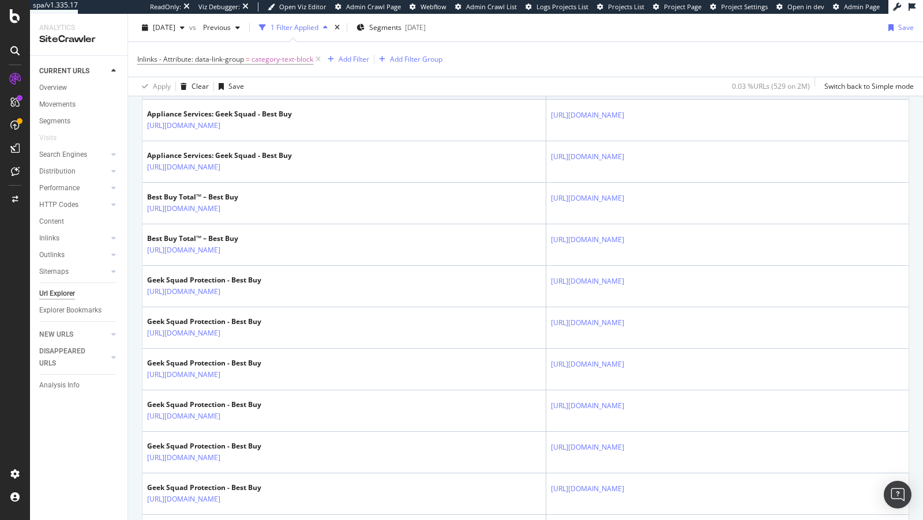
scroll to position [1065, 0]
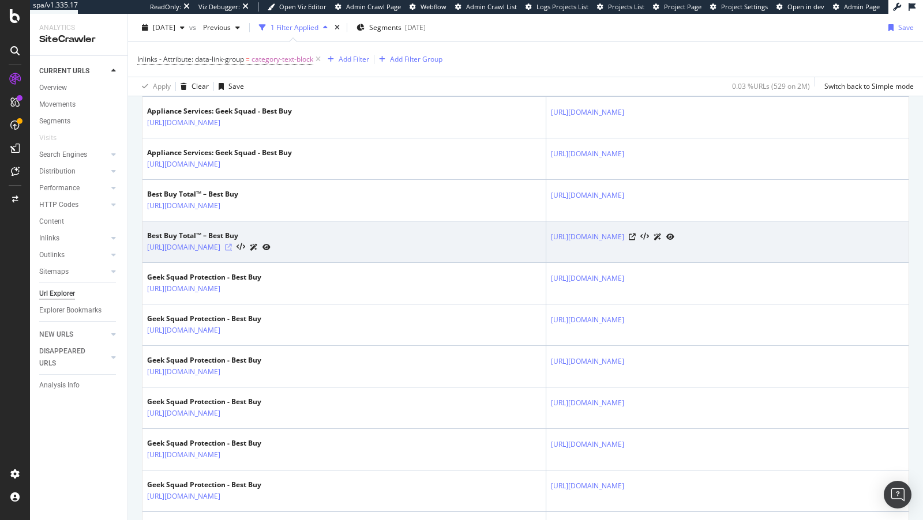
click at [271, 253] on div "https://www.bestbuy.com/site/best-buy-membership/best-buy-membership-total/pcmc…" at bounding box center [208, 247] width 123 height 12
click at [232, 251] on icon at bounding box center [228, 247] width 7 height 7
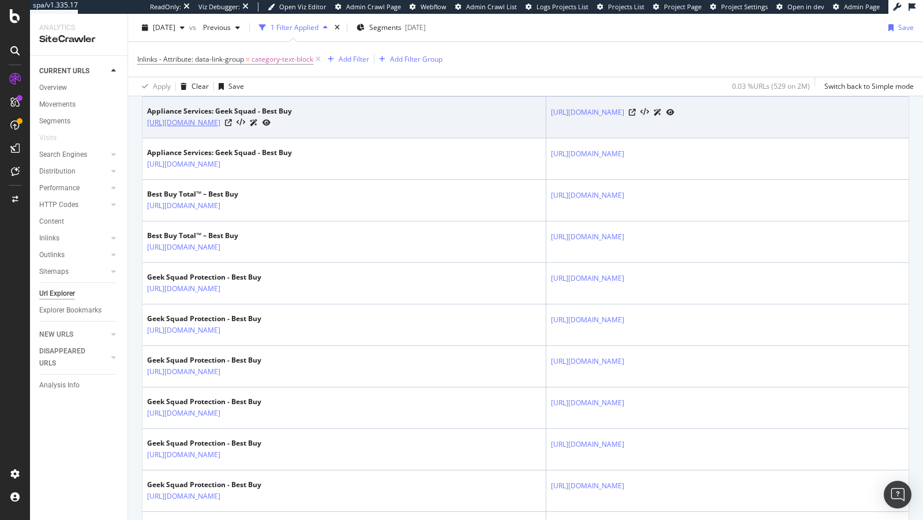
scroll to position [1063, 0]
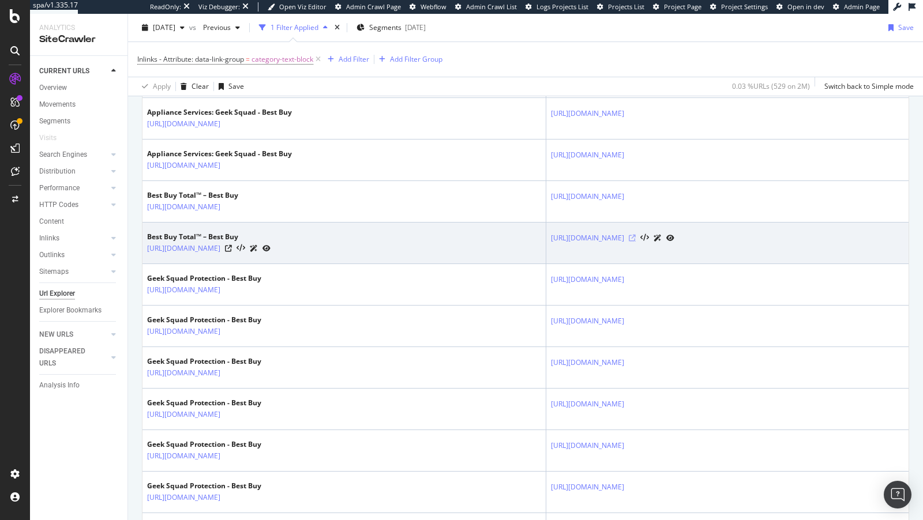
click at [636, 242] on icon at bounding box center [632, 238] width 7 height 7
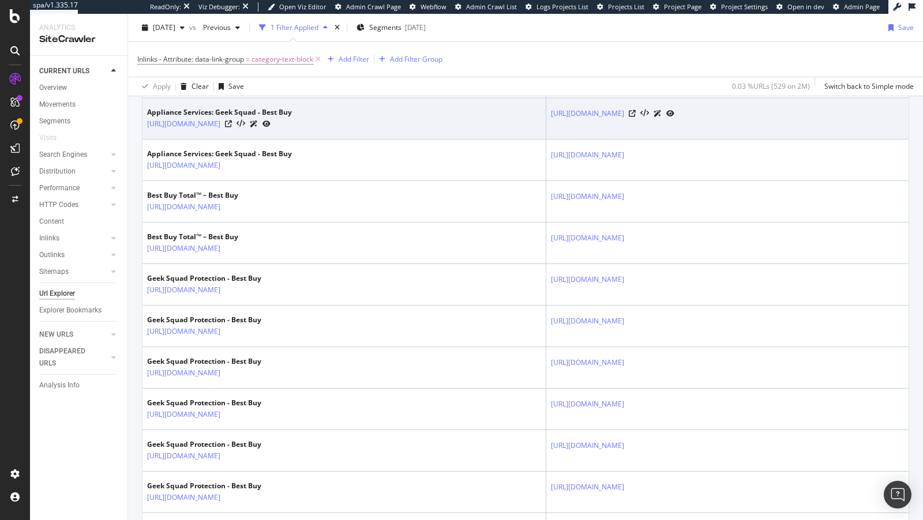
click at [271, 130] on div at bounding box center [248, 124] width 46 height 12
click at [232, 128] on icon at bounding box center [228, 124] width 7 height 7
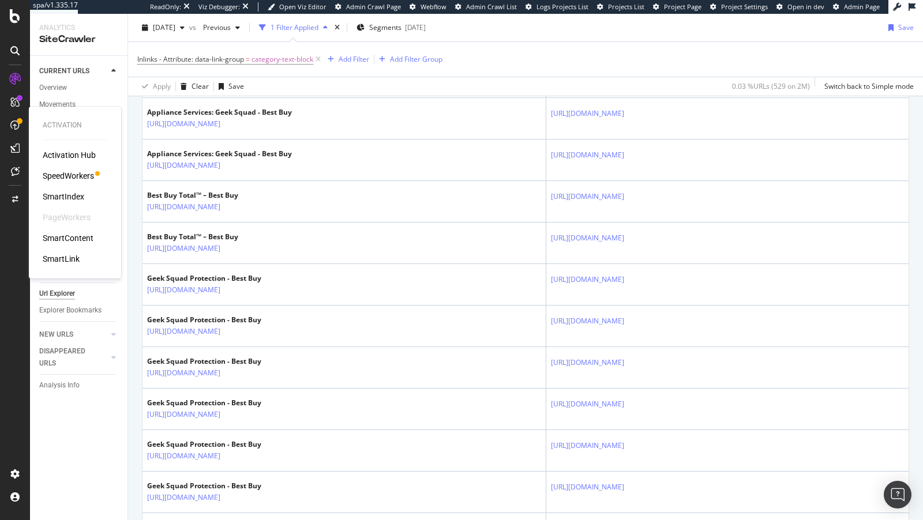
click at [74, 171] on div "SpeedWorkers" at bounding box center [68, 176] width 51 height 12
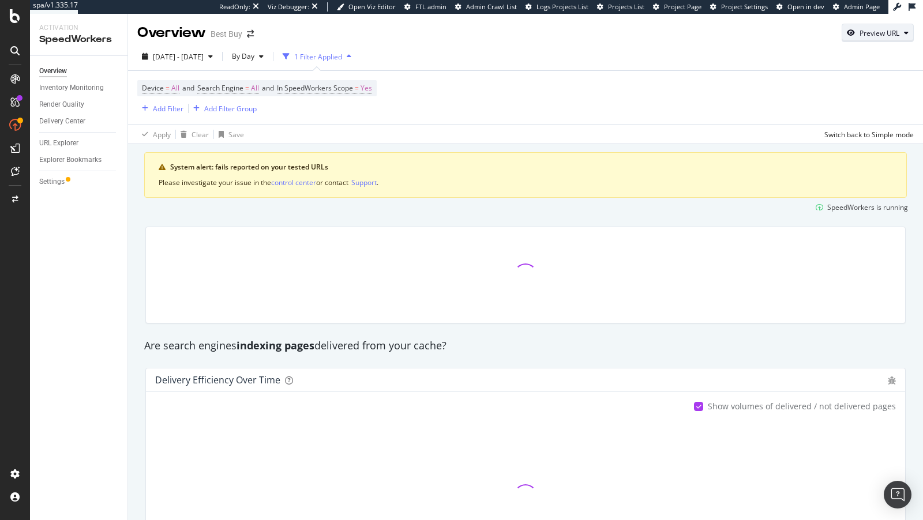
click at [870, 32] on div "Preview URL" at bounding box center [880, 33] width 40 height 10
click at [860, 83] on input "url" at bounding box center [843, 87] width 126 height 20
paste input "https://www.bestbuy.com/site/playstation-5-slim-console-playstation-5/6566039.p…"
type input "https://www.bestbuy.com/site/playstation-5-slim-console-playstation-5/6566039.p…"
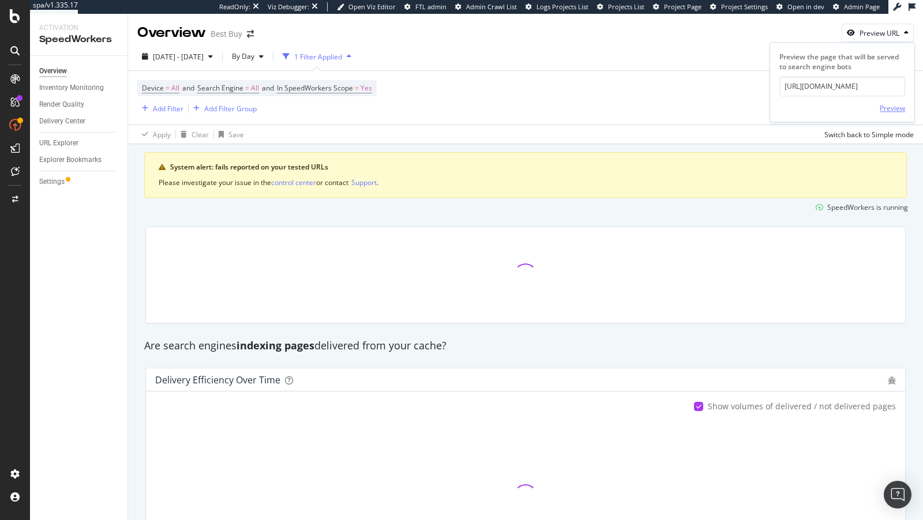
click at [891, 107] on div "Preview" at bounding box center [892, 108] width 25 height 10
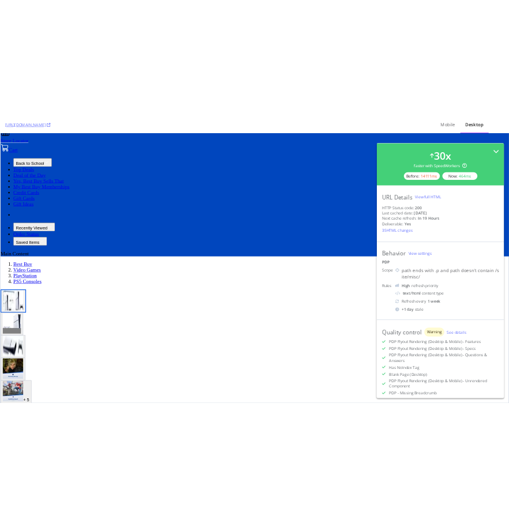
scroll to position [111, 0]
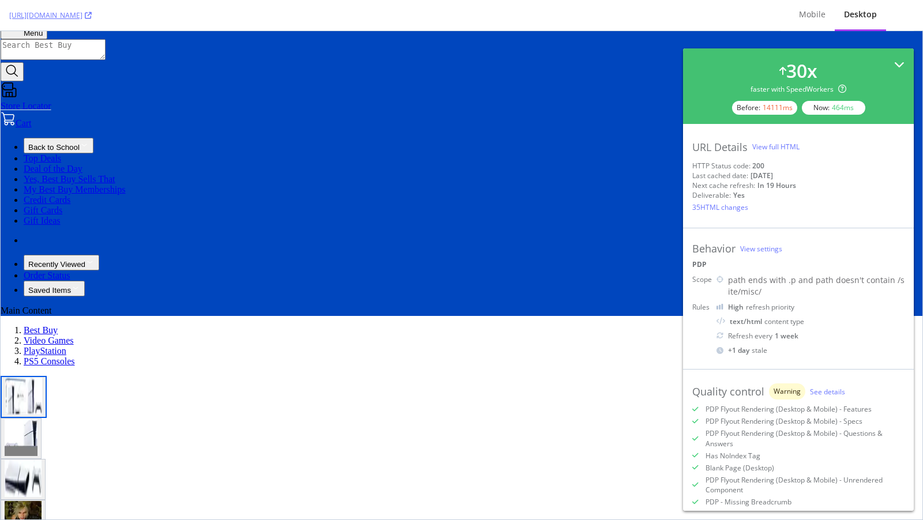
click at [900, 64] on icon at bounding box center [899, 64] width 10 height 10
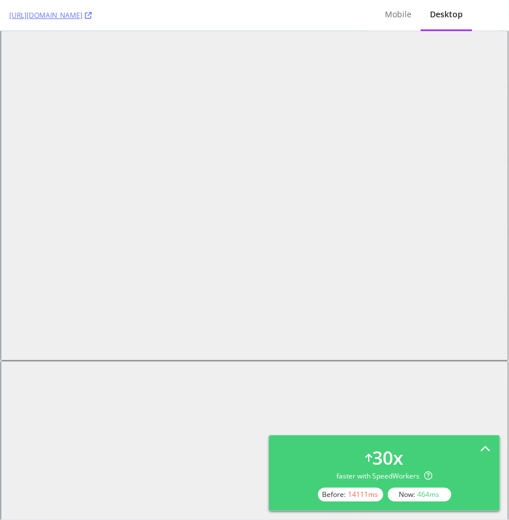
scroll to position [2647, 0]
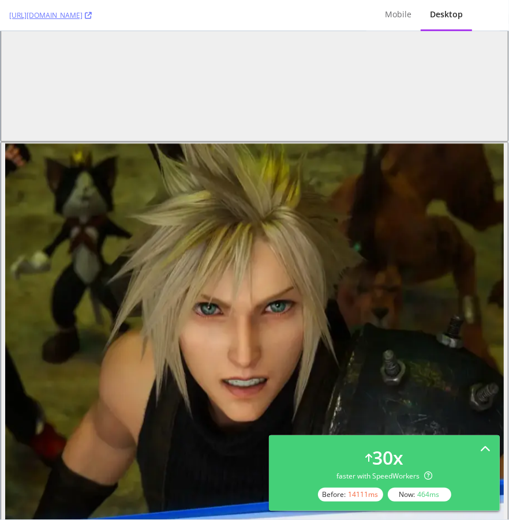
scroll to position [2312, 0]
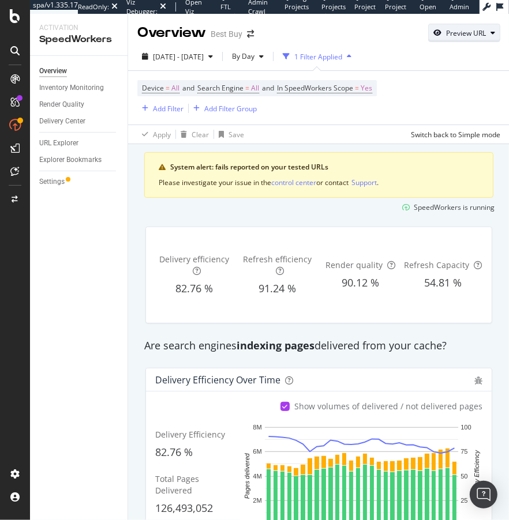
click at [450, 35] on div "Preview URL" at bounding box center [466, 33] width 40 height 10
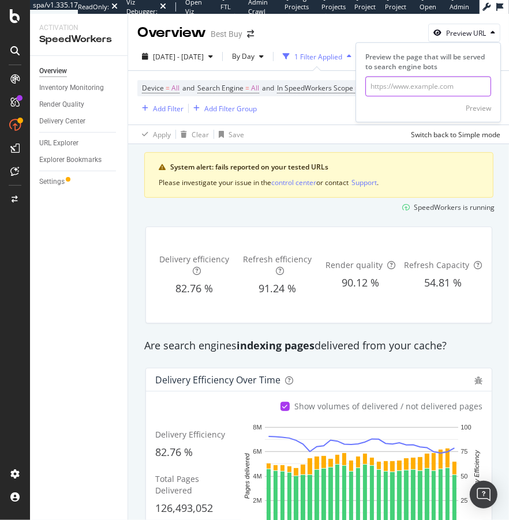
click at [445, 85] on input "url" at bounding box center [428, 87] width 126 height 20
paste input "https://www.bestbuy.com/site/apple-macbook-air-13-inch-laptop-apple-m4-chip-bui…"
type input "https://www.bestbuy.com/site/apple-macbook-air-13-inch-laptop-apple-m4-chip-bui…"
click at [481, 107] on div "Preview" at bounding box center [478, 108] width 25 height 10
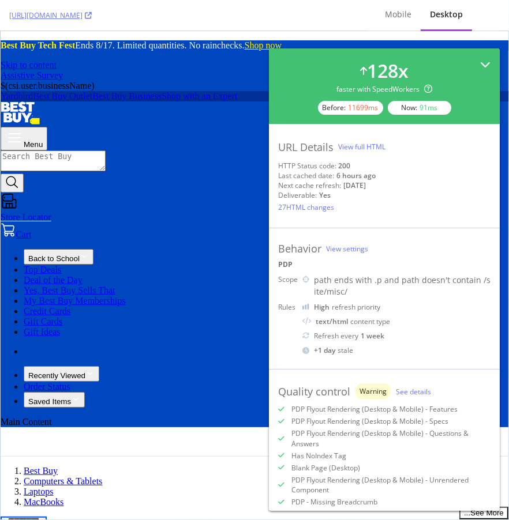
drag, startPoint x: 481, startPoint y: 70, endPoint x: 475, endPoint y: 47, distance: 24.2
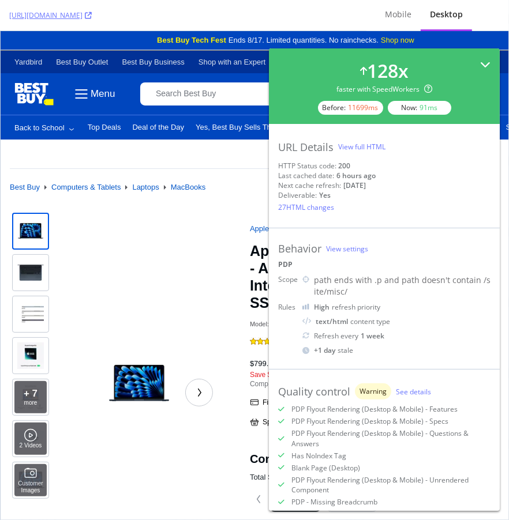
click at [481, 70] on div "128 x faster with SpeedWorkers Before: 11699 ms Now: 91 ms" at bounding box center [384, 86] width 212 height 57
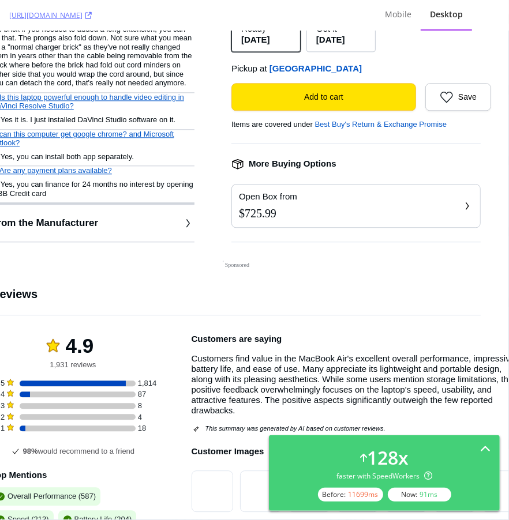
scroll to position [3716, 0]
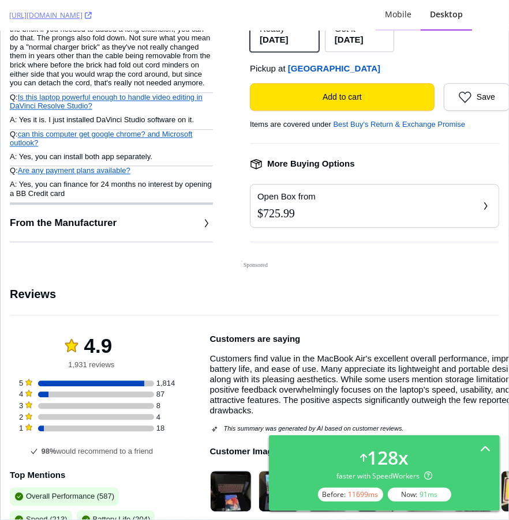
click at [404, 12] on div "Mobile" at bounding box center [398, 15] width 27 height 12
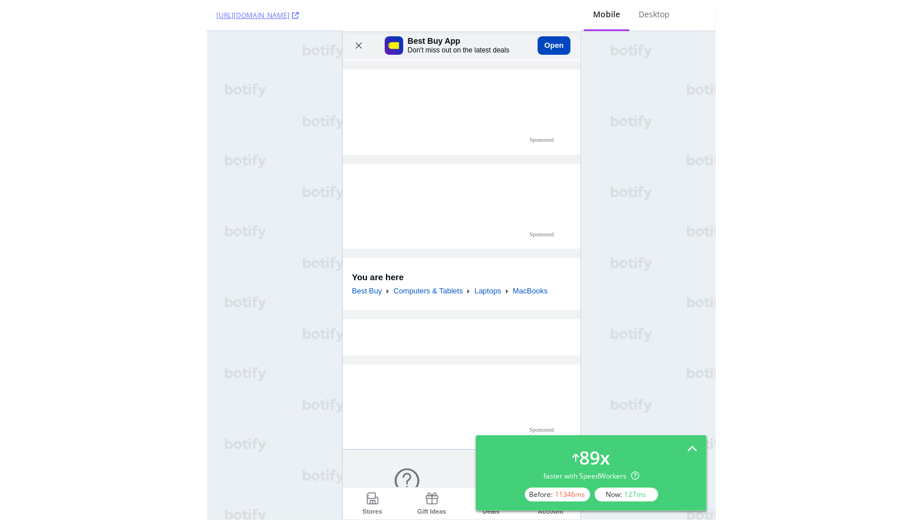
scroll to position [5453, 0]
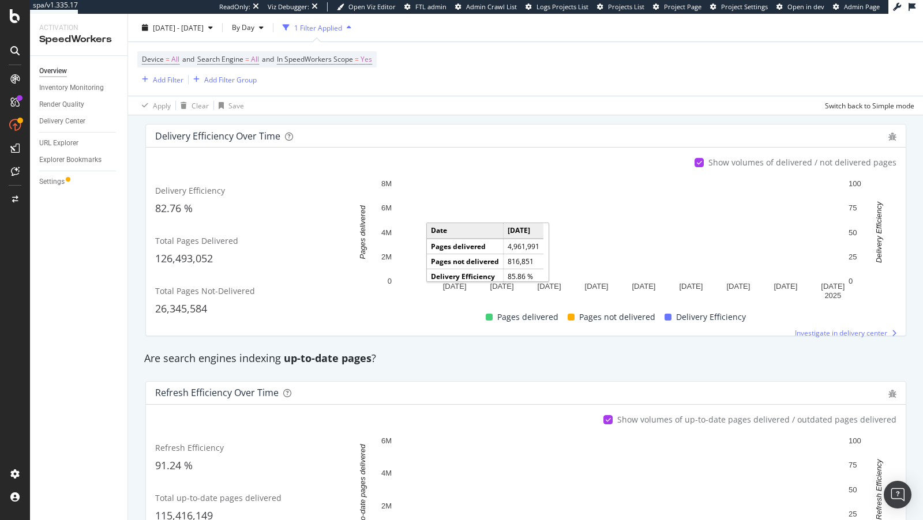
scroll to position [205, 0]
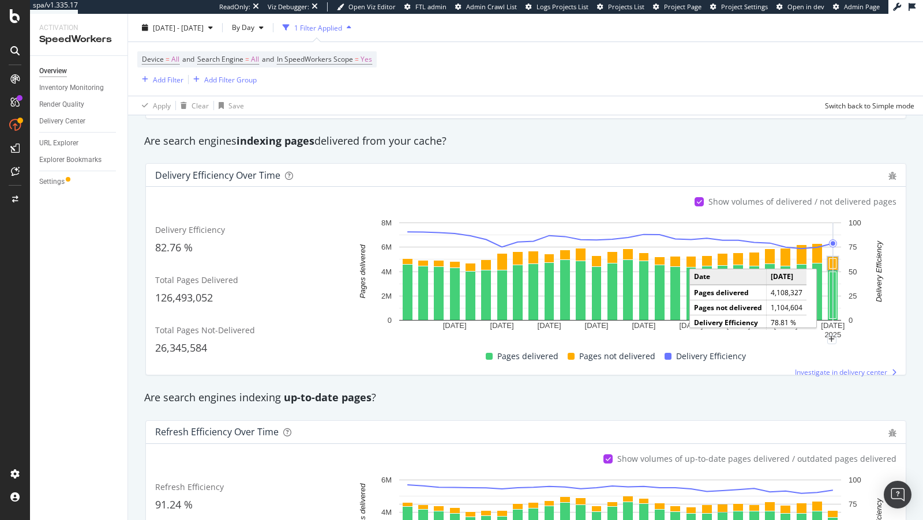
click at [834, 260] on rect "A chart." at bounding box center [833, 264] width 7 height 10
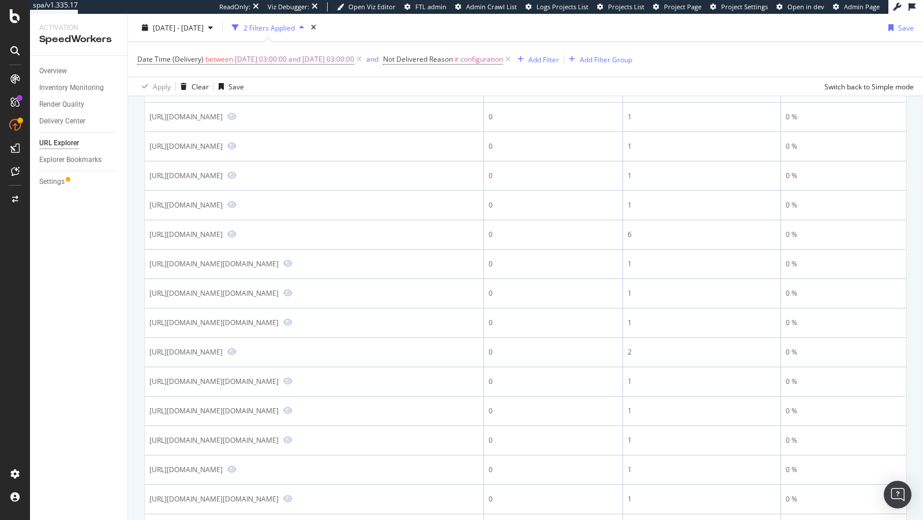
scroll to position [462, 0]
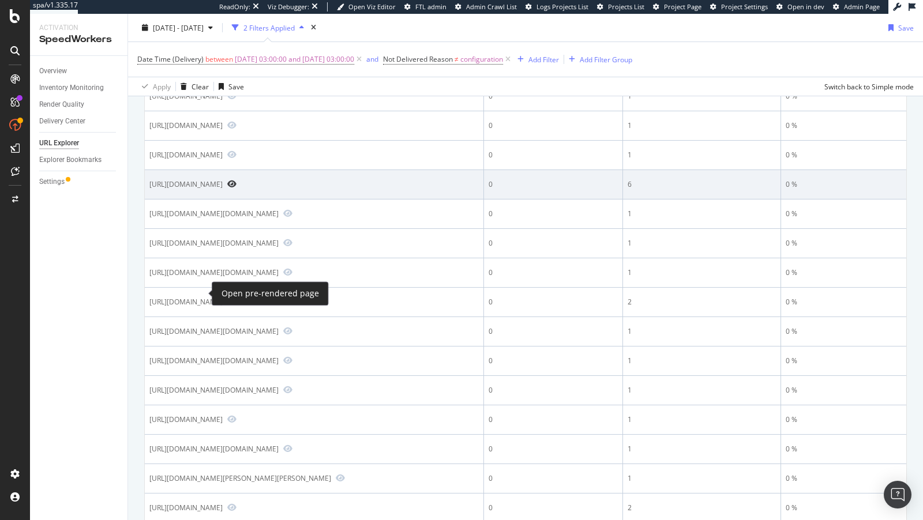
click at [227, 188] on icon "Preview https://www.bestbuy.com/site/reviews/hyundai-hyflip-13-3-fhd-celeron-la…" at bounding box center [231, 184] width 9 height 8
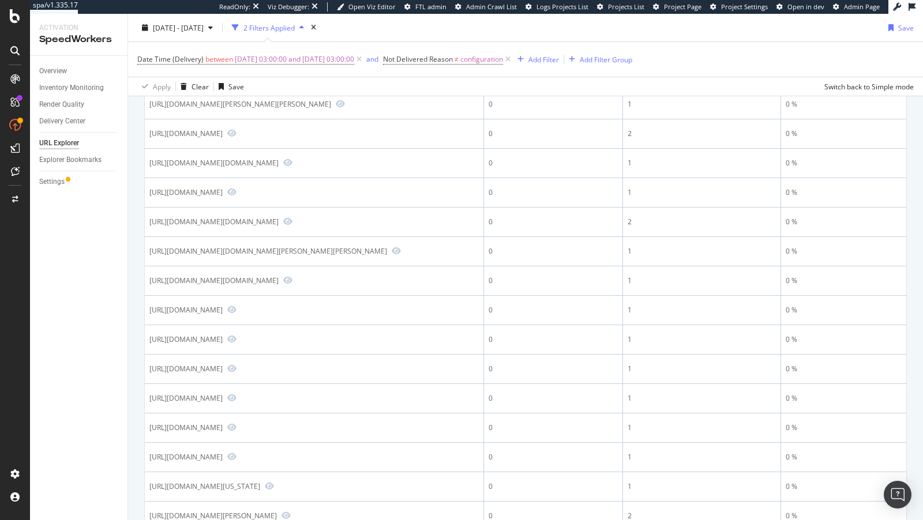
scroll to position [829, 0]
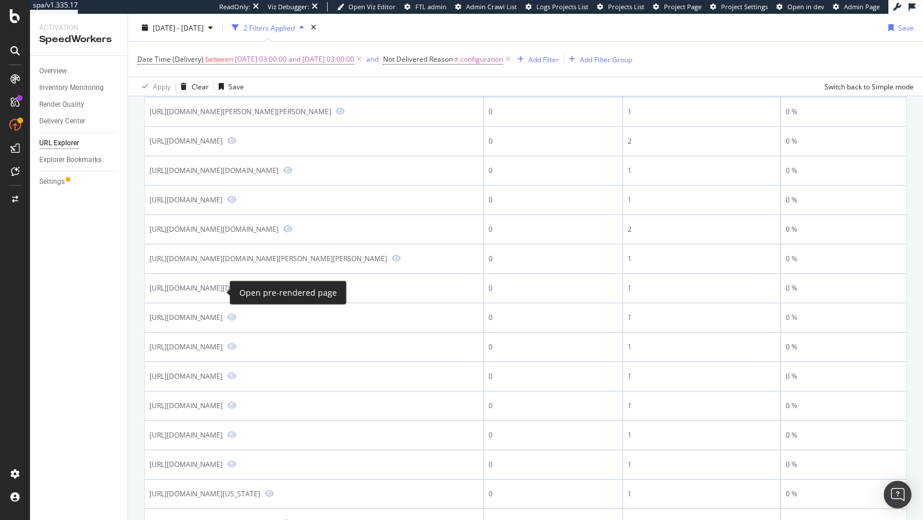
click at [283, 86] on icon "Preview https://www.bestbuy.com/site/searchpage.jsp?id=pcat17071&cp=2&st=1.44+f…" at bounding box center [287, 82] width 9 height 8
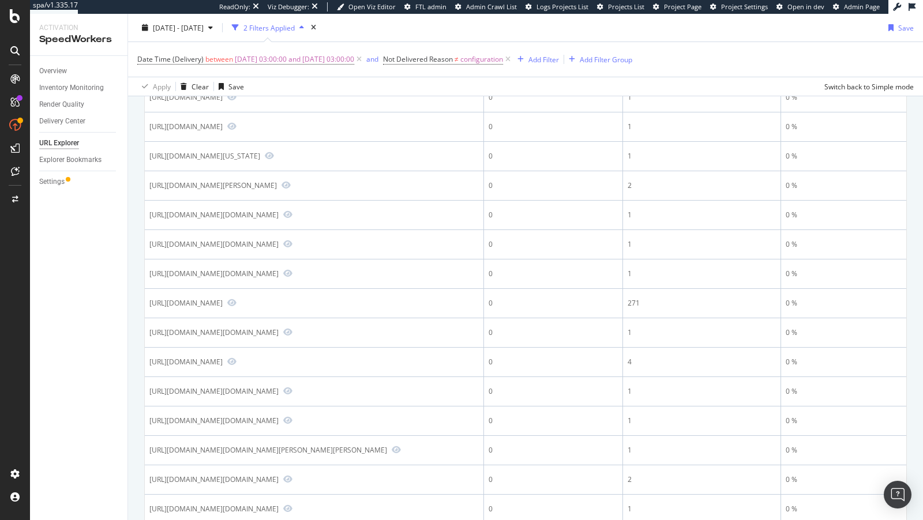
scroll to position [1225, 0]
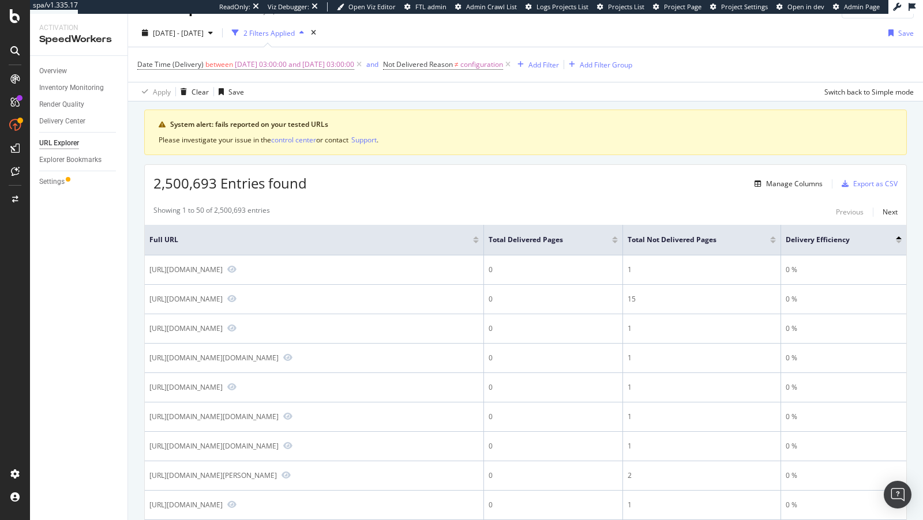
scroll to position [1398, 0]
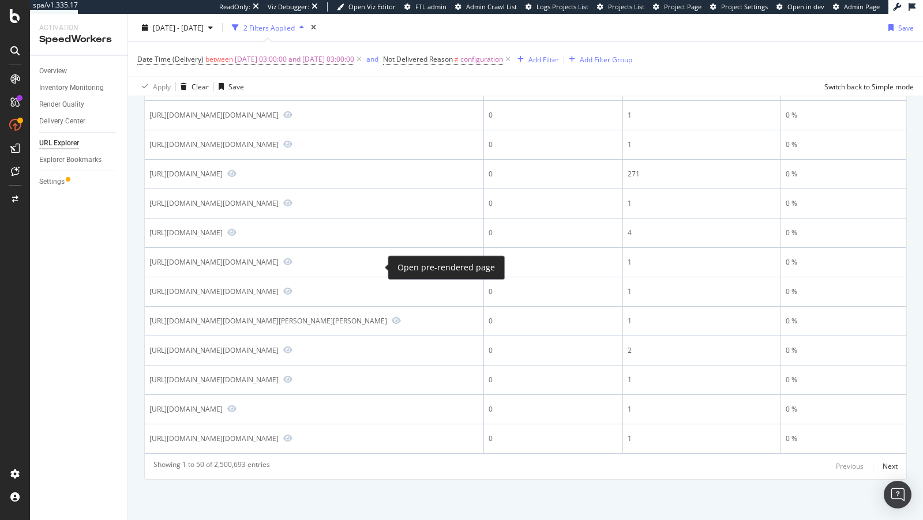
click at [274, 31] on icon "Preview https://www.bestbuy.com/site/minnesota-timberwolves-nba-fade-ch" at bounding box center [269, 27] width 9 height 8
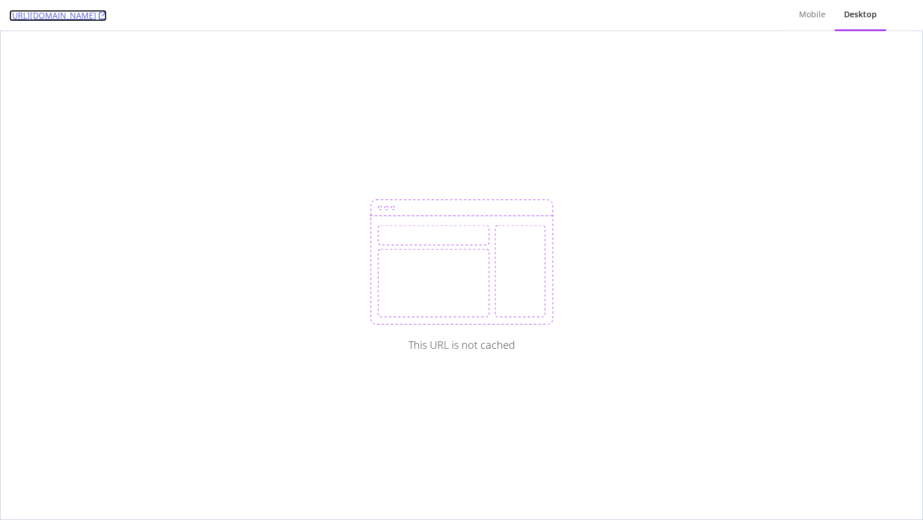
click at [107, 16] on icon at bounding box center [103, 16] width 8 height 8
click at [500, 17] on div "[URL][DOMAIN_NAME][DOMAIN_NAME]" at bounding box center [390, 15] width 762 height 31
click at [173, 16] on icon at bounding box center [169, 16] width 8 height 8
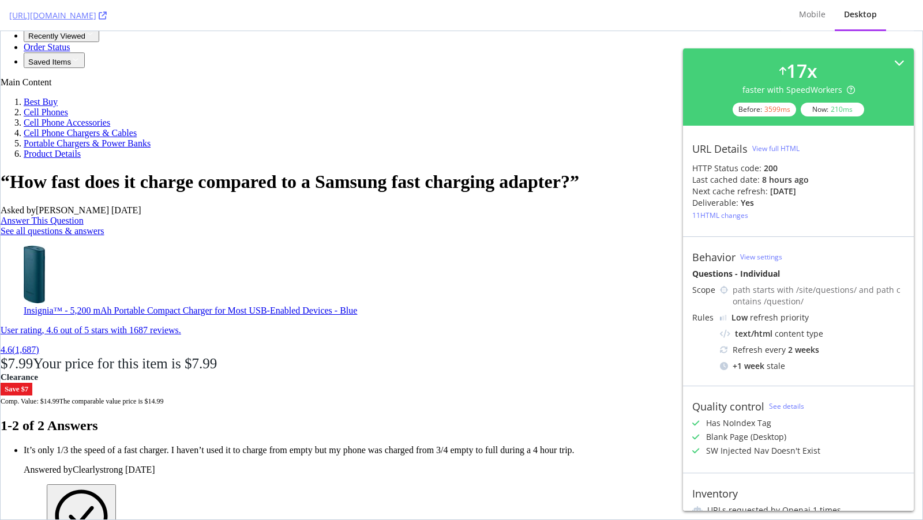
scroll to position [346, 0]
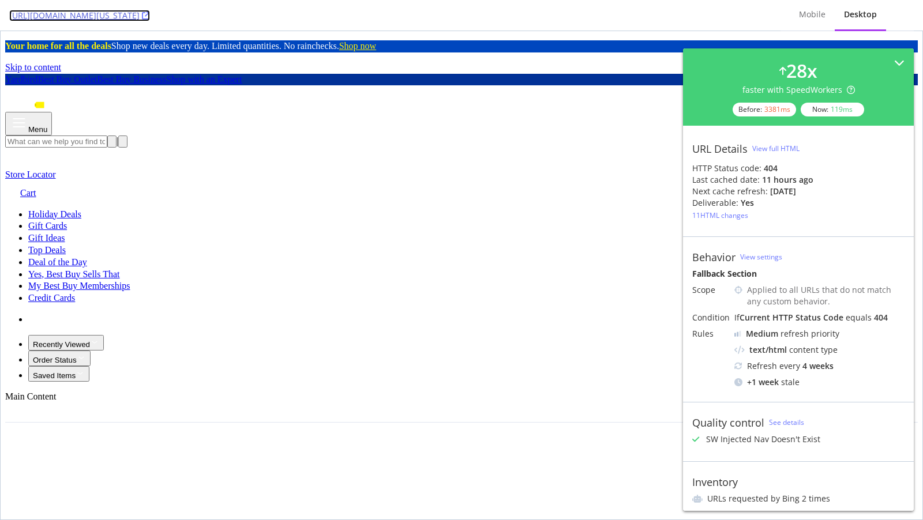
click at [150, 13] on icon at bounding box center [146, 16] width 8 height 8
